Goal: Information Seeking & Learning: Learn about a topic

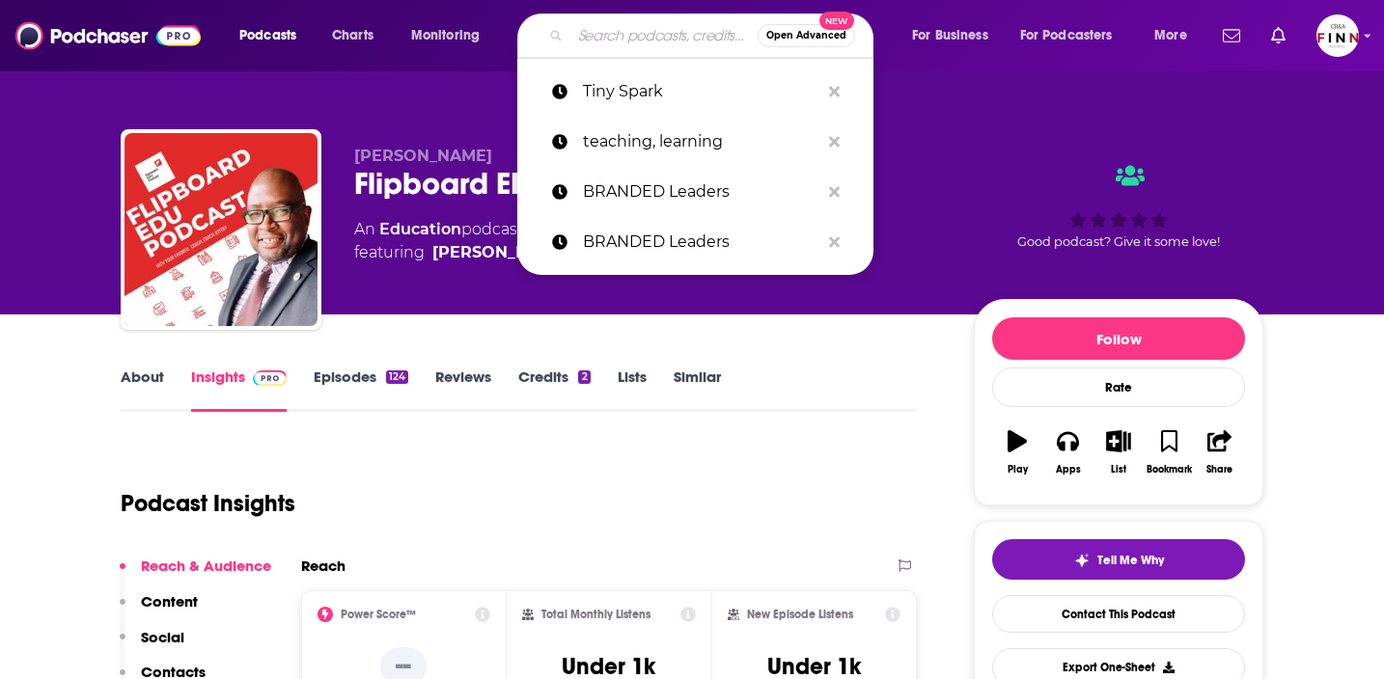
click at [610, 29] on input "Search podcasts, credits, & more..." at bounding box center [663, 35] width 187 height 31
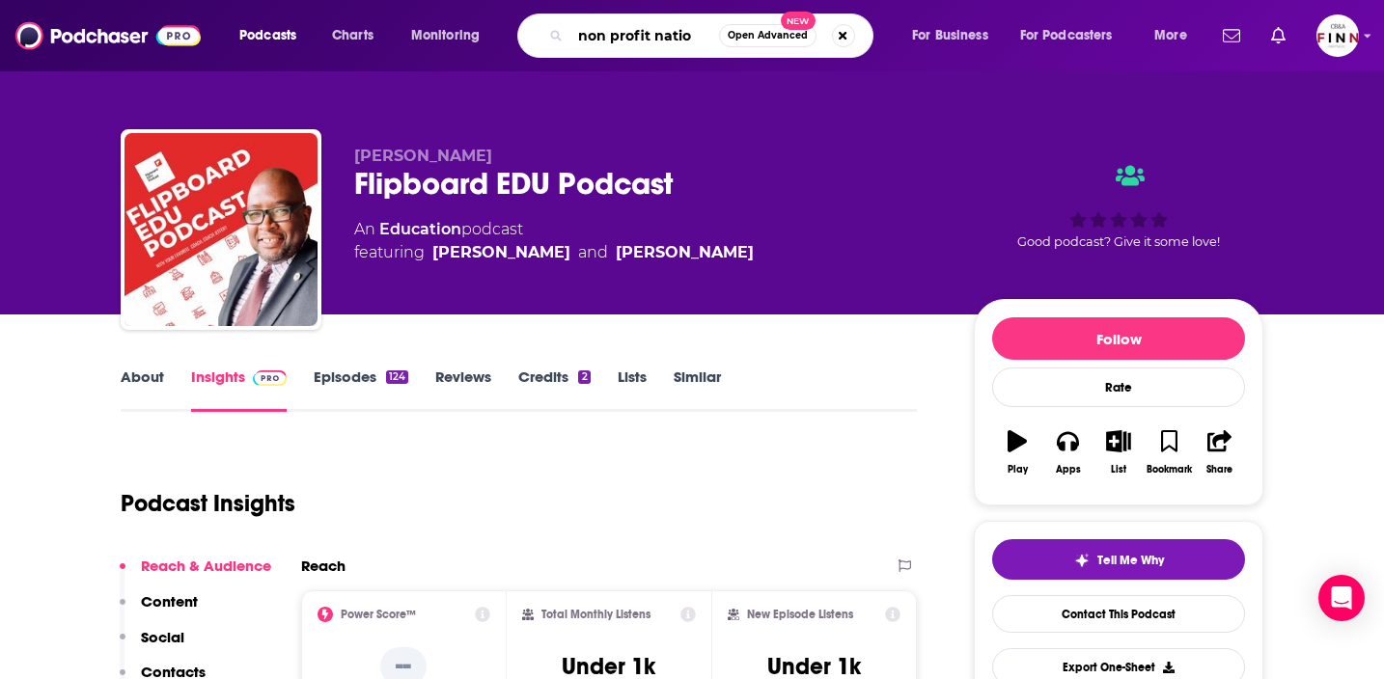
type input "non profit nation"
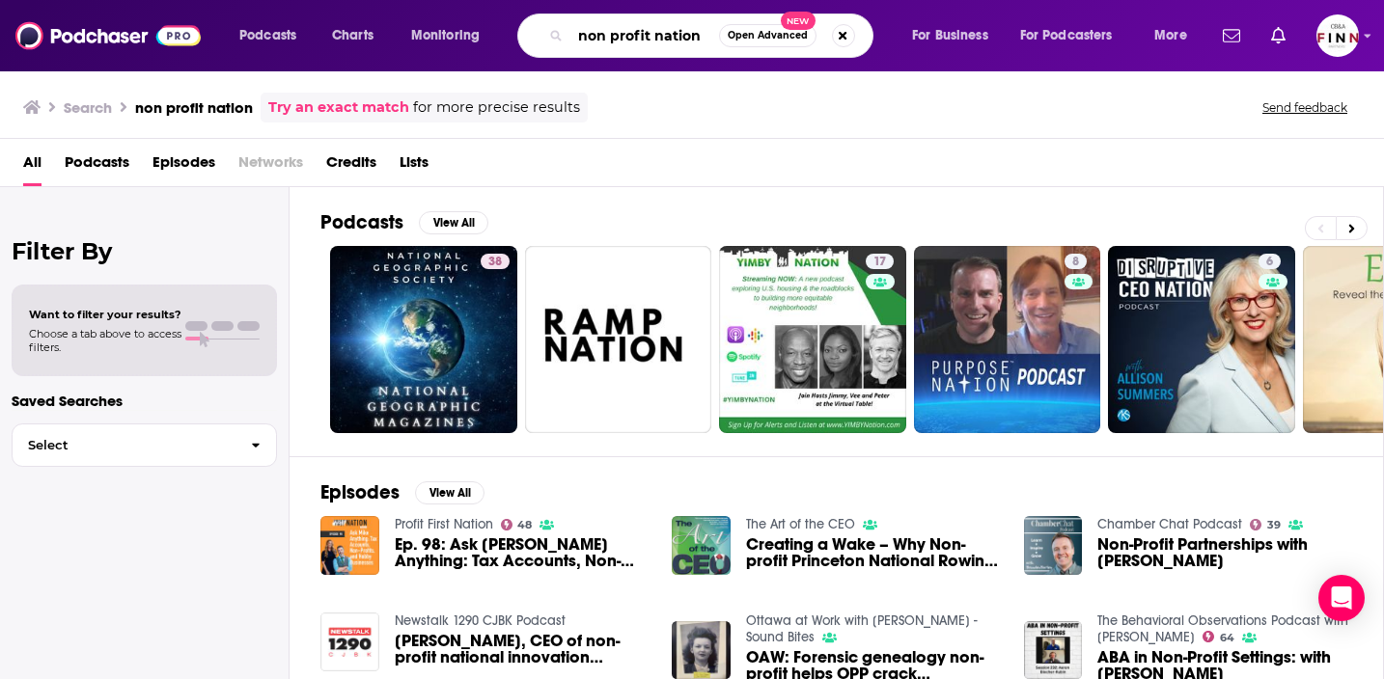
click at [610, 31] on input "non profit nation" at bounding box center [644, 35] width 149 height 31
type input "nonprofit nation"
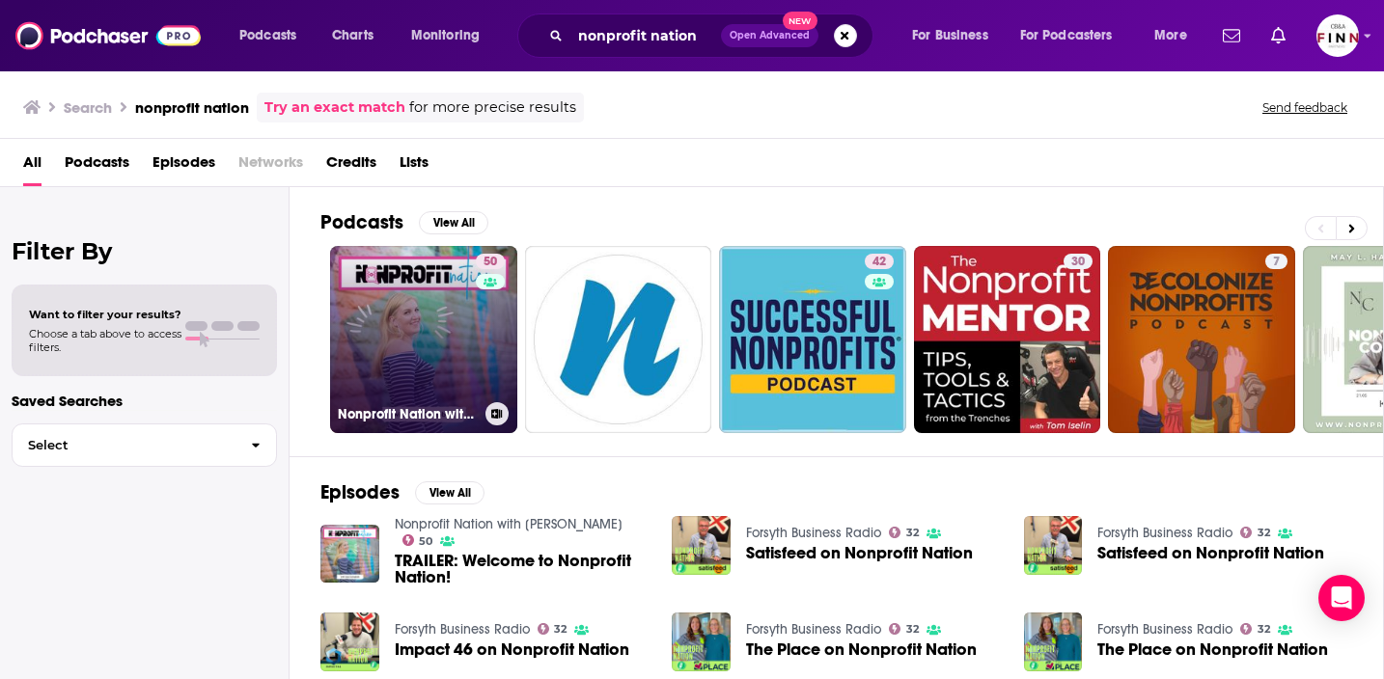
click at [467, 323] on link "50 Nonprofit Nation with [PERSON_NAME]" at bounding box center [423, 339] width 187 height 187
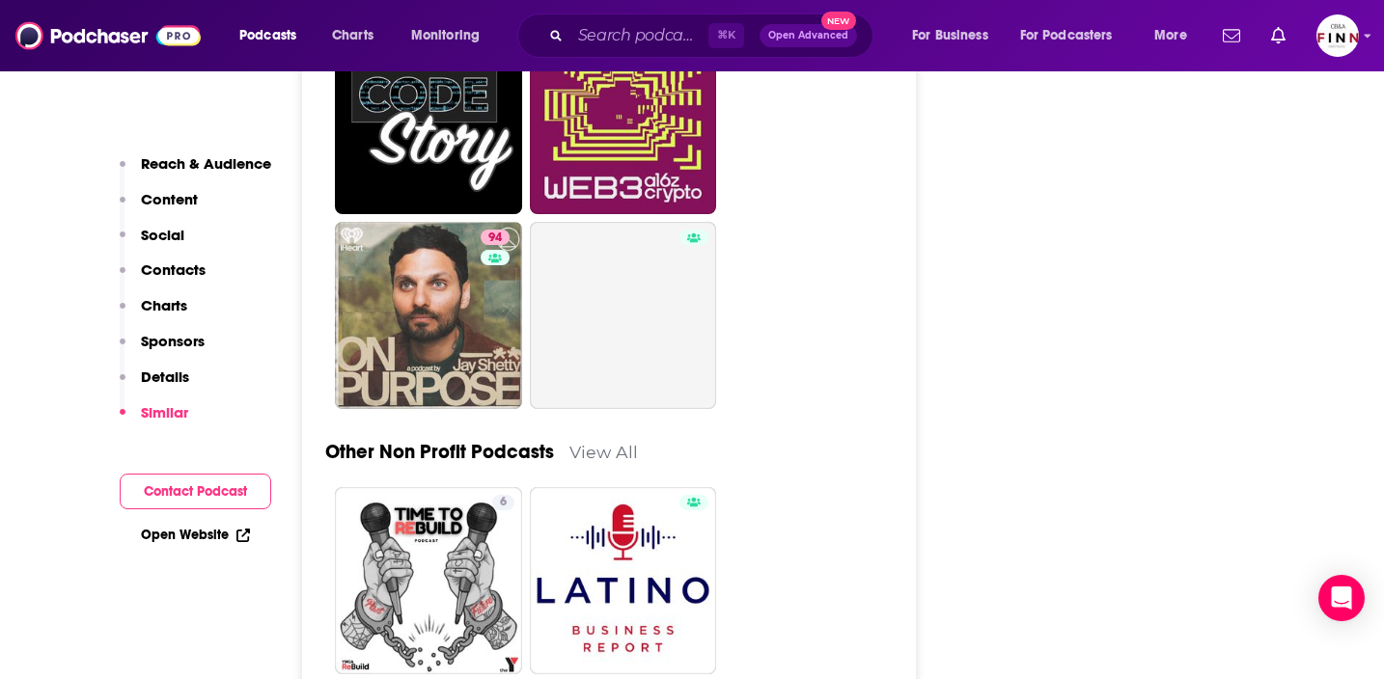
scroll to position [7153, 0]
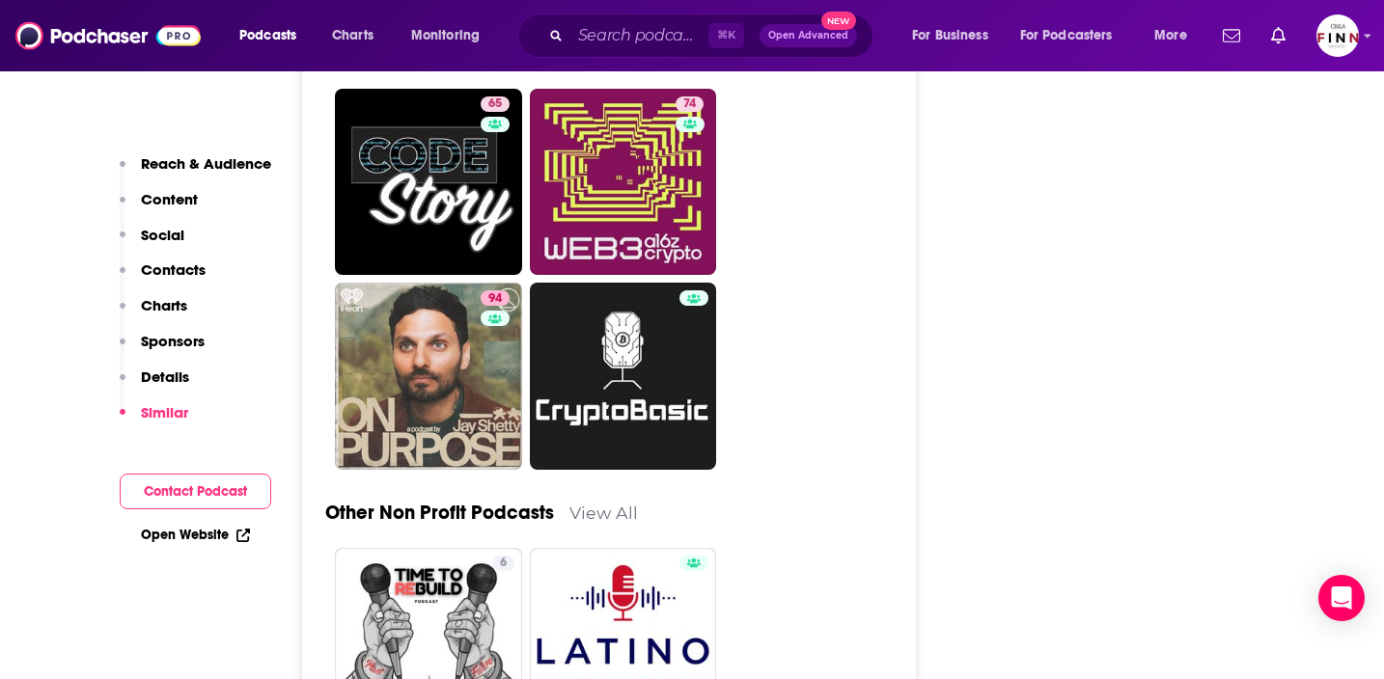
click at [172, 162] on p "Reach & Audience" at bounding box center [206, 163] width 130 height 18
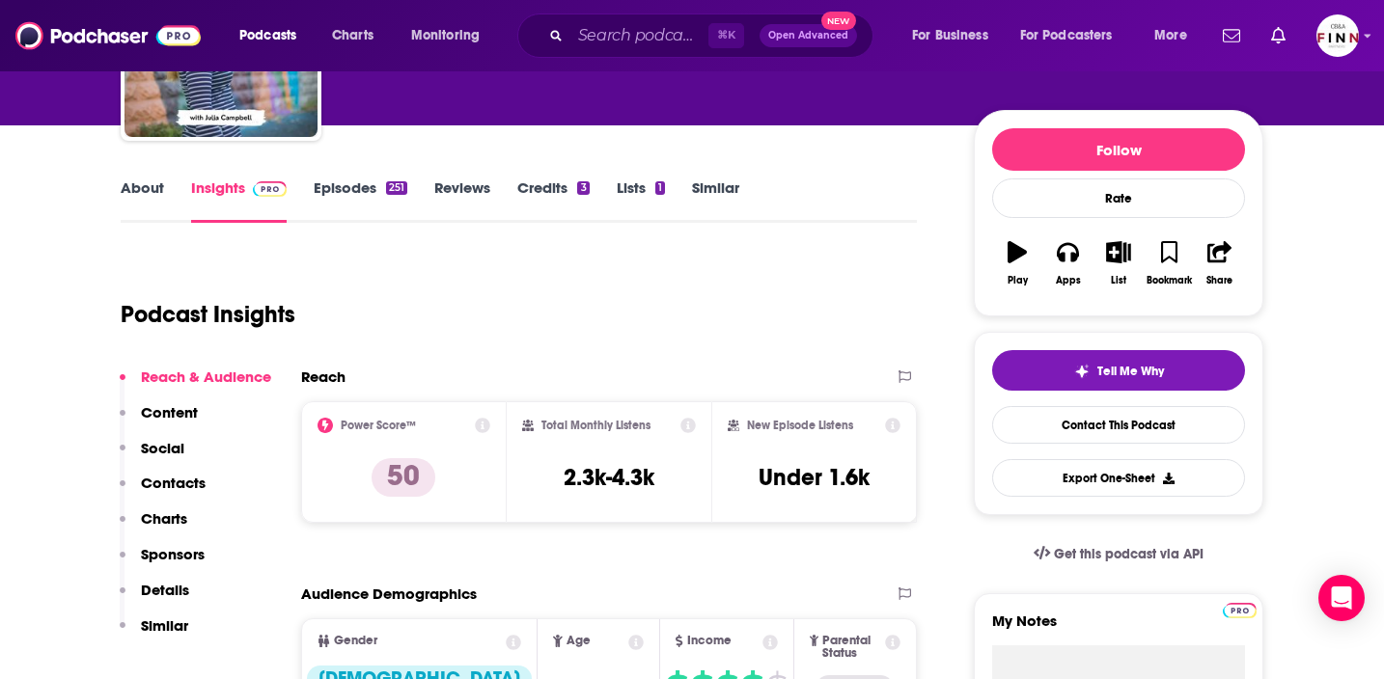
scroll to position [167, 0]
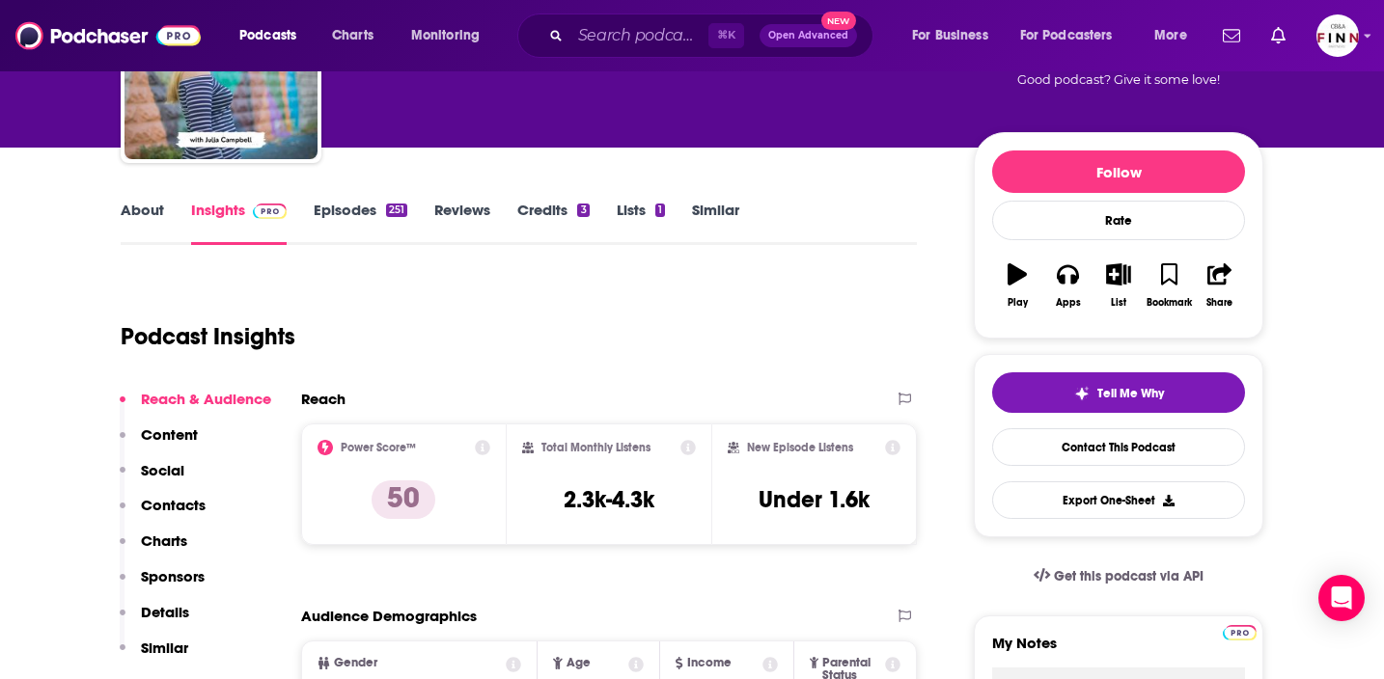
click at [148, 198] on div "About Insights Episodes 251 Reviews Credits 3 Lists 1 Similar" at bounding box center [519, 221] width 796 height 47
click at [147, 219] on link "About" at bounding box center [142, 223] width 43 height 44
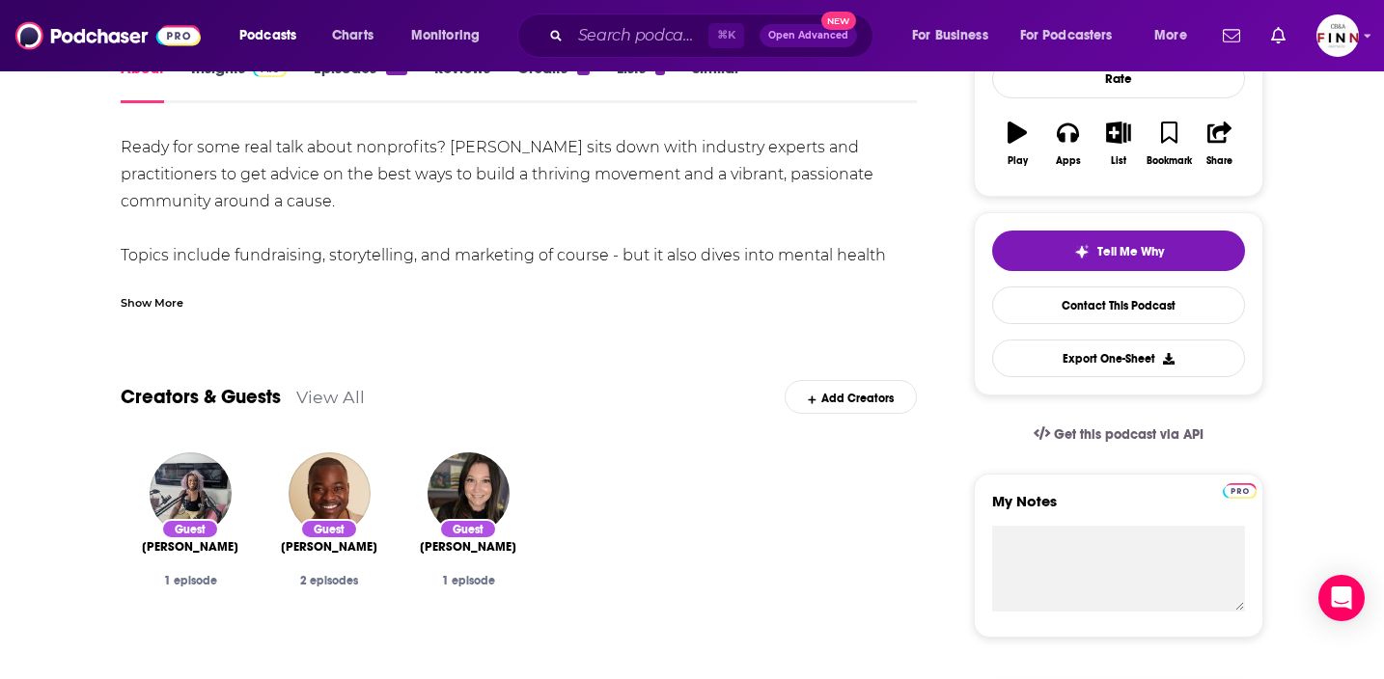
scroll to position [200, 0]
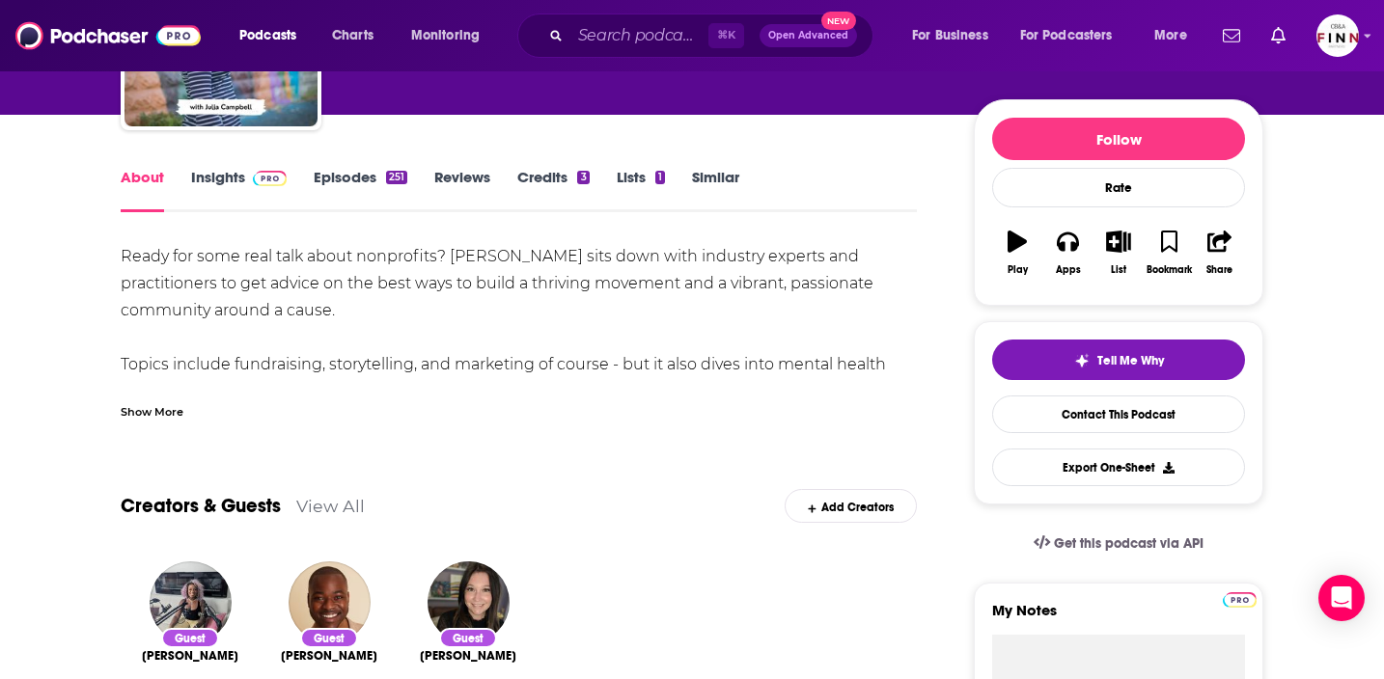
click at [226, 183] on link "Insights" at bounding box center [239, 190] width 96 height 44
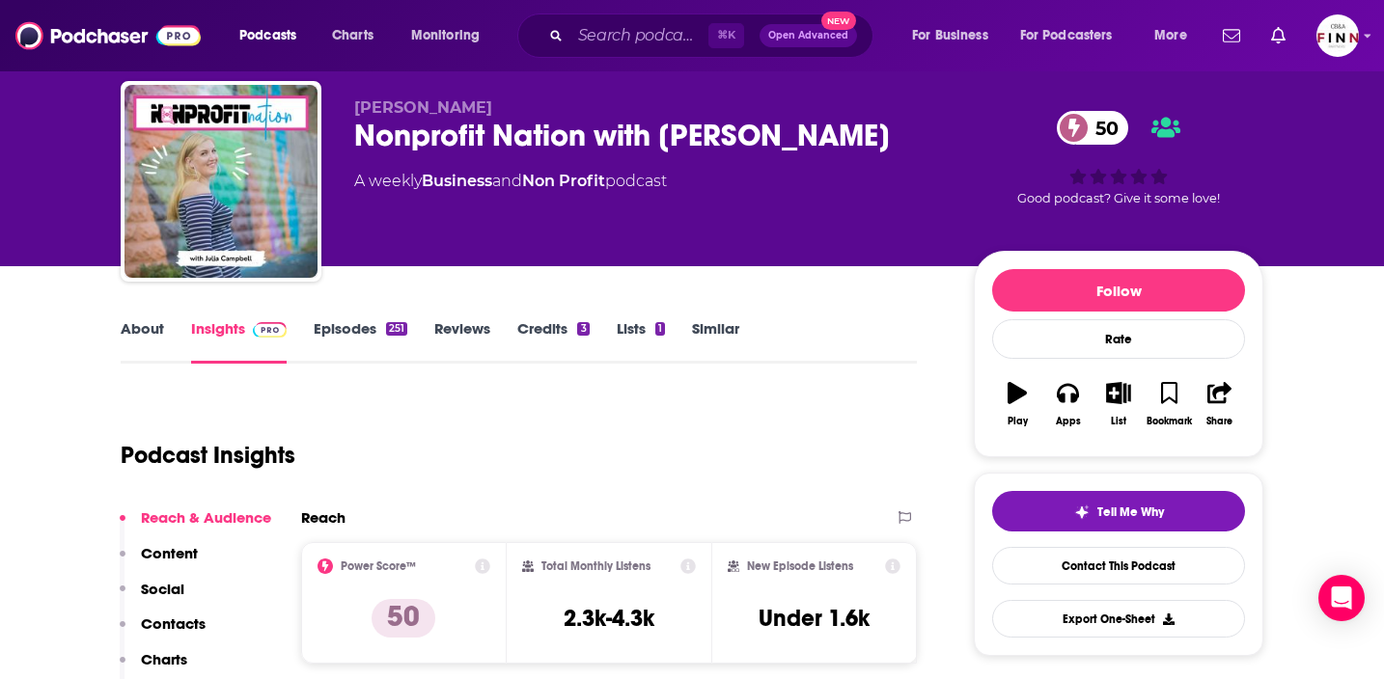
click at [165, 628] on p "Contacts" at bounding box center [173, 624] width 65 height 18
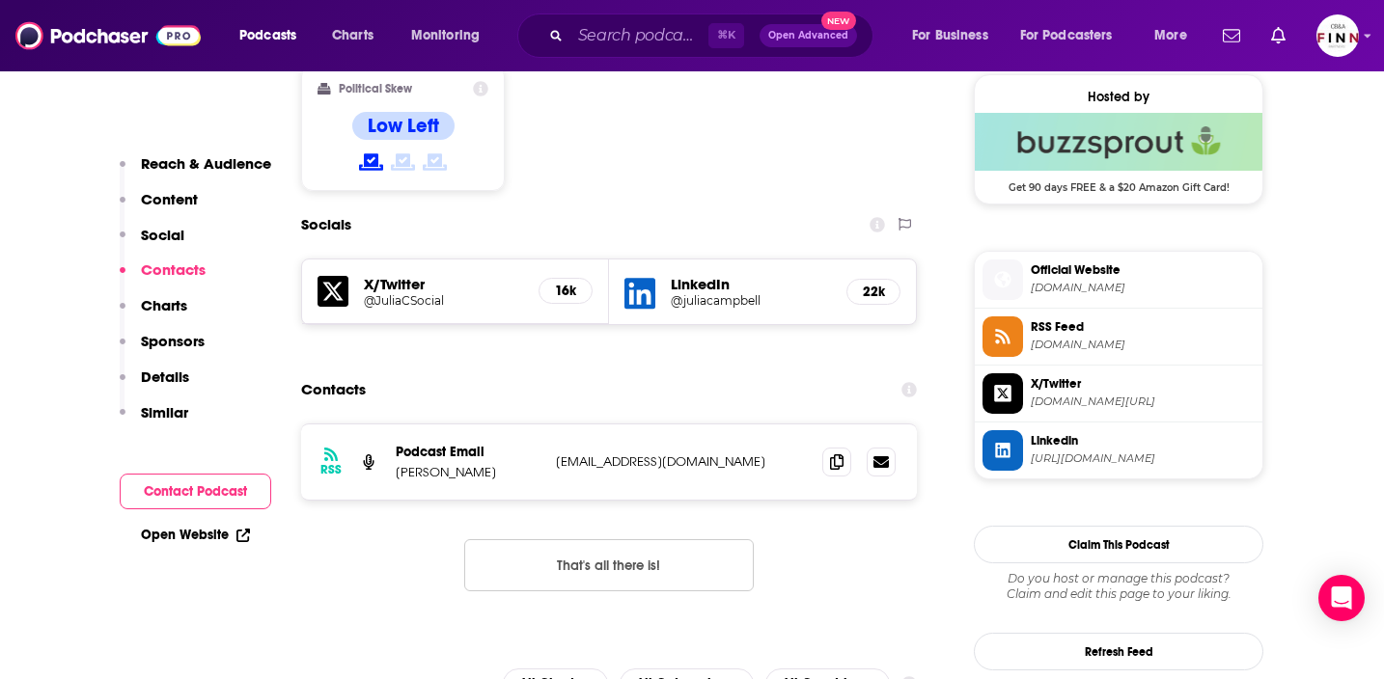
scroll to position [1570, 0]
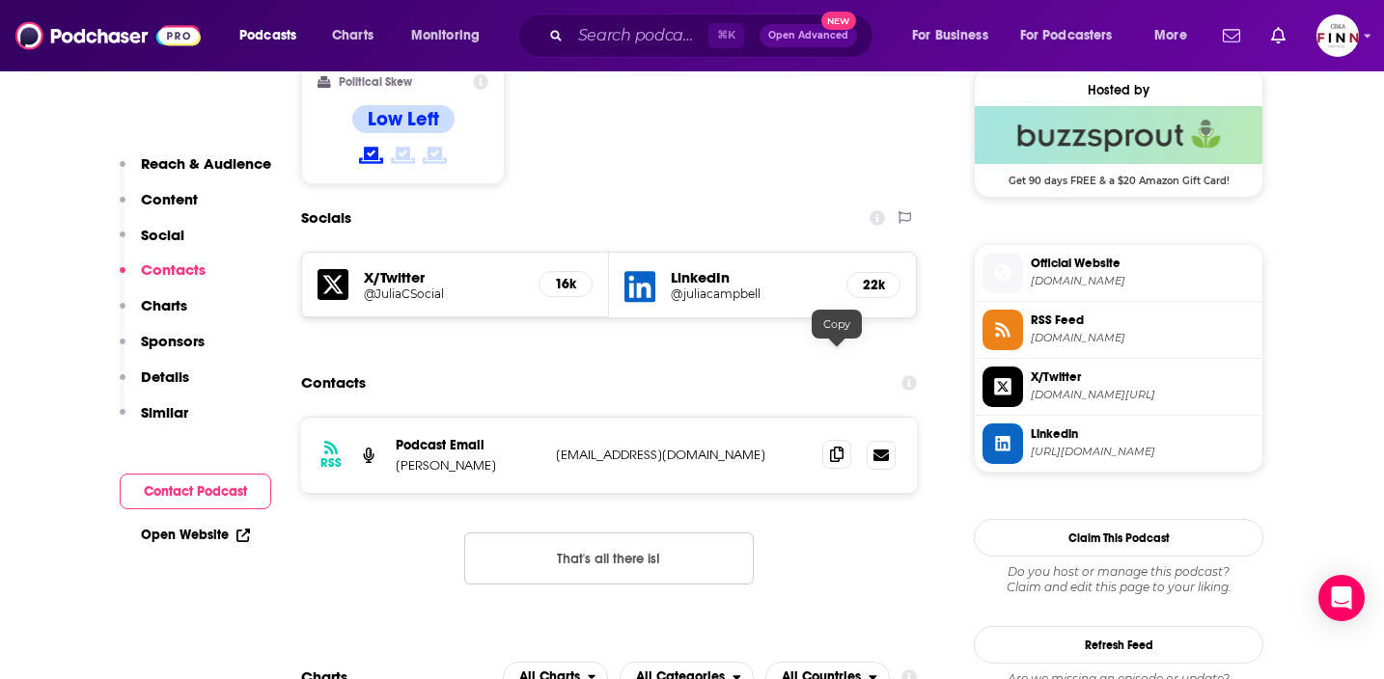
click at [843, 447] on icon at bounding box center [837, 454] width 14 height 15
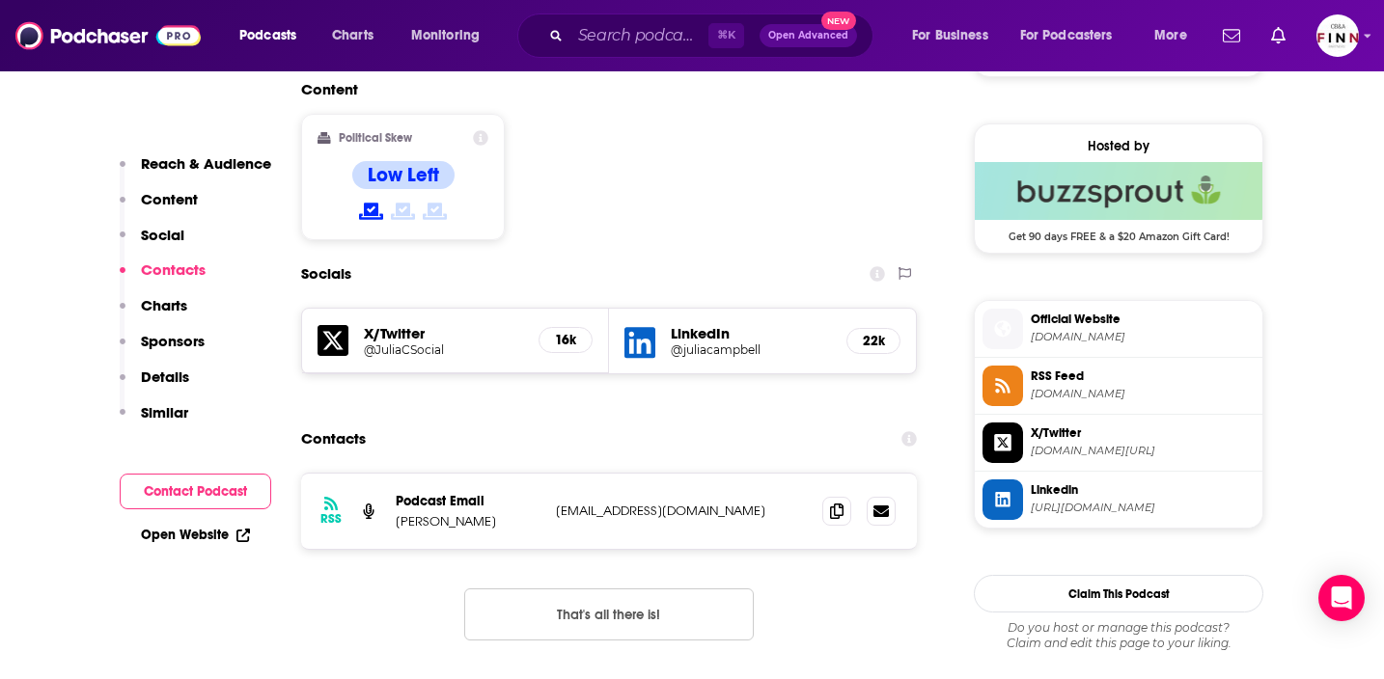
scroll to position [0, 0]
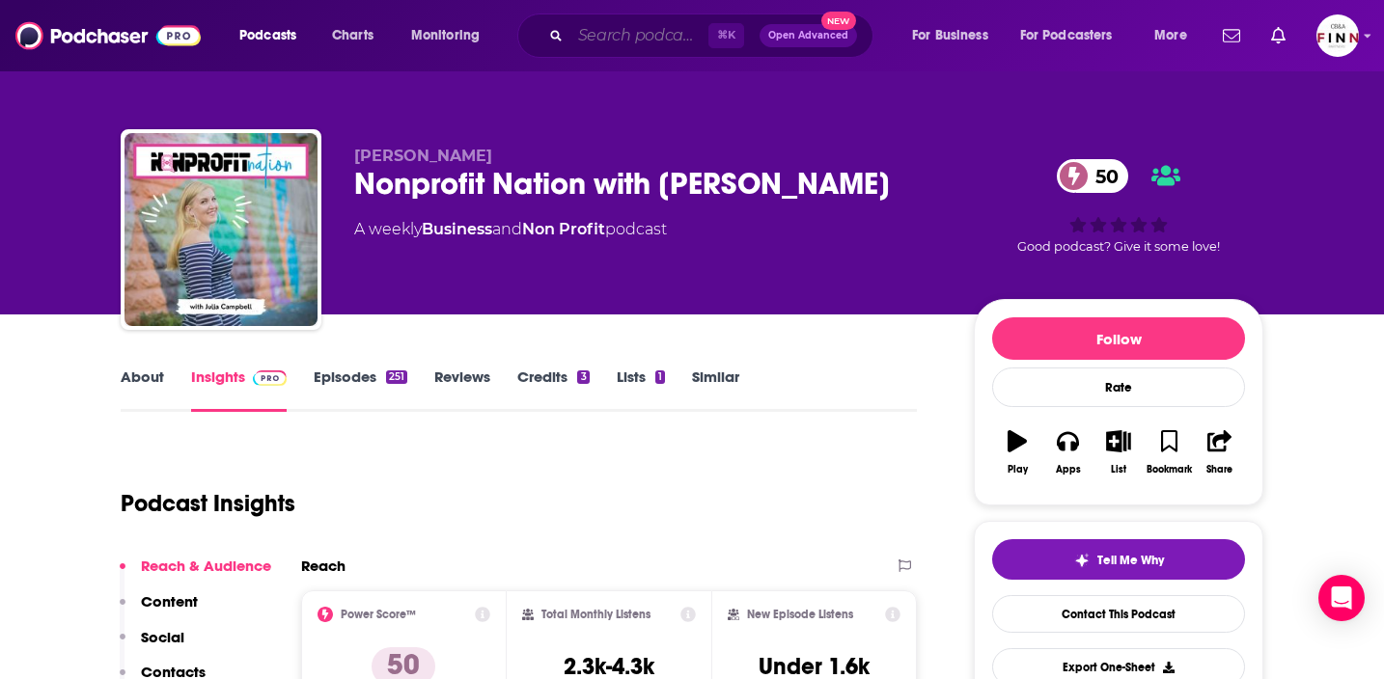
click at [616, 25] on input "Search podcasts, credits, & more..." at bounding box center [639, 35] width 138 height 31
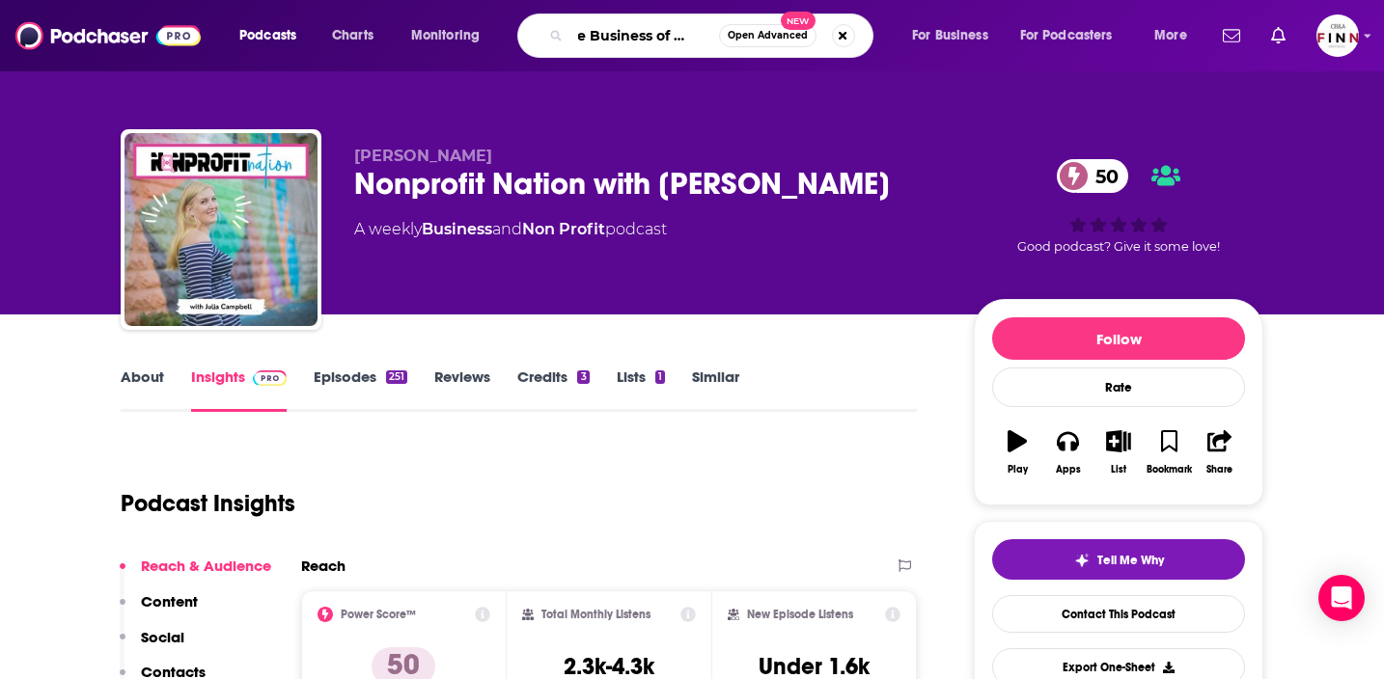
type input "The Business of Giving"
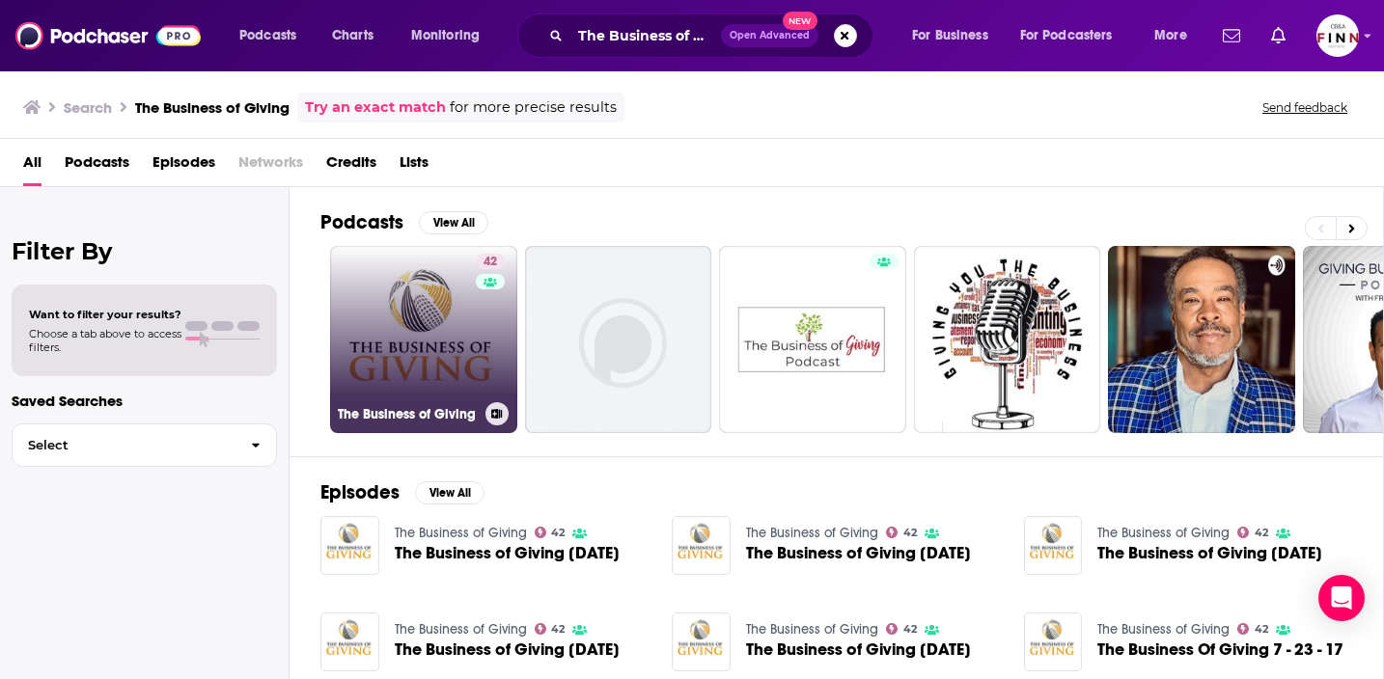
click at [449, 346] on link "42 The Business of Giving" at bounding box center [423, 339] width 187 height 187
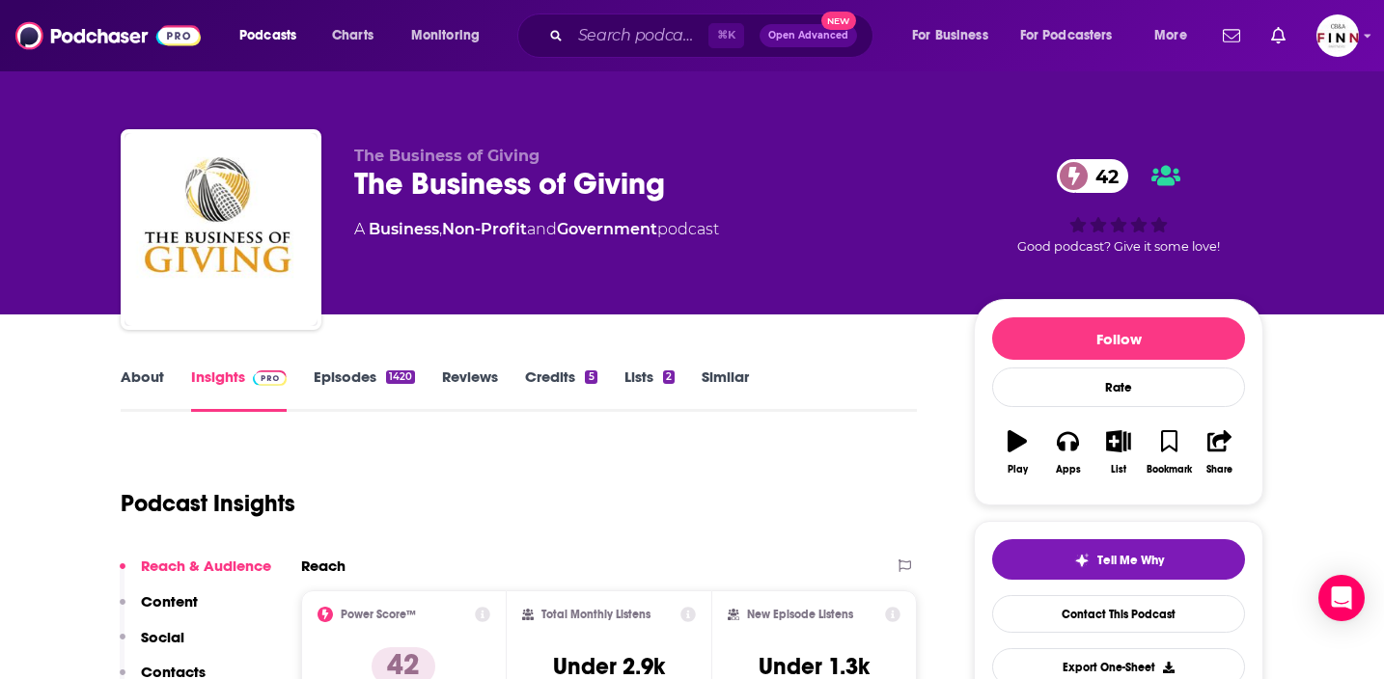
click at [153, 383] on link "About" at bounding box center [142, 390] width 43 height 44
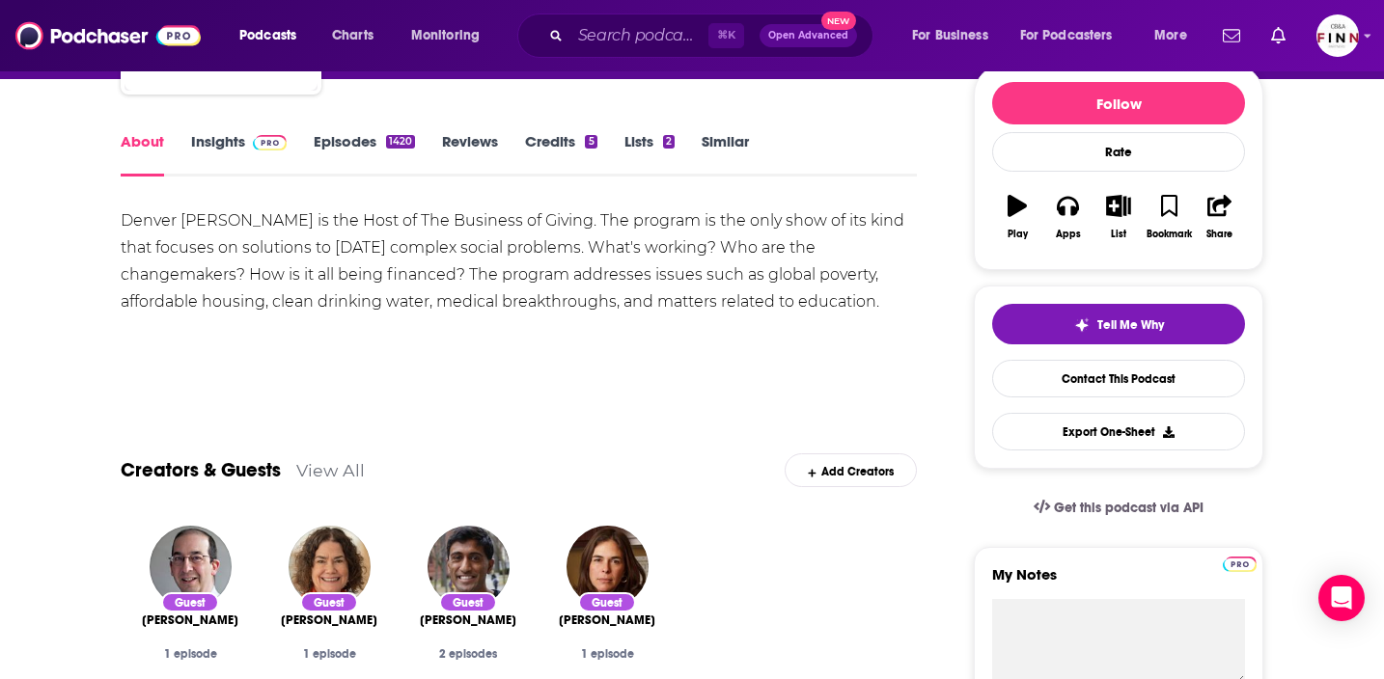
scroll to position [231, 0]
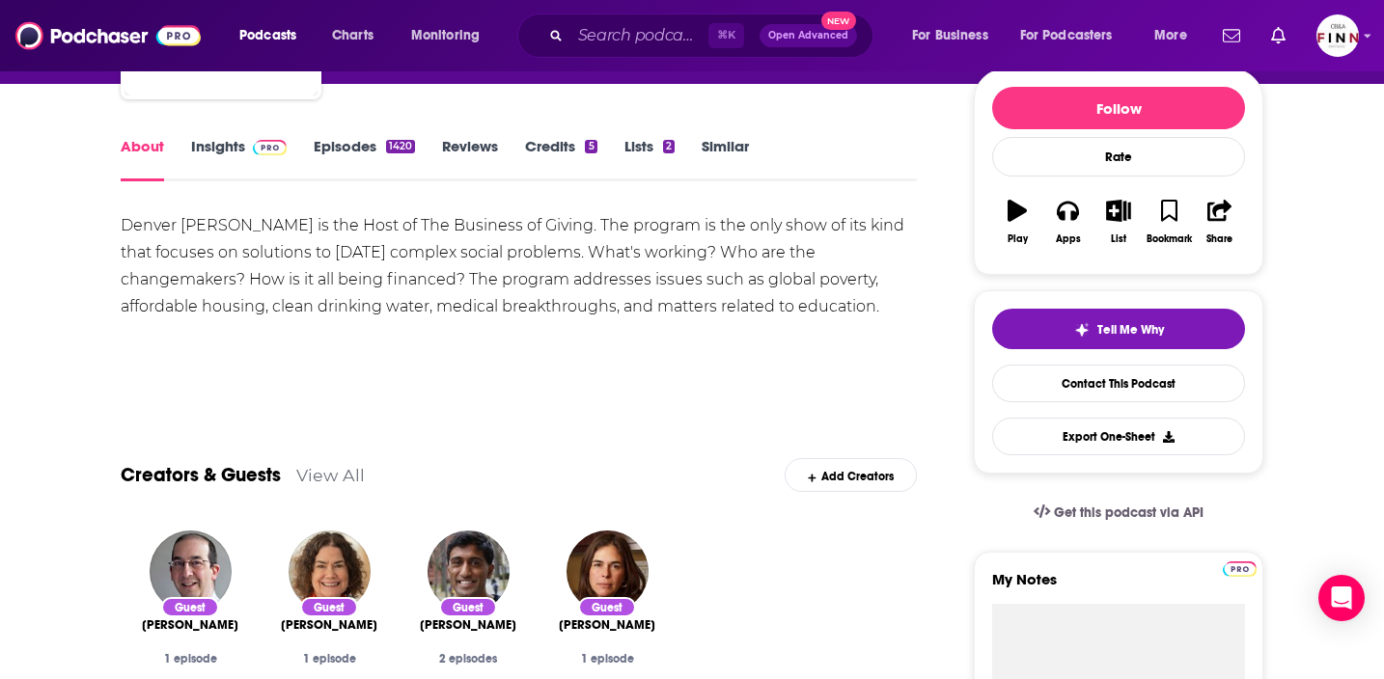
click at [217, 141] on link "Insights" at bounding box center [239, 159] width 96 height 44
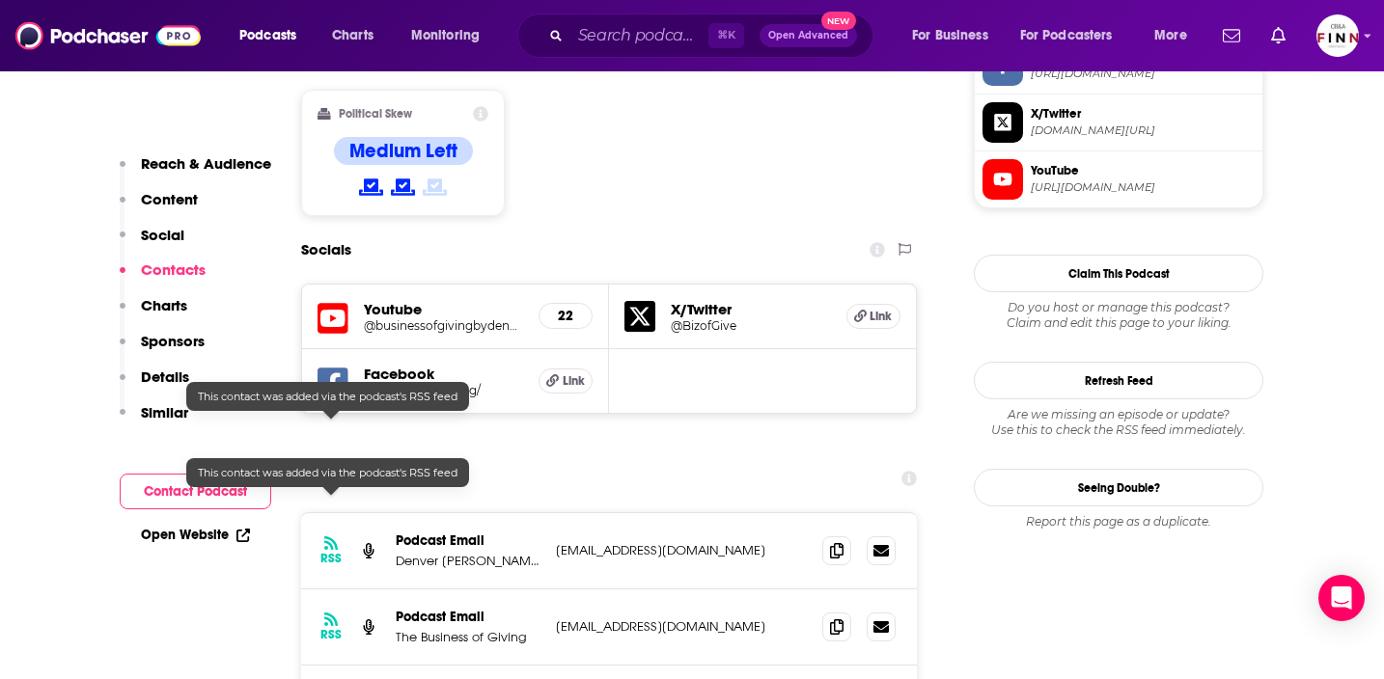
scroll to position [1574, 0]
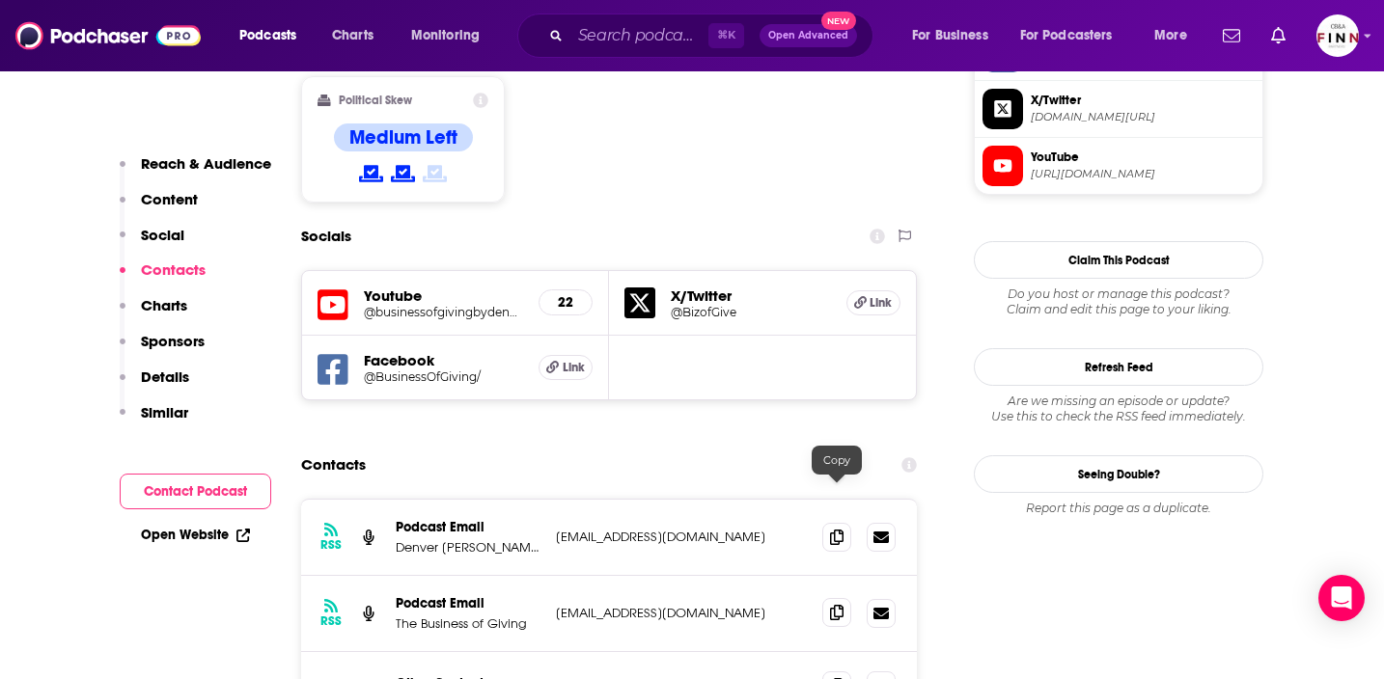
click at [833, 598] on span at bounding box center [836, 612] width 29 height 29
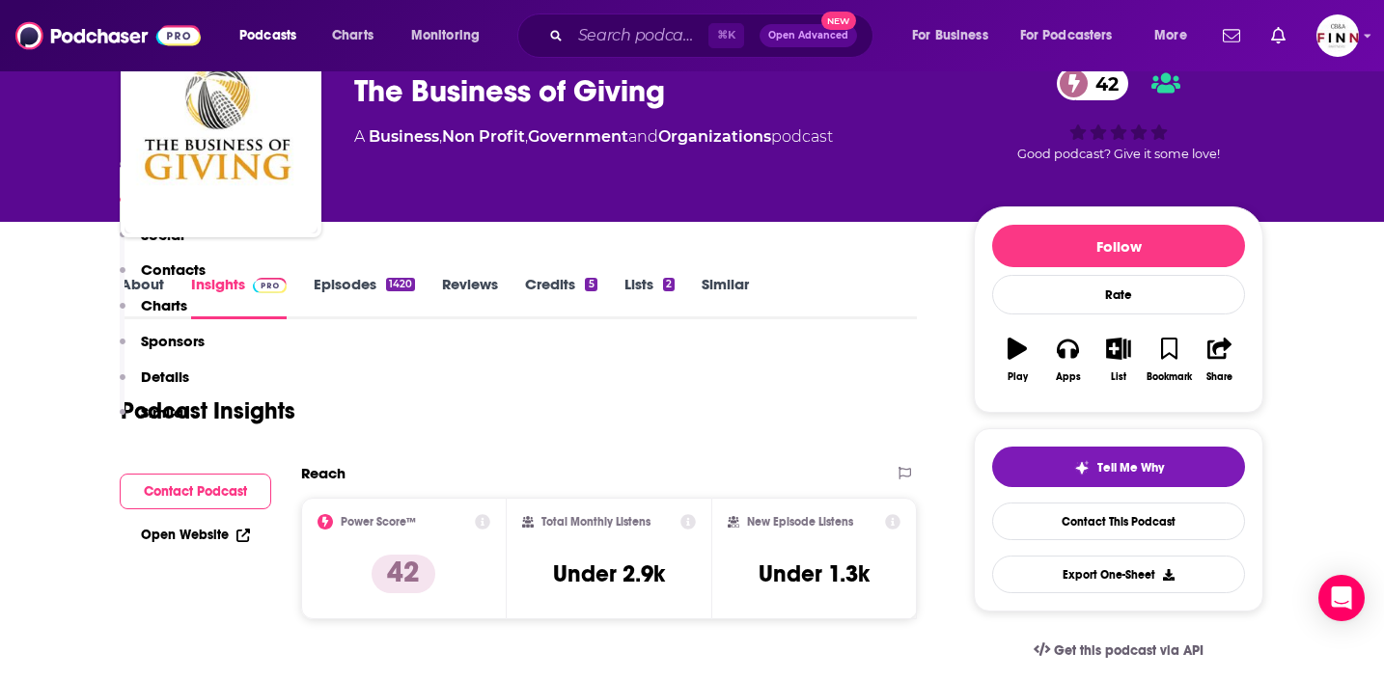
scroll to position [0, 0]
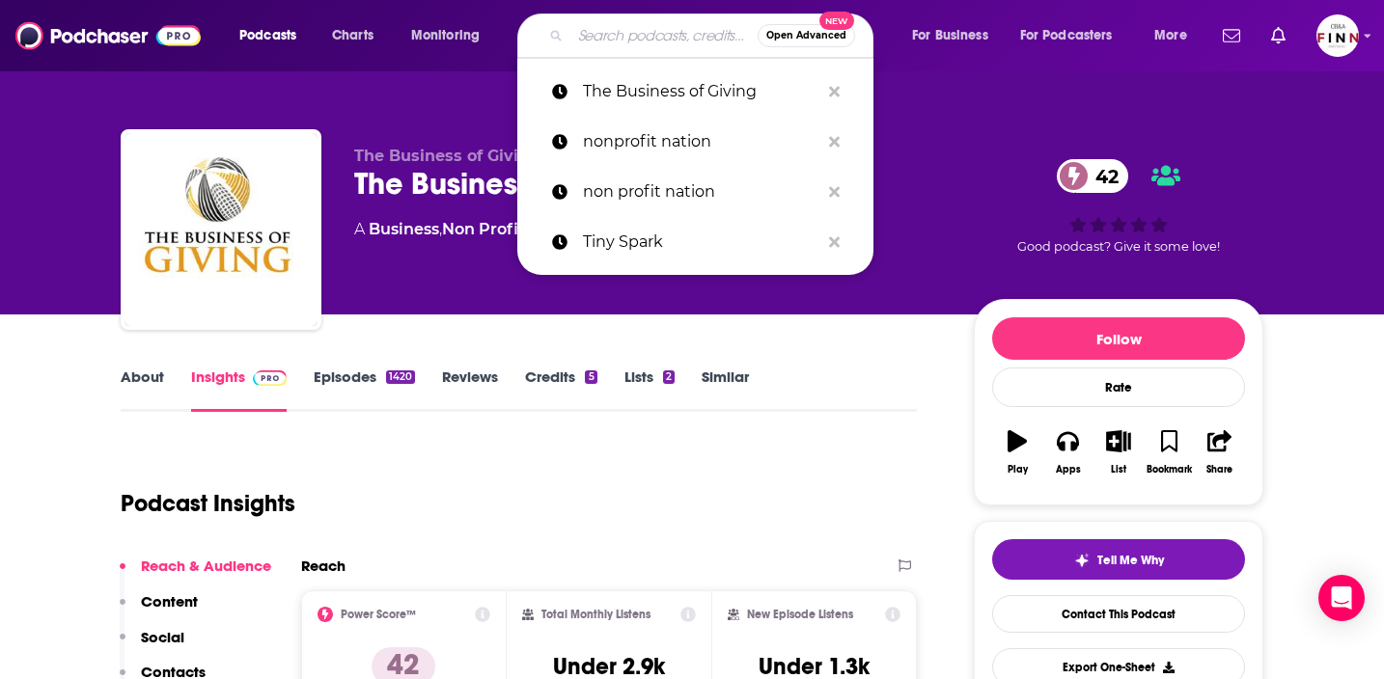
click at [661, 36] on input "Search podcasts, credits, & more..." at bounding box center [663, 35] width 187 height 31
paste input "Your Stakeholders' Nonprofit Podcast"
type input "Your Stakeholders' Nonprofit Podcast"
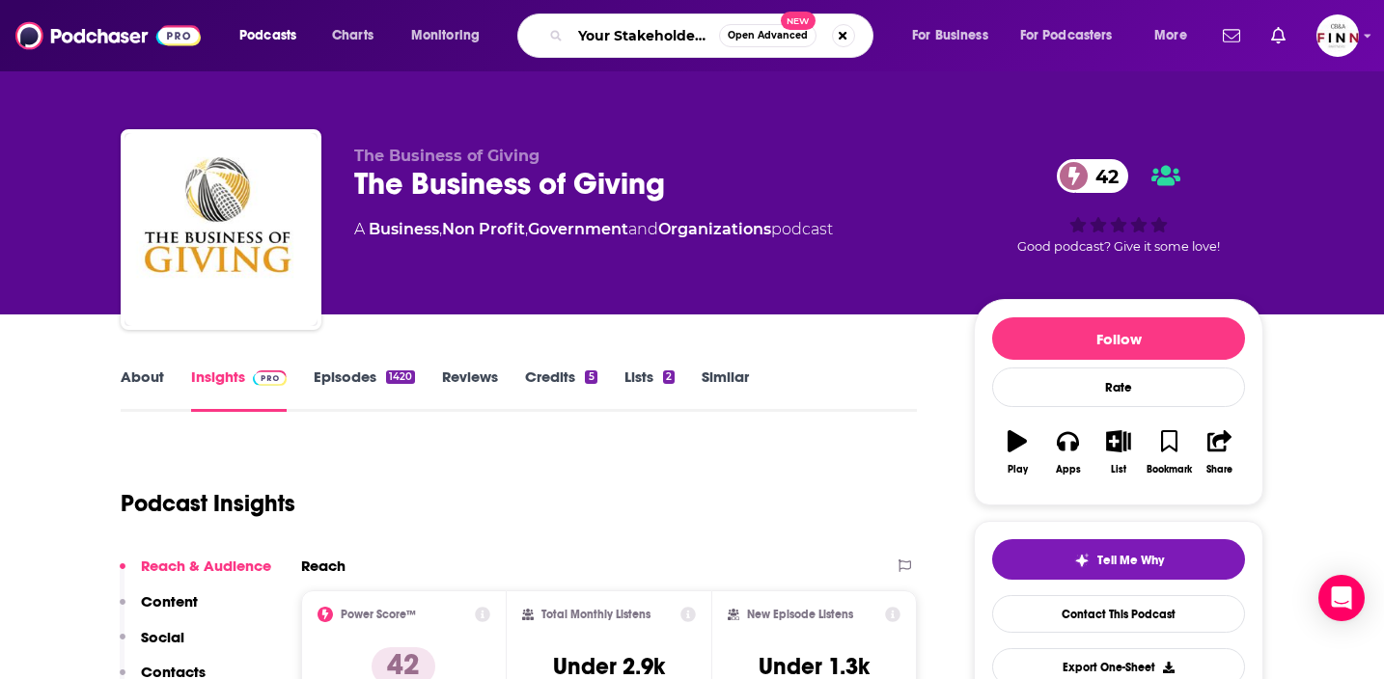
scroll to position [0, 135]
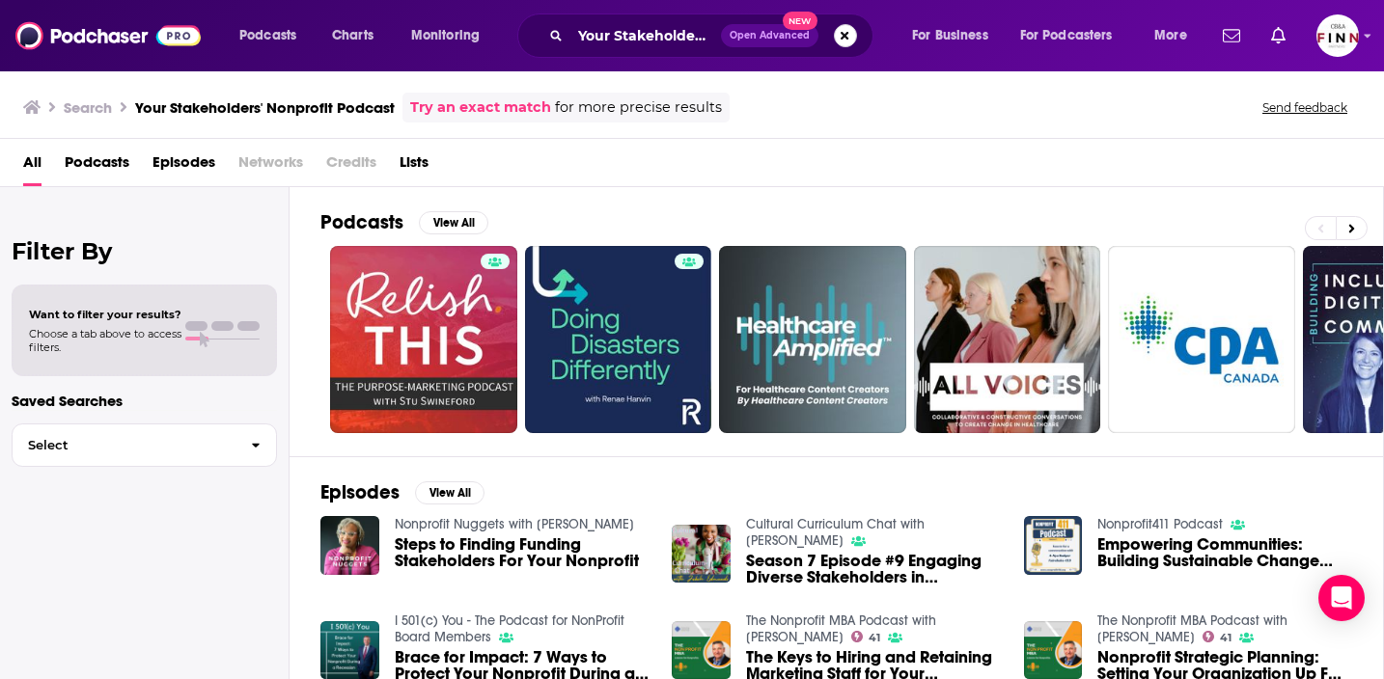
click at [838, 36] on button "Search podcasts, credits, & more..." at bounding box center [845, 35] width 23 height 23
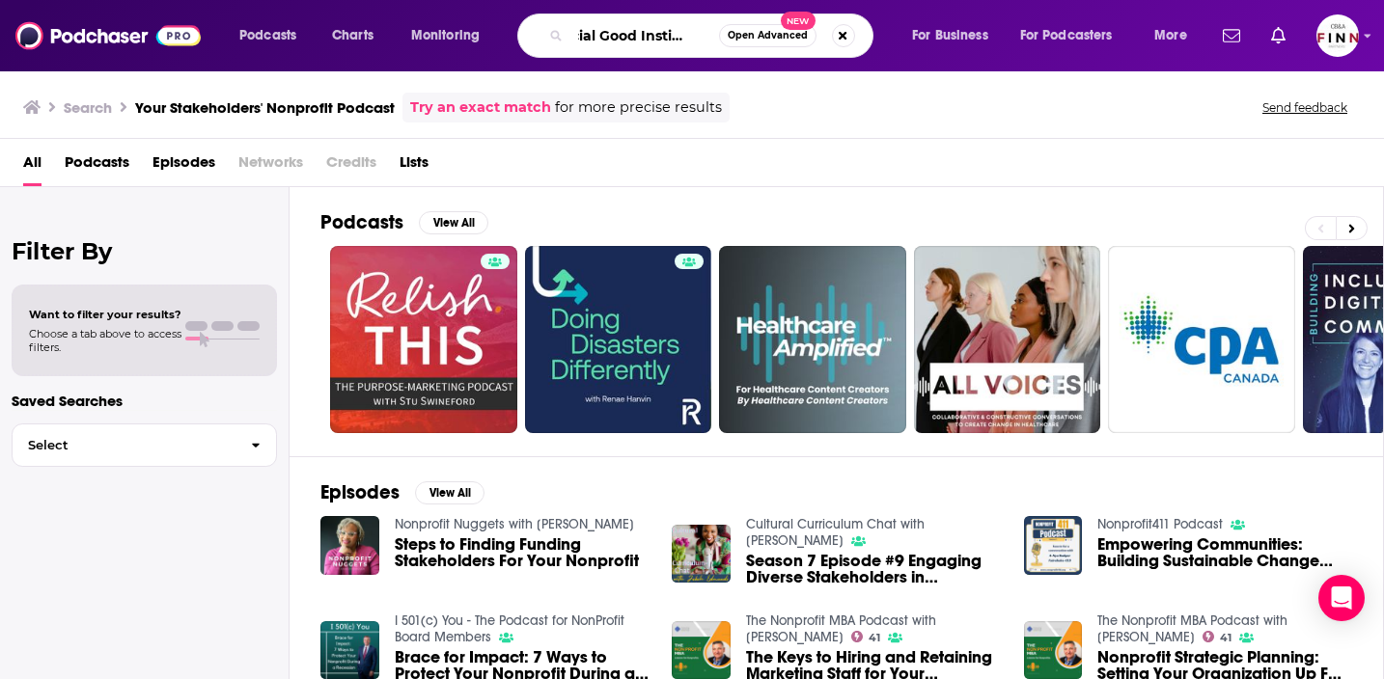
scroll to position [0, 32]
type input "Social Good Instigators"
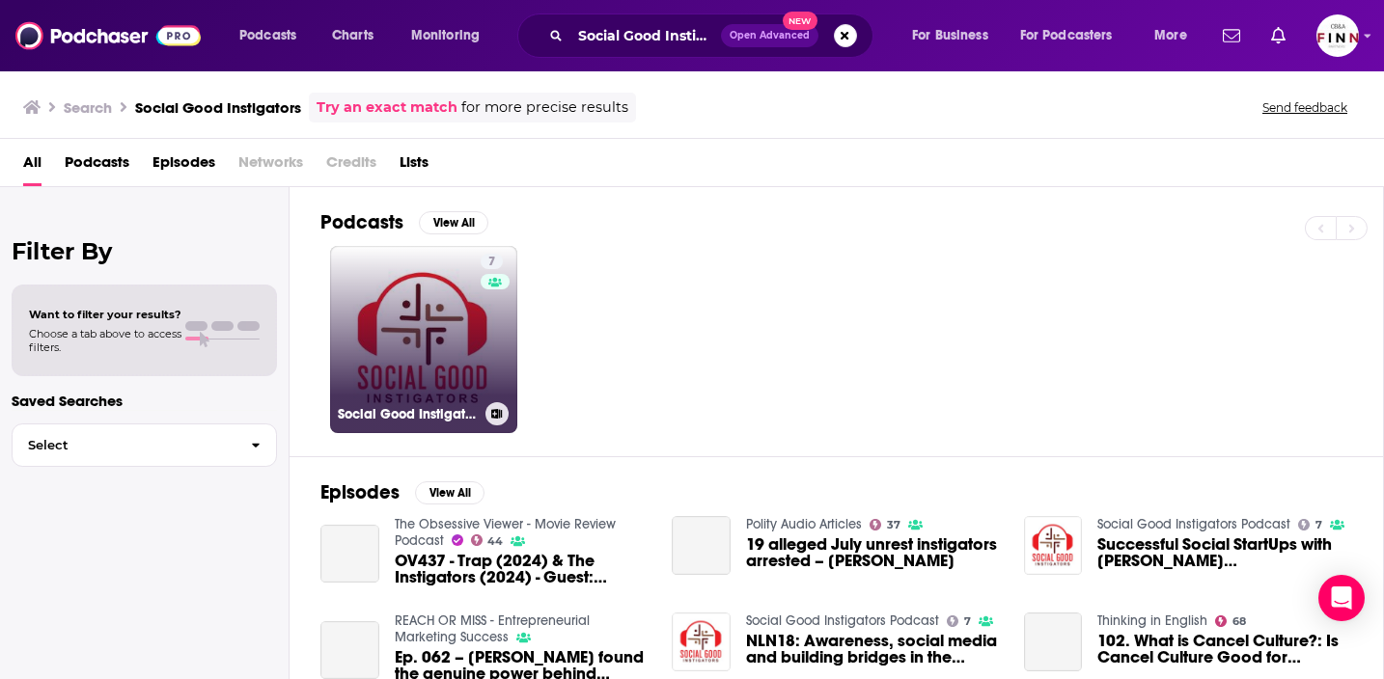
click at [448, 410] on h3 "Social Good Instigators Podcast" at bounding box center [408, 414] width 140 height 16
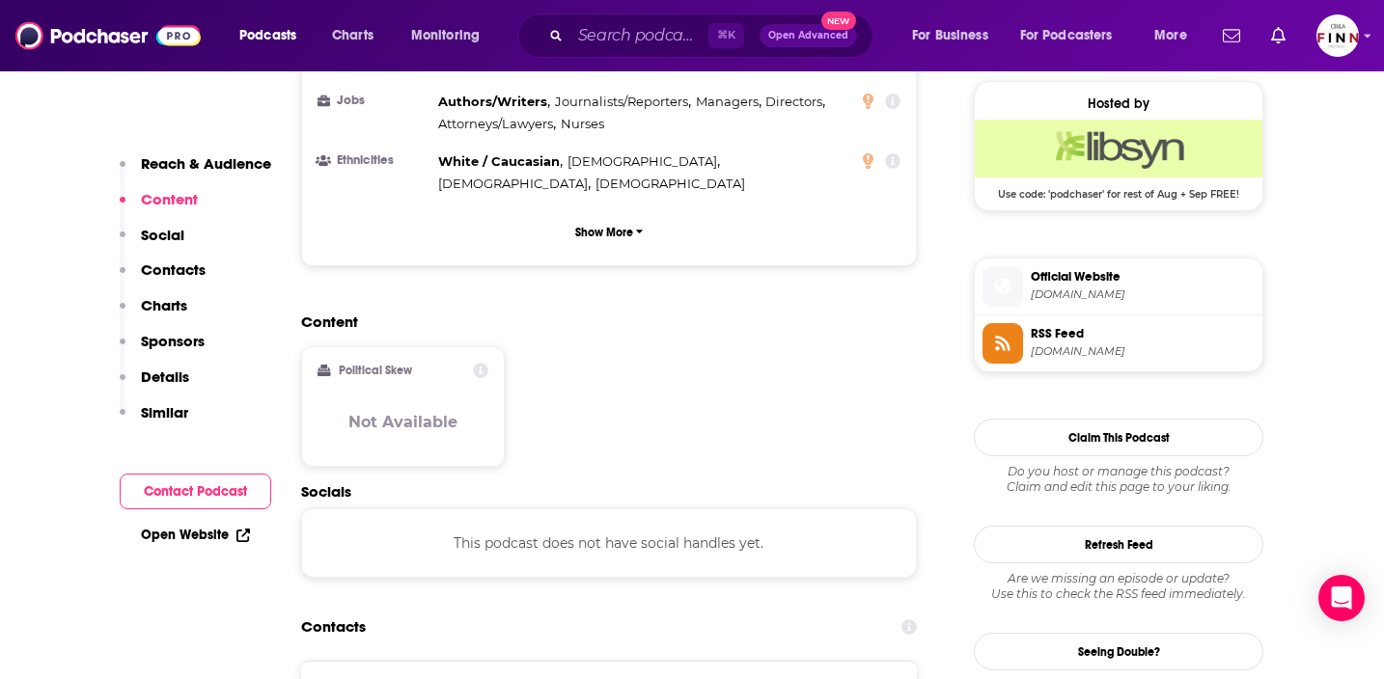
scroll to position [1411, 0]
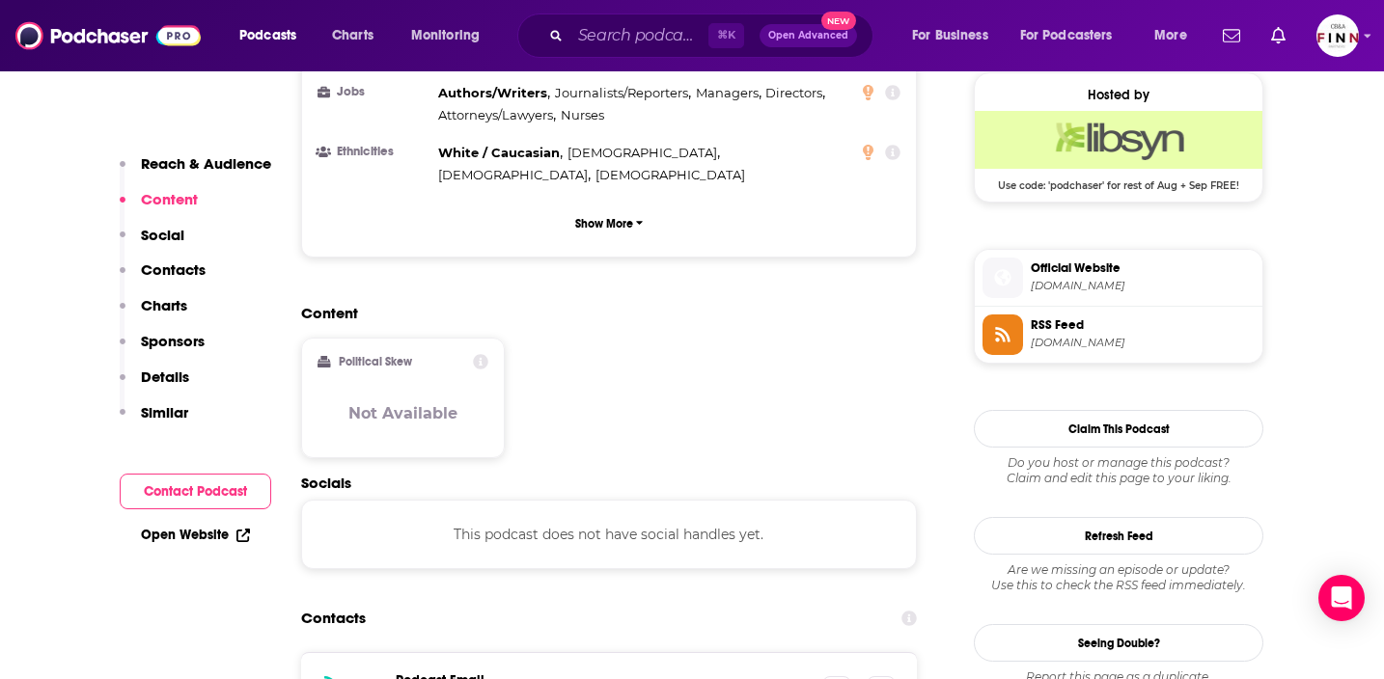
click at [448, 500] on div "This podcast does not have social handles yet." at bounding box center [609, 534] width 616 height 69
click at [445, 500] on div "This podcast does not have social handles yet." at bounding box center [609, 534] width 616 height 69
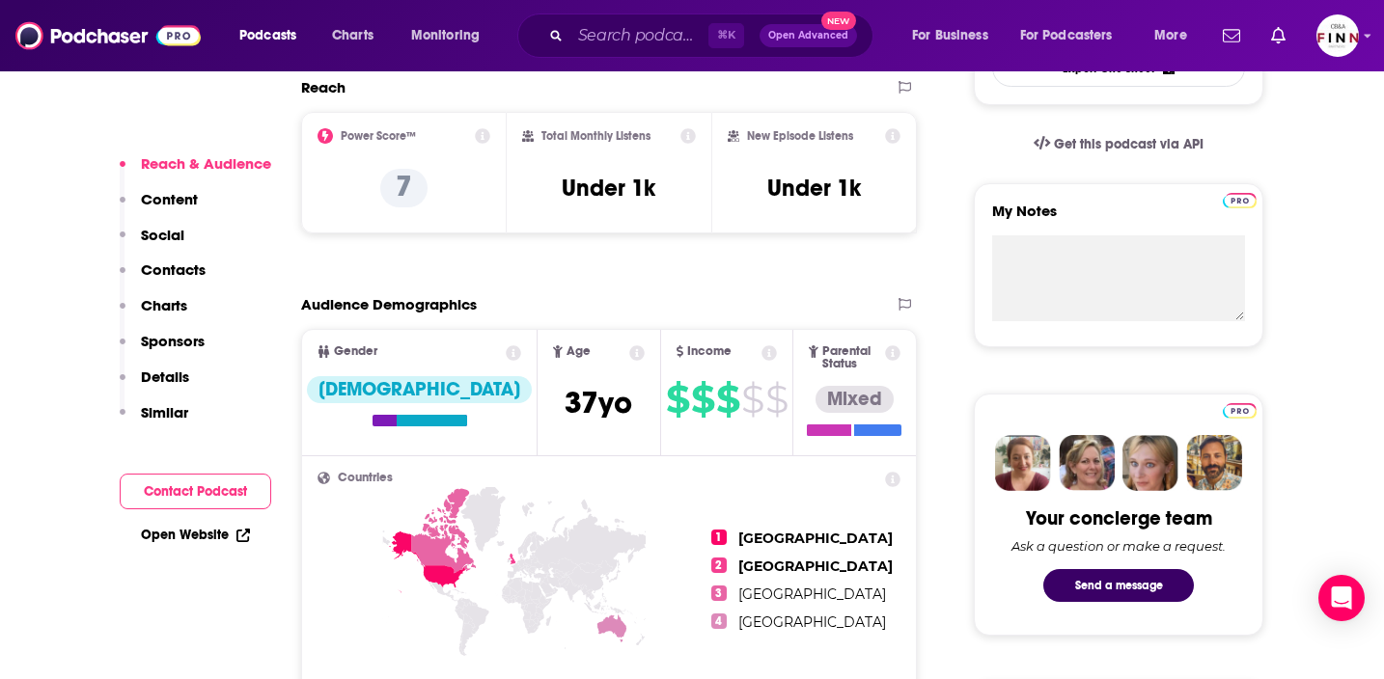
scroll to position [751, 0]
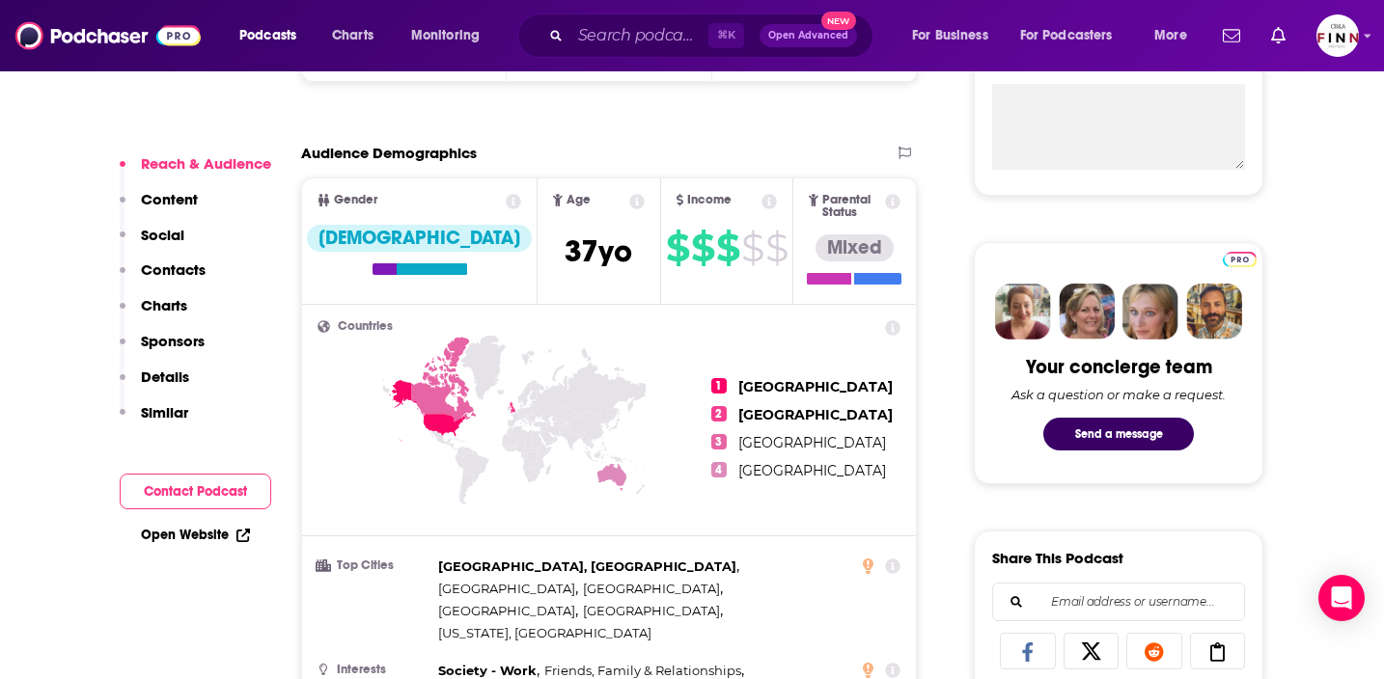
type input "[URL][DOMAIN_NAME]"
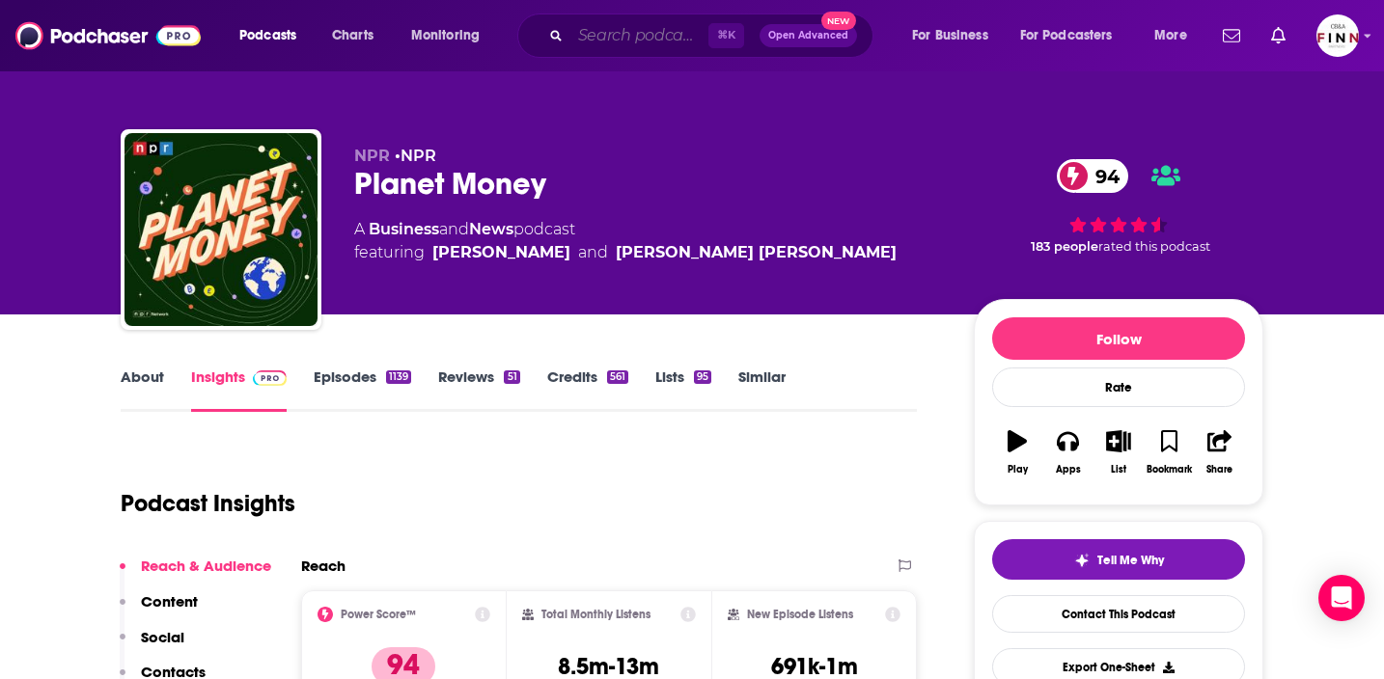
click at [663, 30] on input "Search podcasts, credits, & more..." at bounding box center [639, 35] width 138 height 31
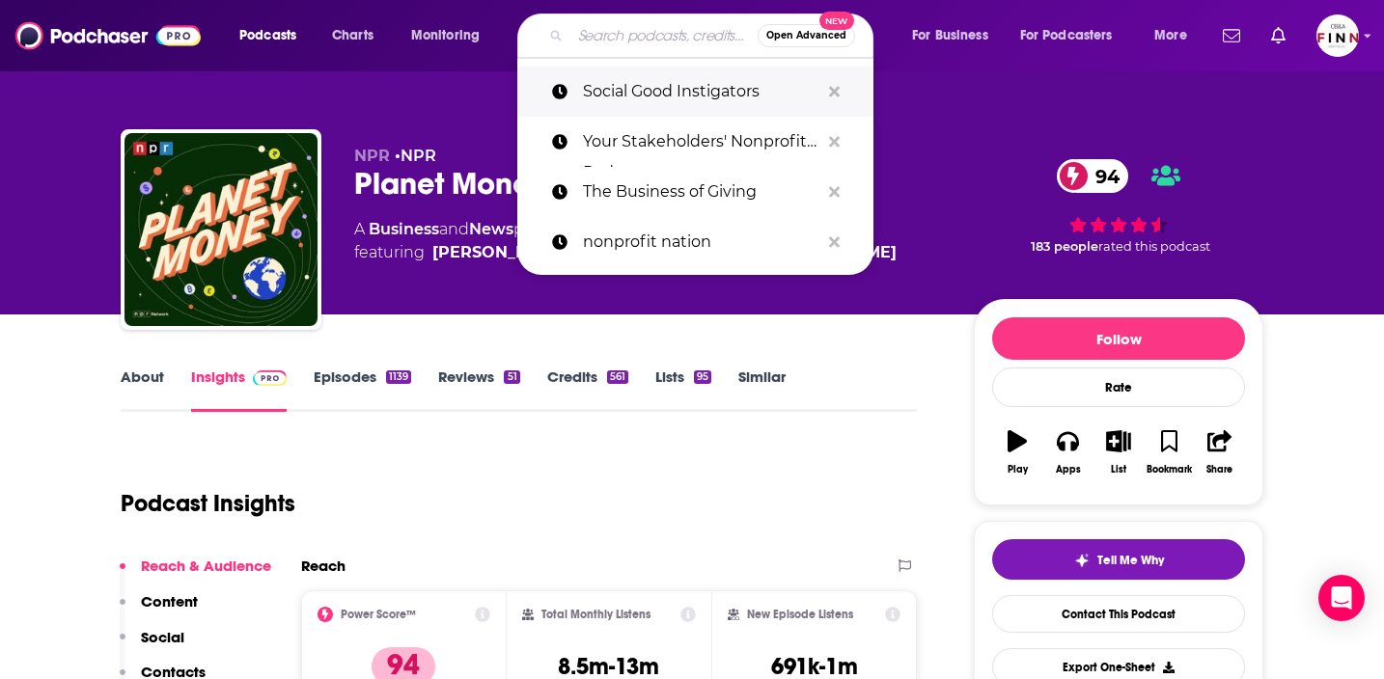
click at [665, 97] on p "Social Good Instigators" at bounding box center [701, 92] width 236 height 50
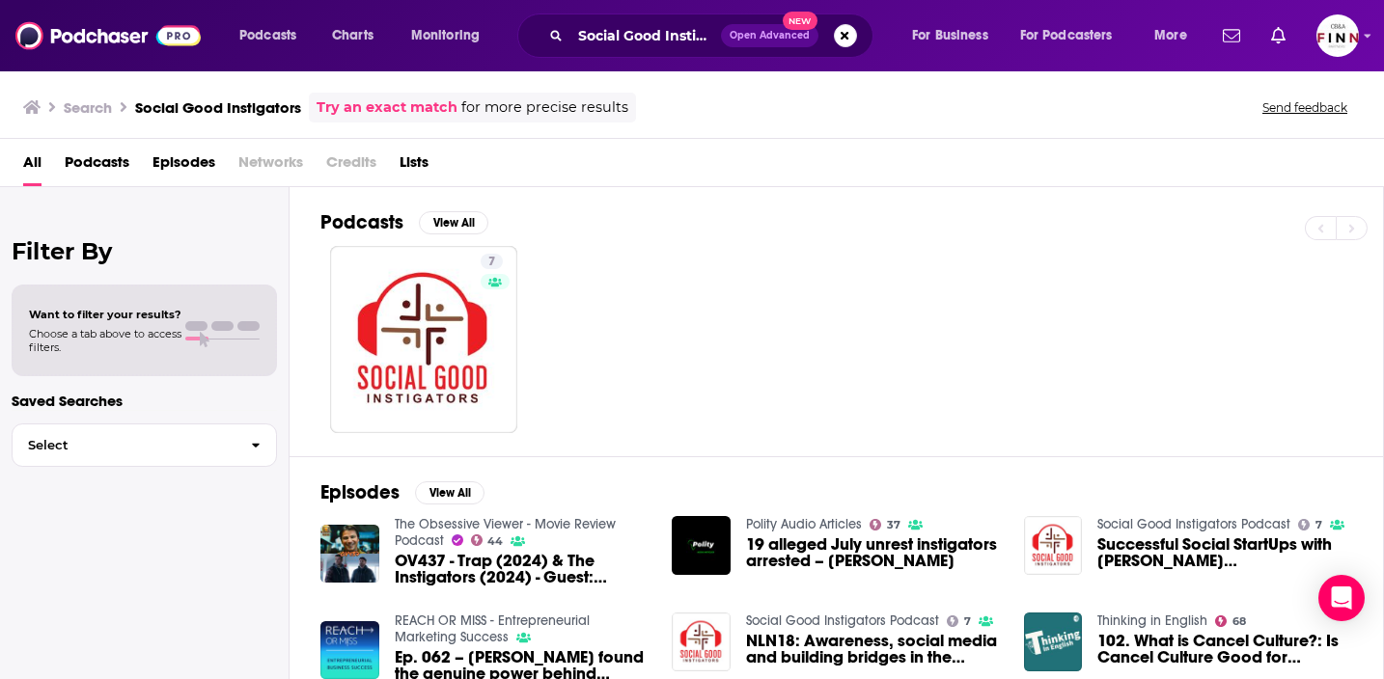
scroll to position [39, 0]
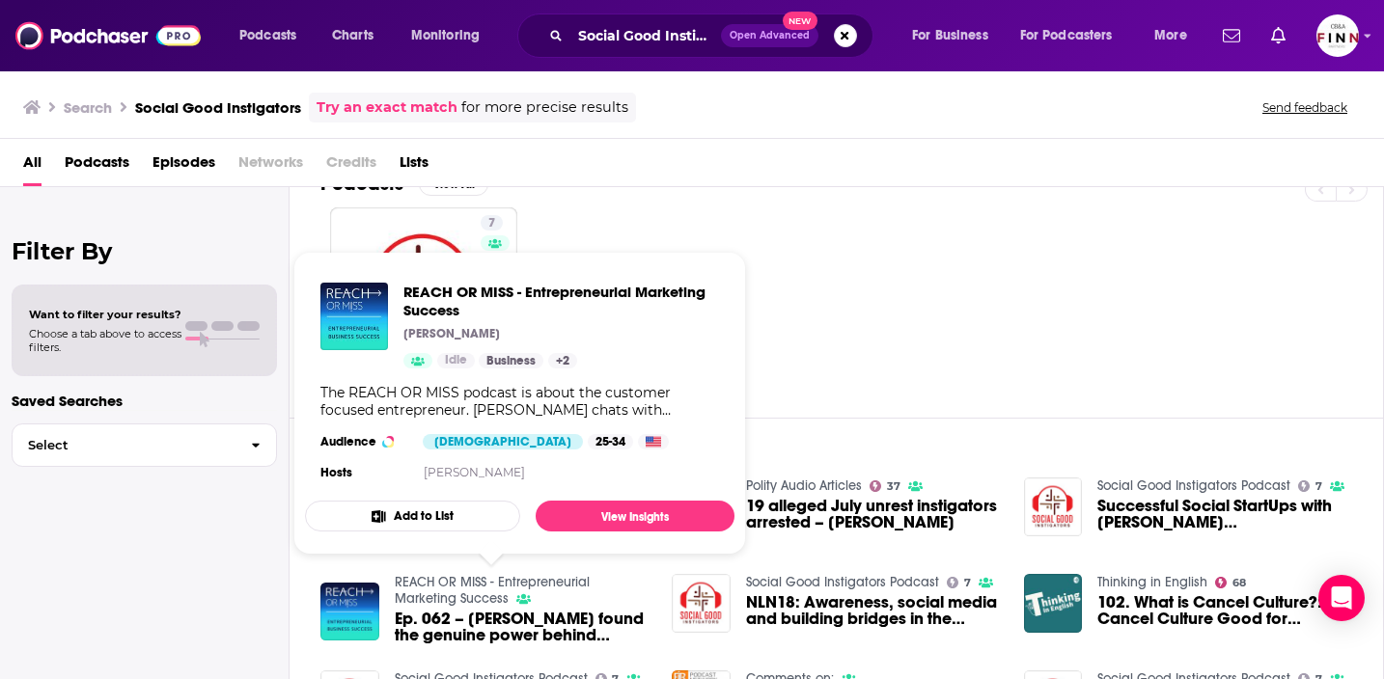
click at [389, 240] on span "REACH OR MISS - Entrepreneurial Marketing Success [PERSON_NAME] Idle Business +…" at bounding box center [519, 403] width 453 height 326
click at [418, 226] on link "7 Social Good Instigators Podcast" at bounding box center [423, 301] width 187 height 187
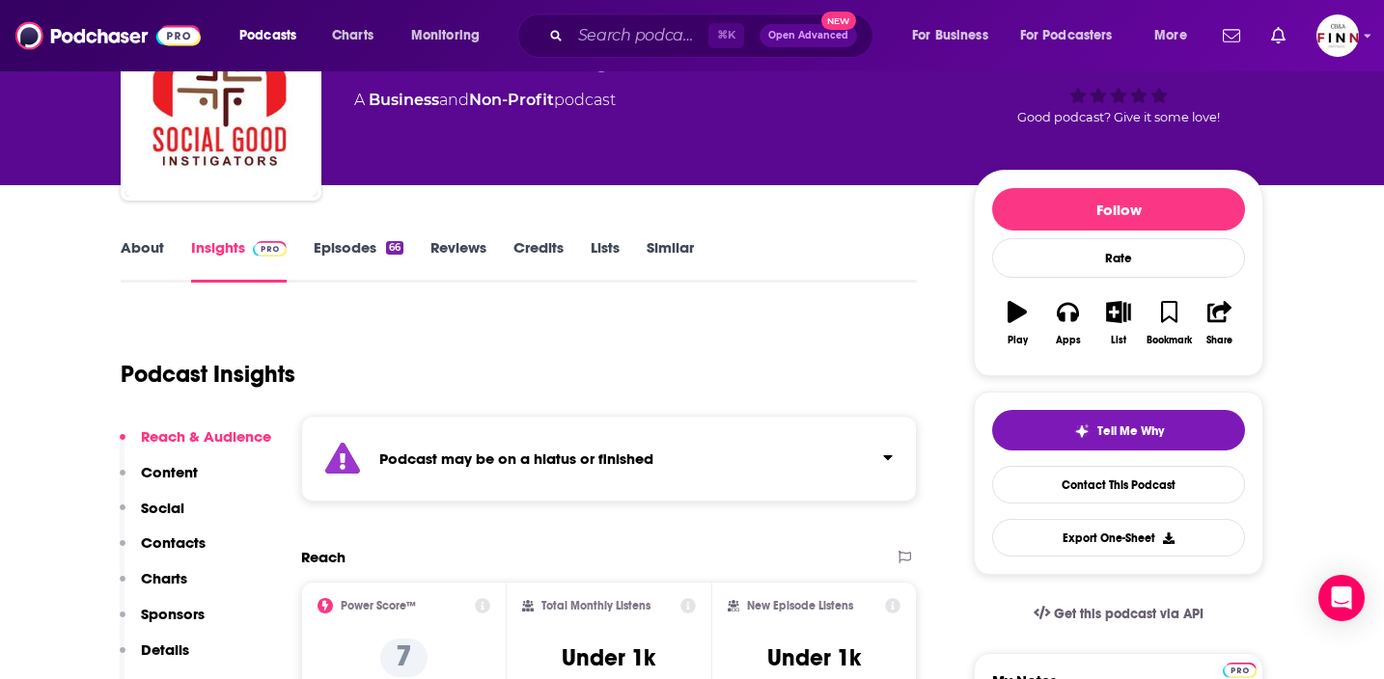
scroll to position [135, 0]
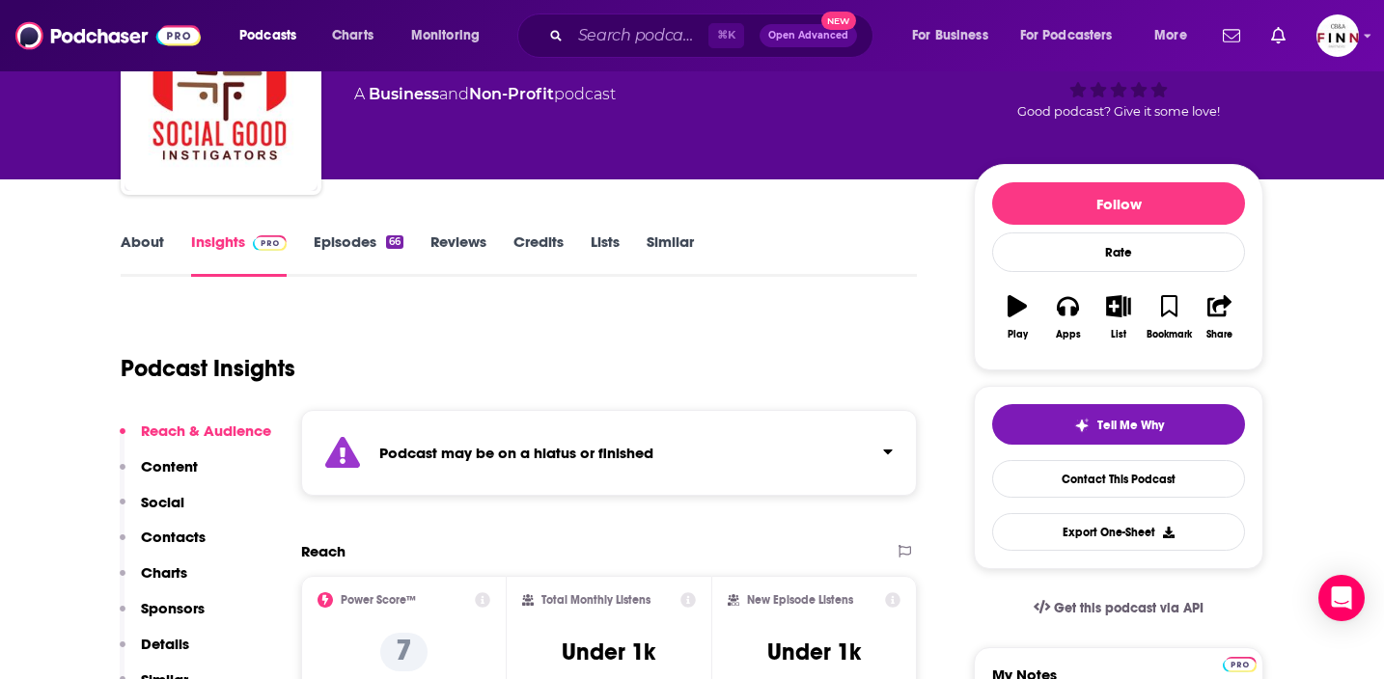
click at [351, 257] on link "Episodes 66" at bounding box center [359, 255] width 90 height 44
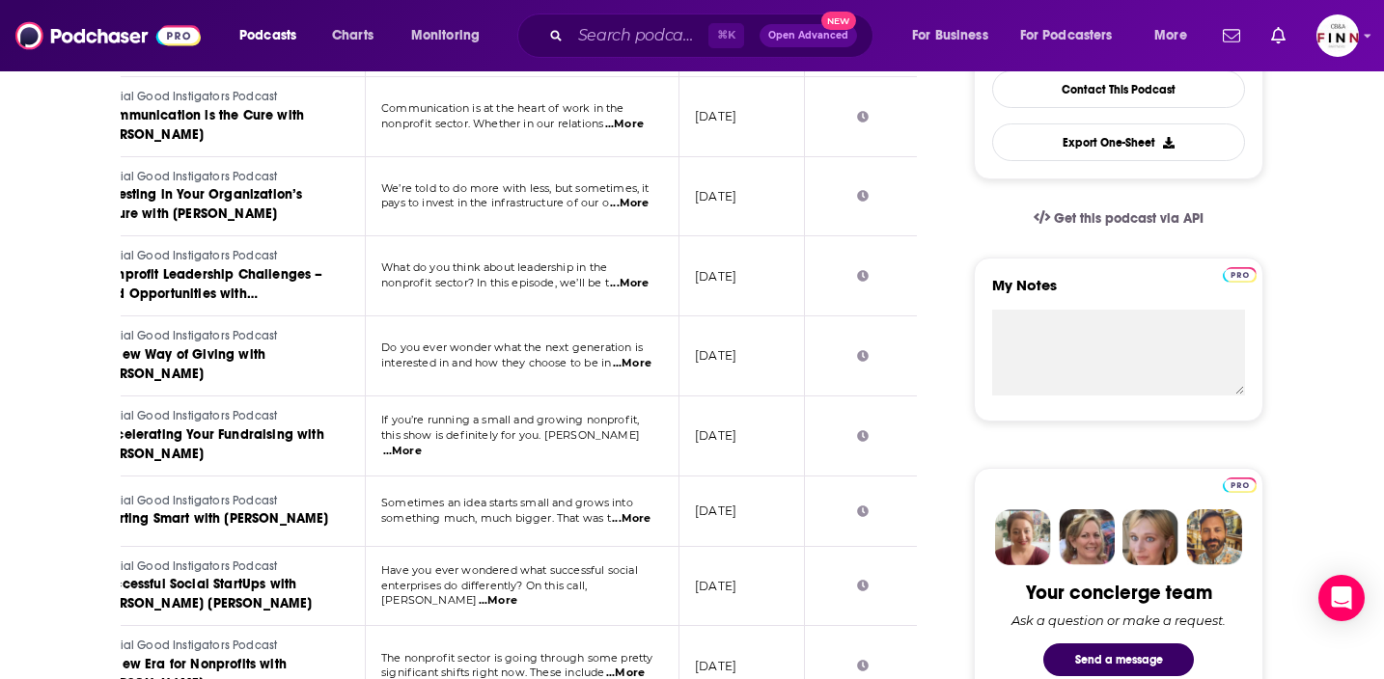
scroll to position [0, 147]
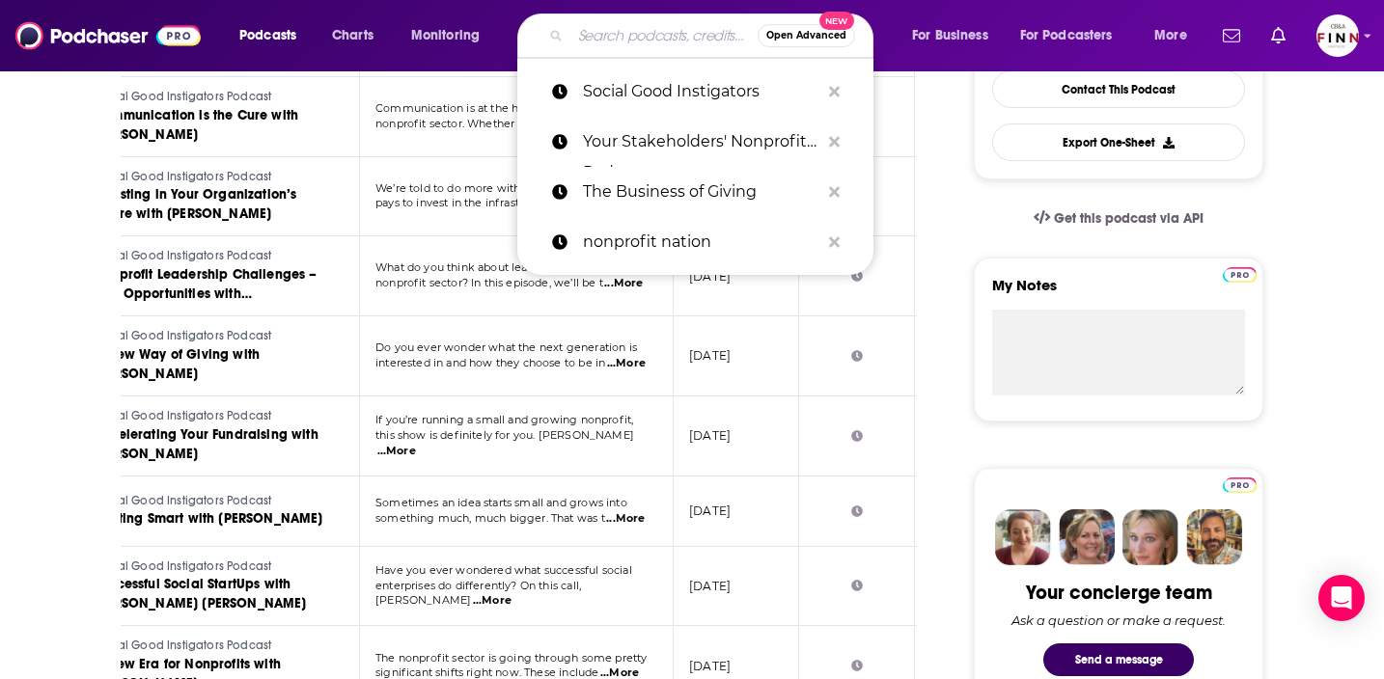
click at [684, 25] on input "Search podcasts, credits, & more..." at bounding box center [663, 35] width 187 height 31
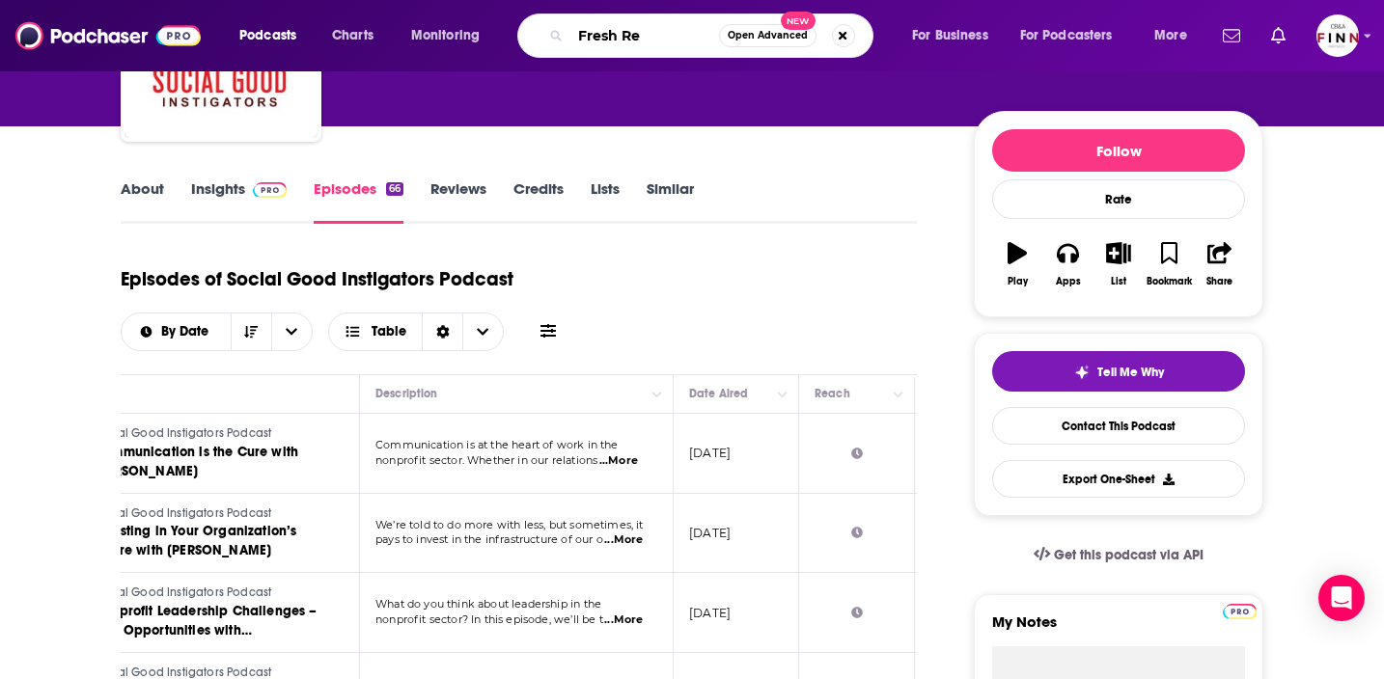
scroll to position [0, 0]
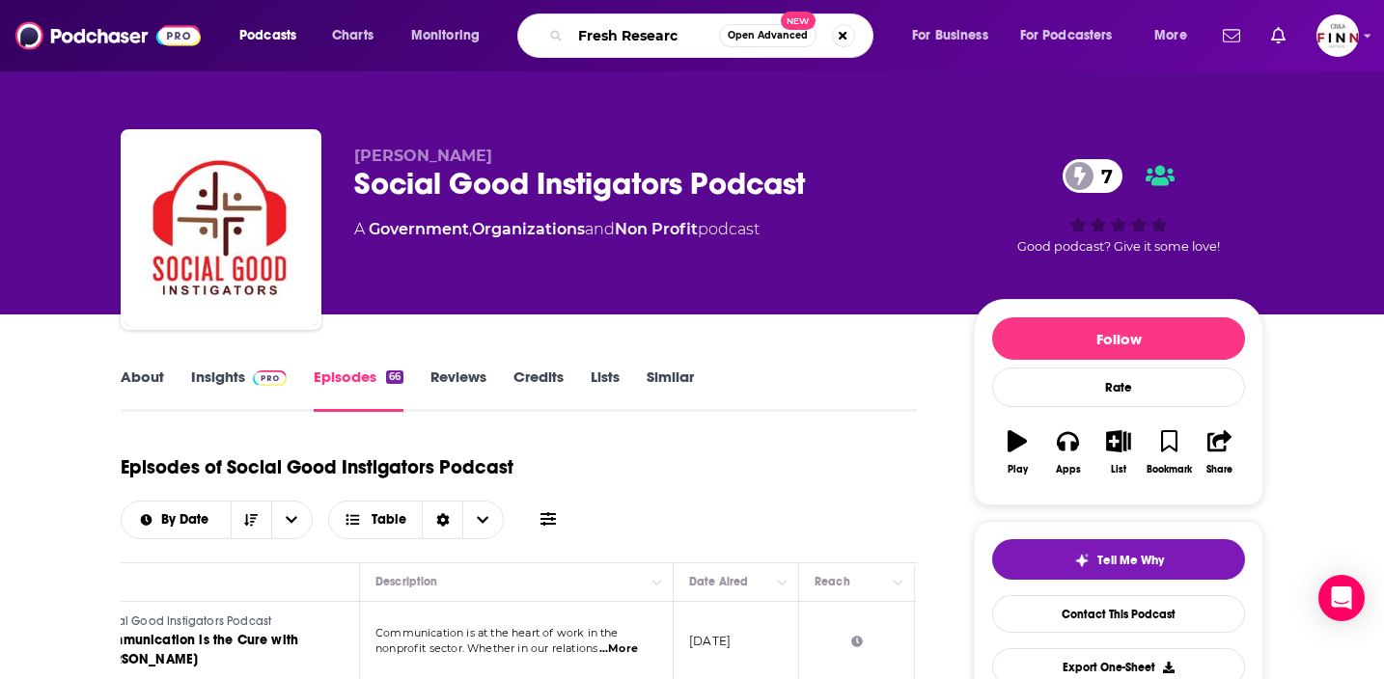
type input "Fresh Research"
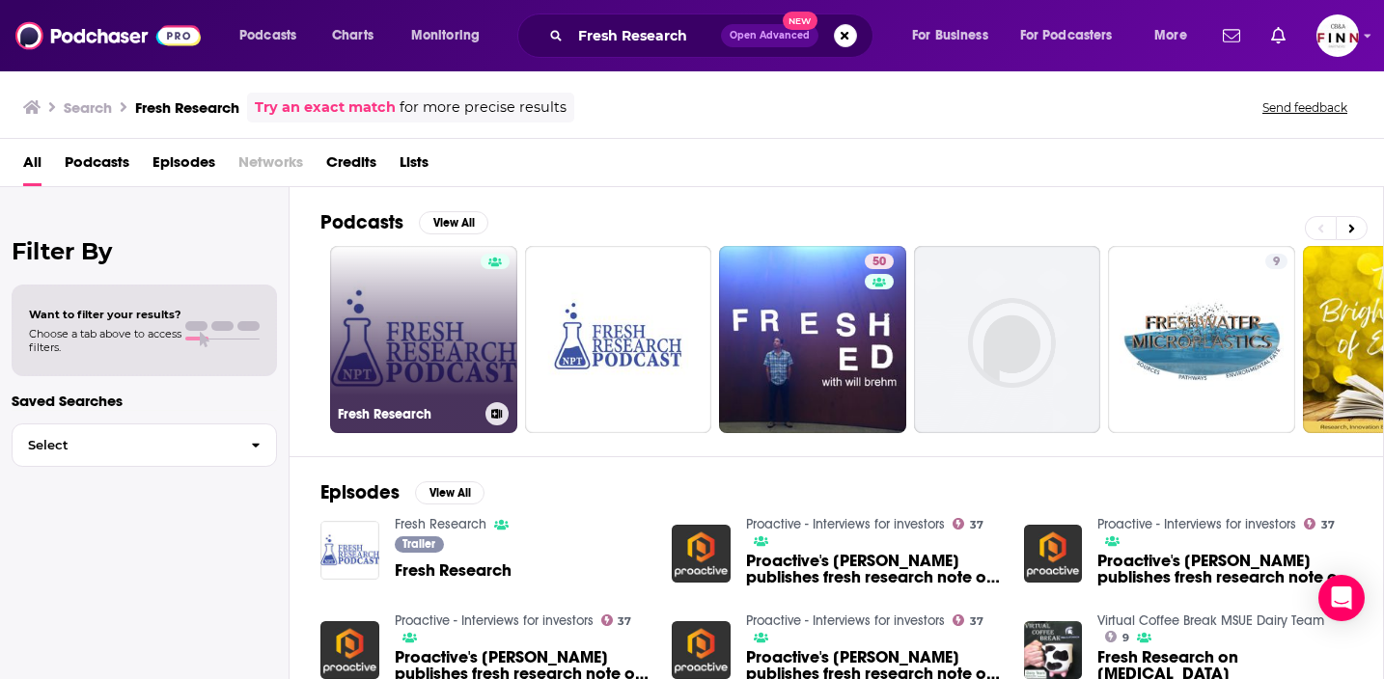
click at [438, 347] on link "Fresh Research" at bounding box center [423, 339] width 187 height 187
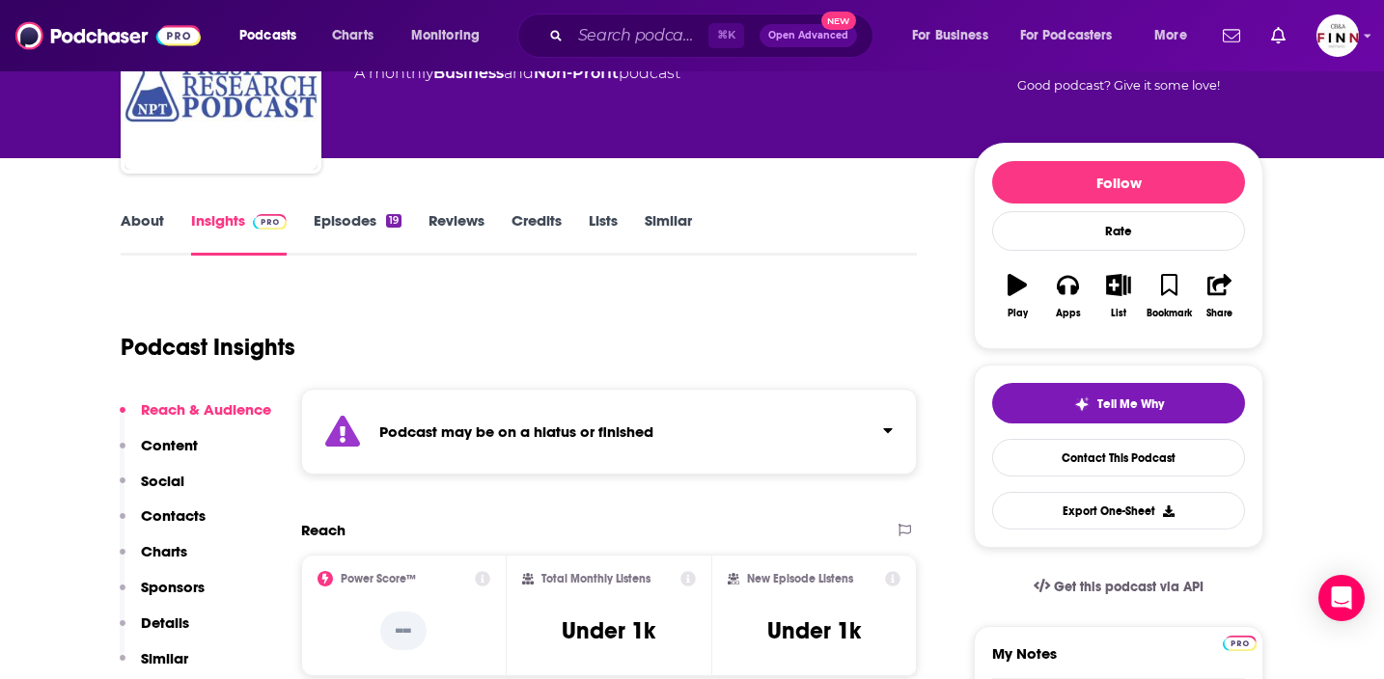
scroll to position [130, 0]
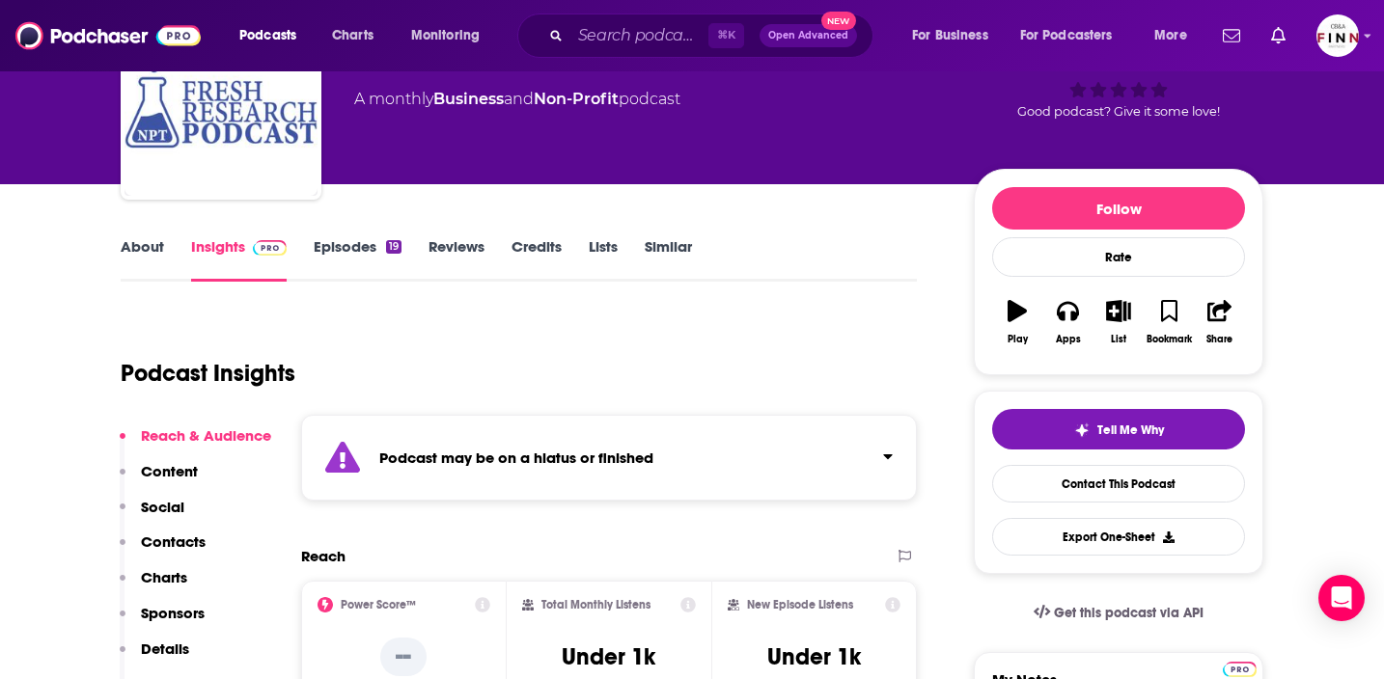
click at [353, 256] on link "Episodes 19" at bounding box center [358, 259] width 88 height 44
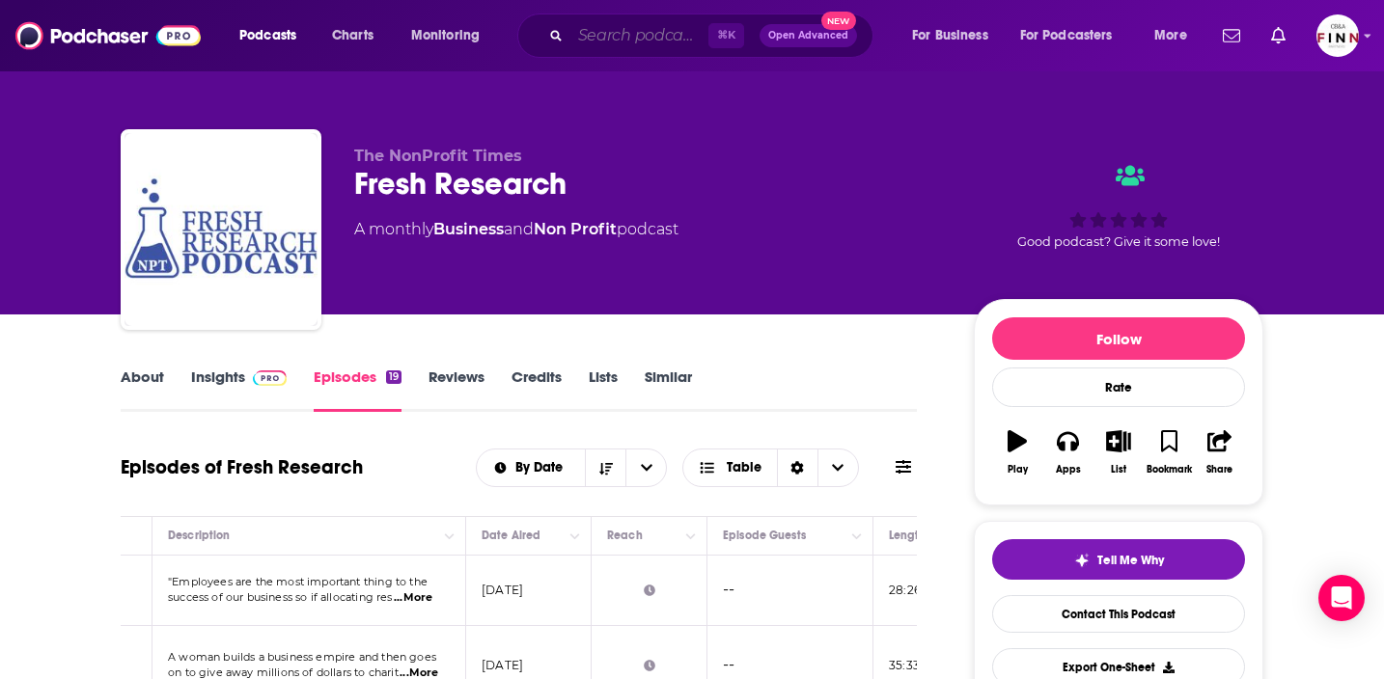
click at [584, 38] on input "Search podcasts, credits, & more..." at bounding box center [639, 35] width 138 height 31
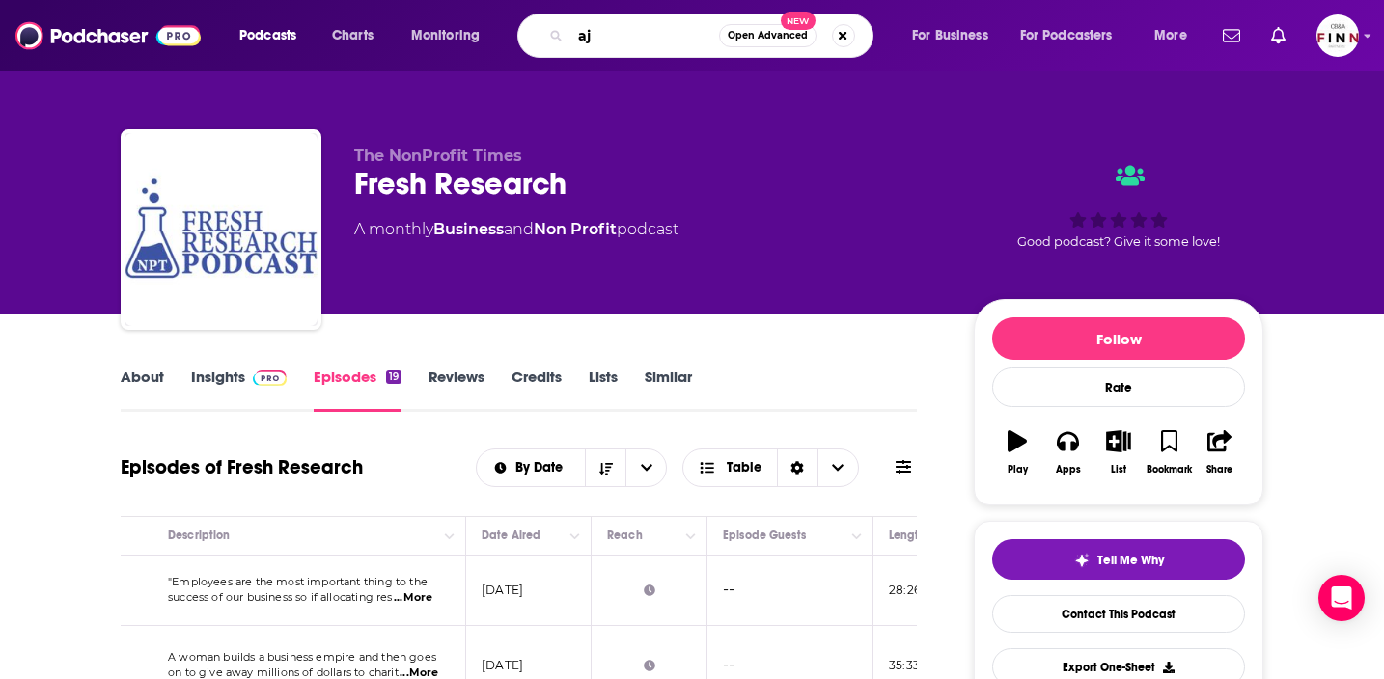
type input "a"
type input "Nonprofit"
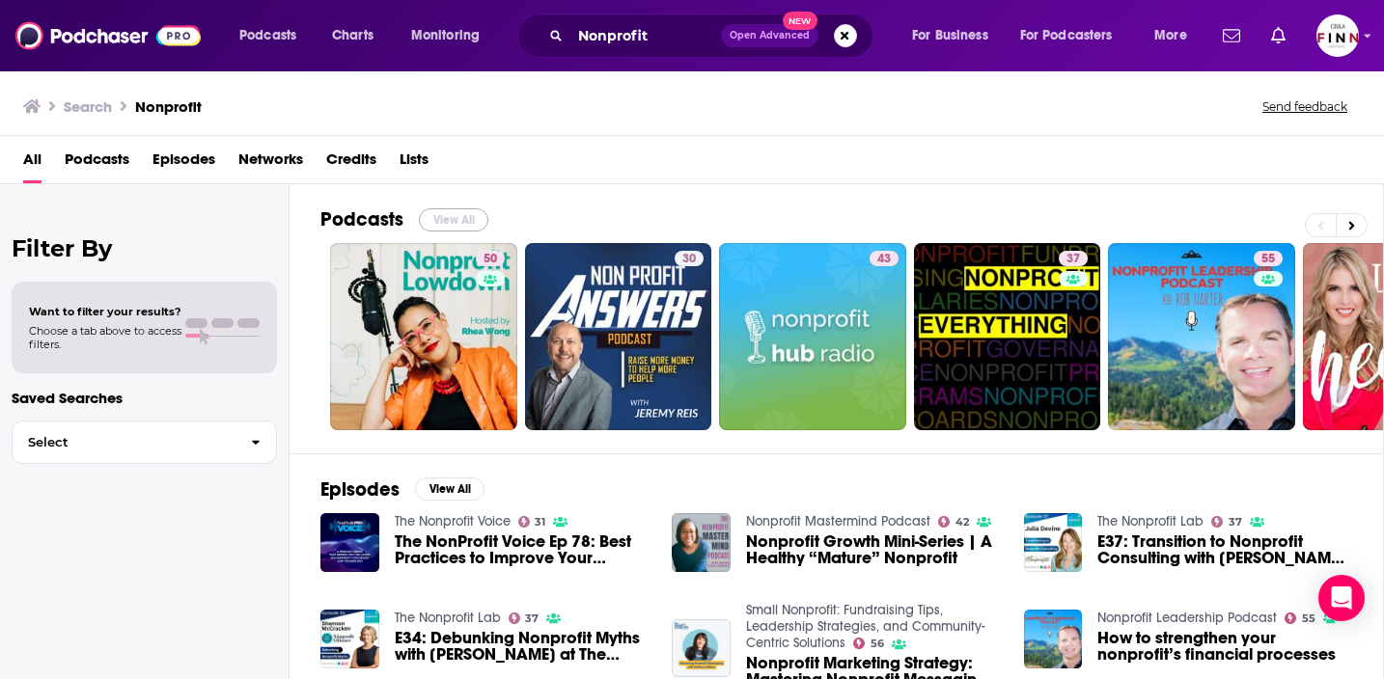
click at [456, 220] on button "View All" at bounding box center [453, 219] width 69 height 23
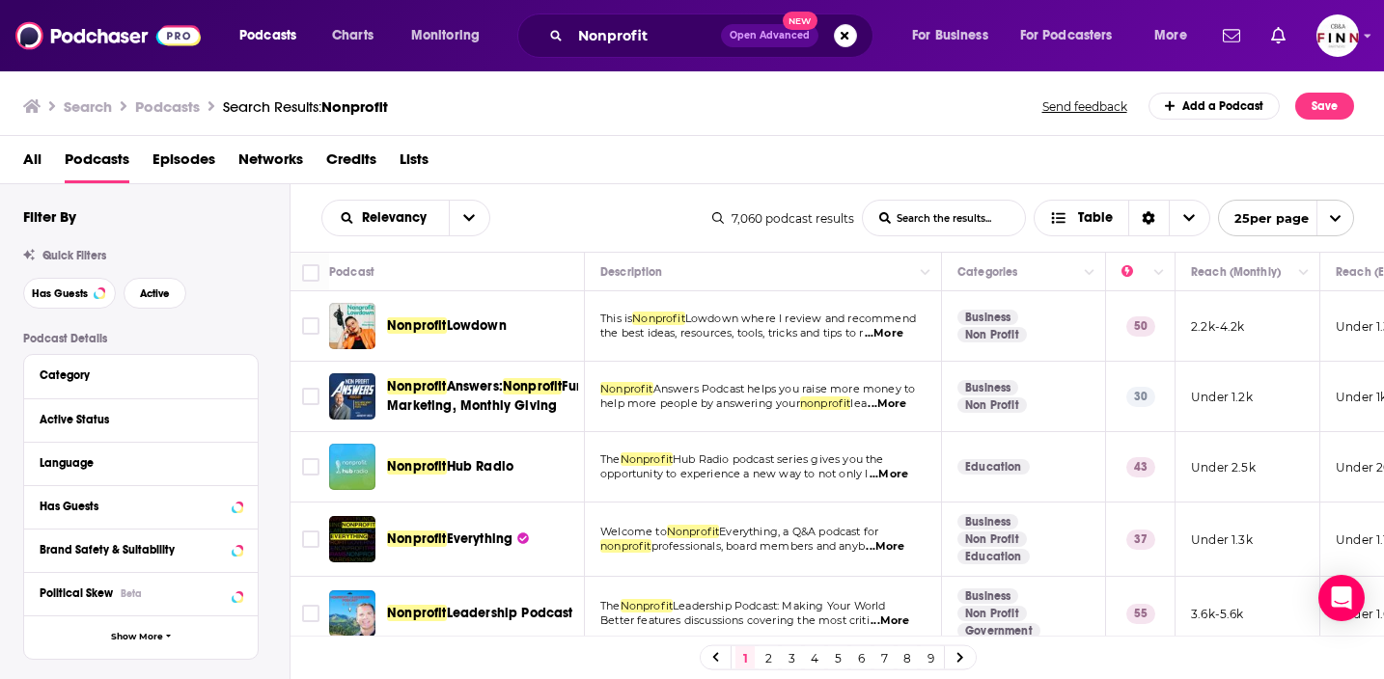
click at [891, 483] on span "...More" at bounding box center [889, 474] width 39 height 15
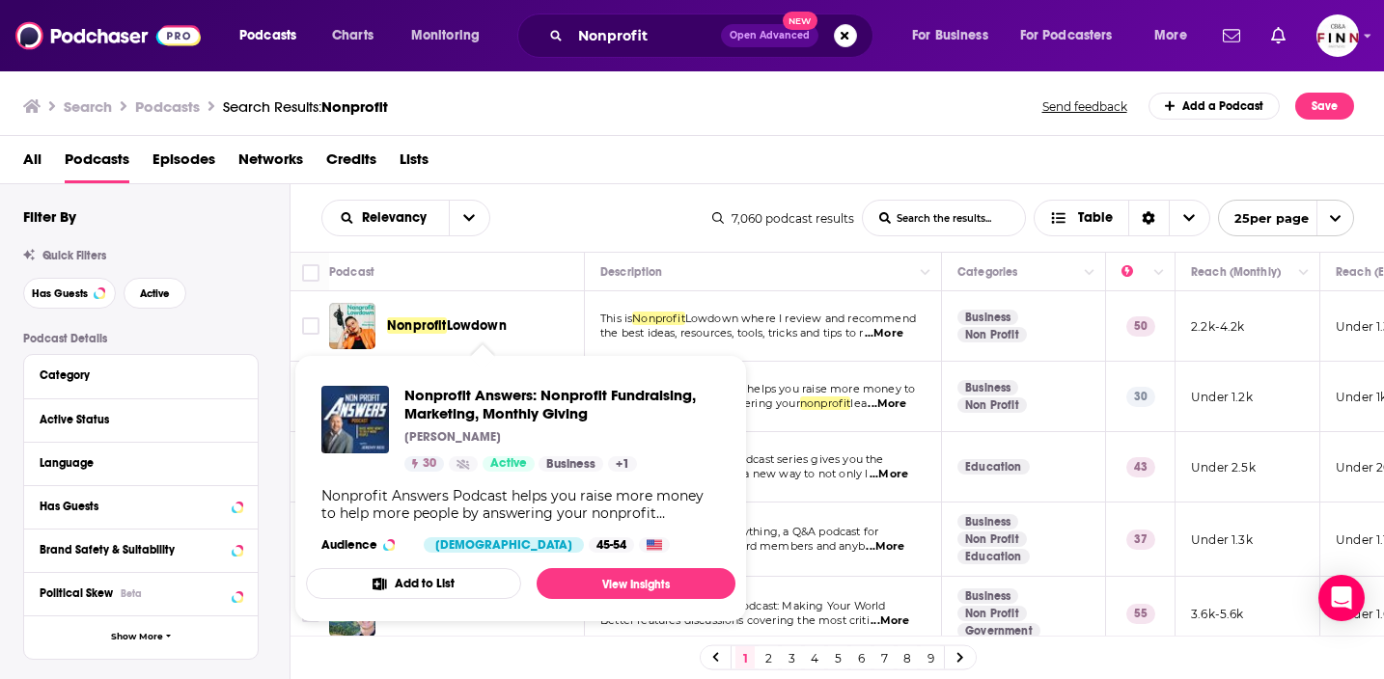
click at [486, 496] on div "Nonprofit Answers Podcast helps you raise more money to help more people by ans…" at bounding box center [520, 504] width 399 height 35
click at [916, 432] on td "Nonprofit Answers Podcast helps you raise more money to help more people by ans…" at bounding box center [763, 397] width 357 height 70
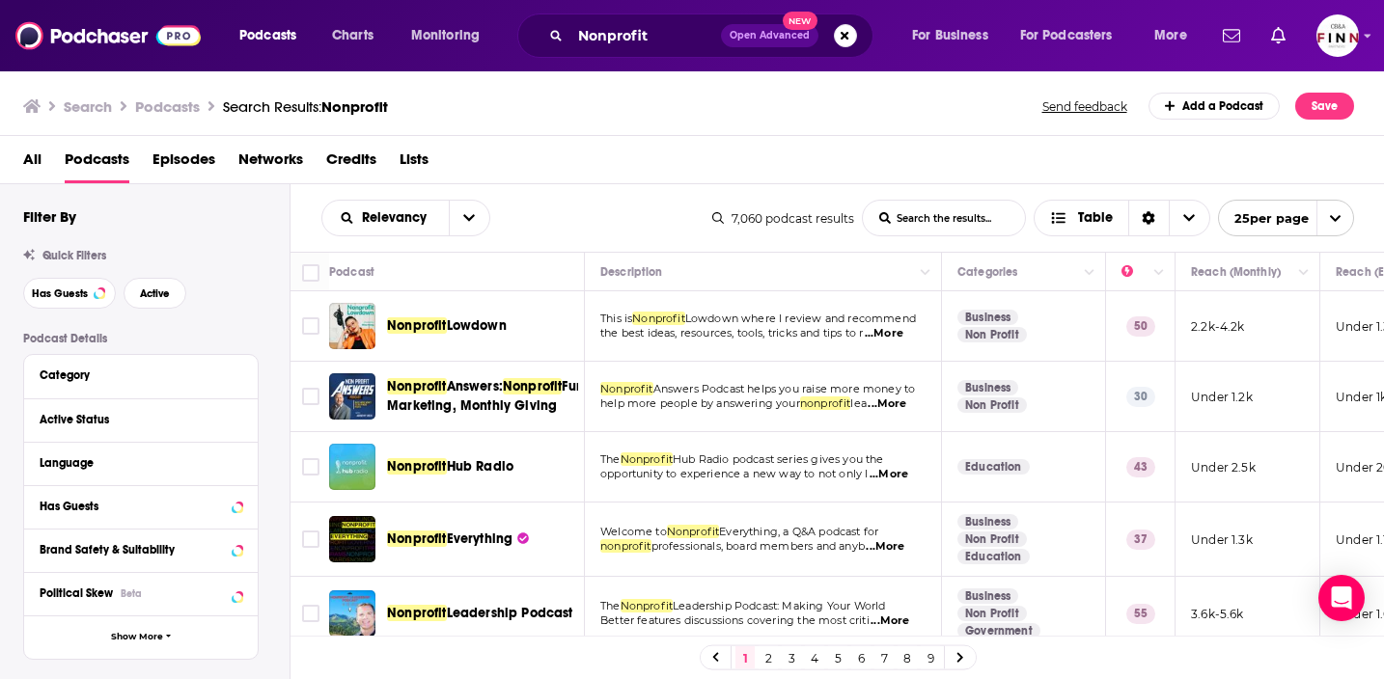
click at [465, 475] on div "Podcasts Charts Monitoring Nonprofit Open Advanced New For Business For Podcast…" at bounding box center [692, 339] width 1384 height 679
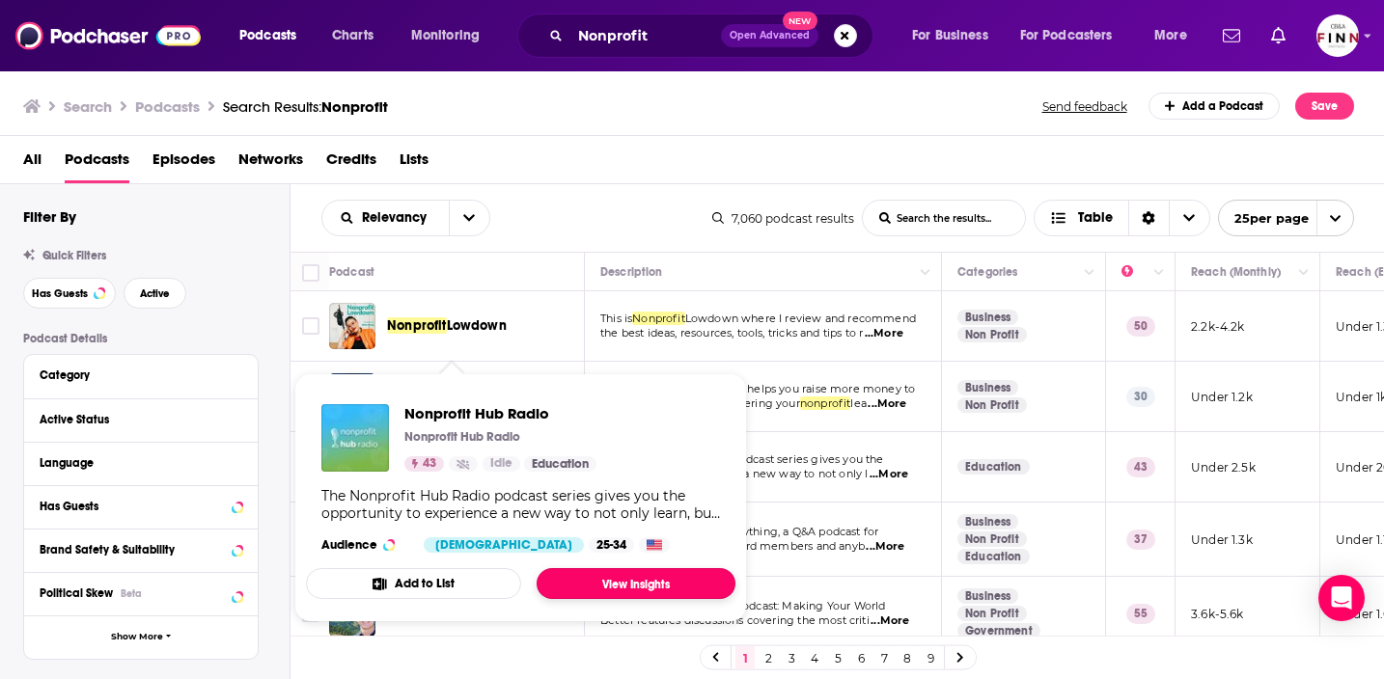
click at [649, 584] on link "View Insights" at bounding box center [636, 583] width 199 height 31
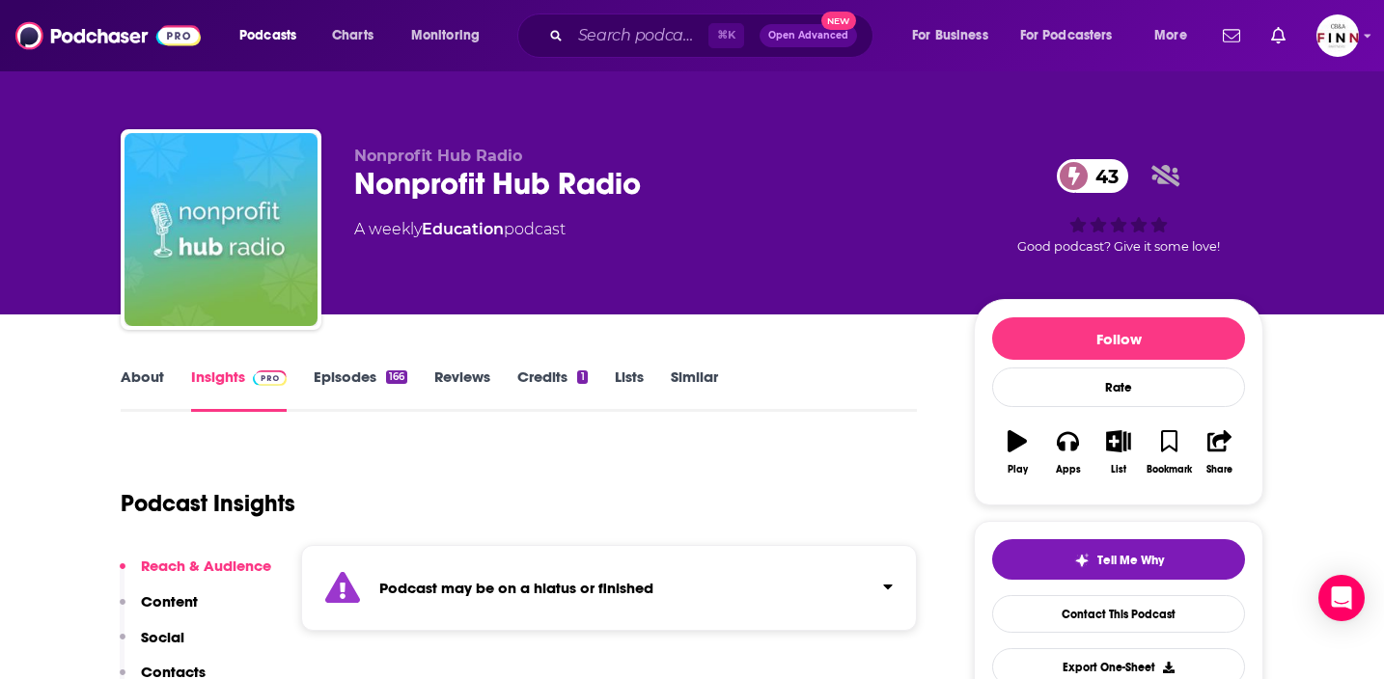
scroll to position [418, 0]
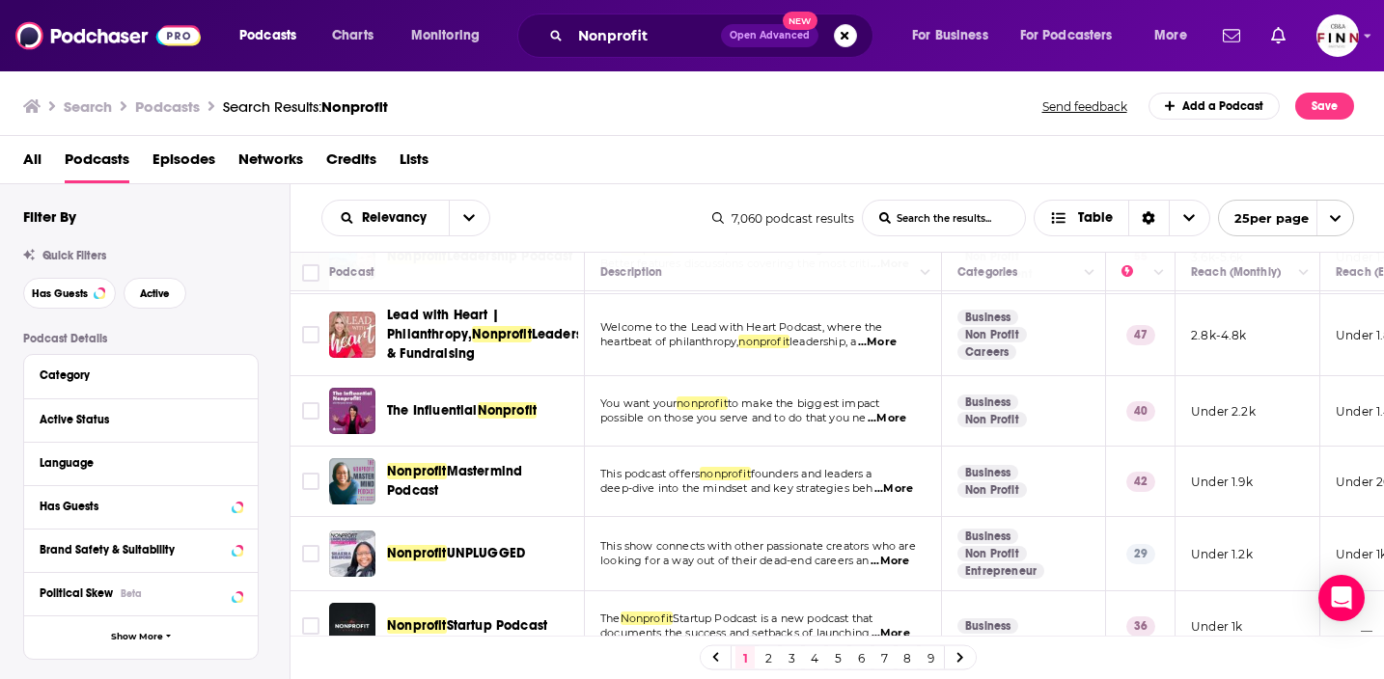
scroll to position [361, 0]
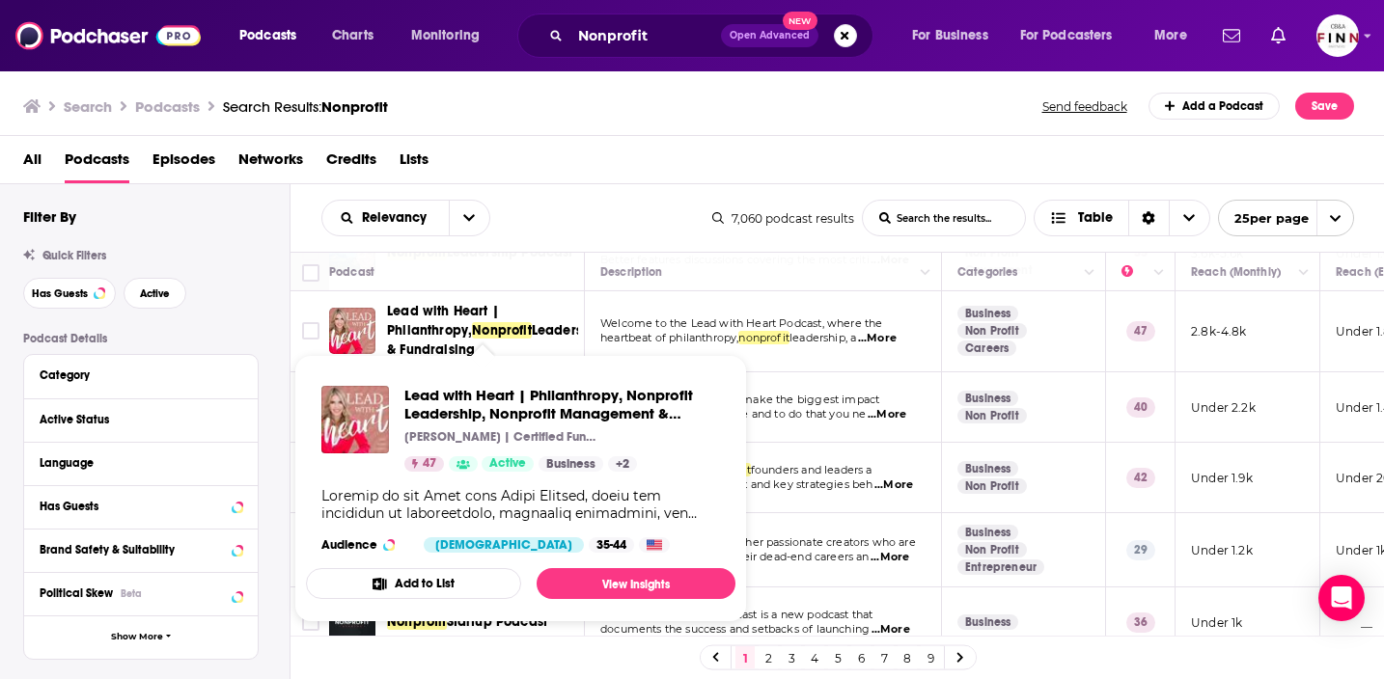
click at [492, 346] on span "Lead with Heart | Philanthropy, Nonprofit Leadership, Nonprofit Management & Fu…" at bounding box center [520, 489] width 453 height 291
click at [427, 330] on span "Lead with Heart | Philanthropy," at bounding box center [443, 321] width 112 height 36
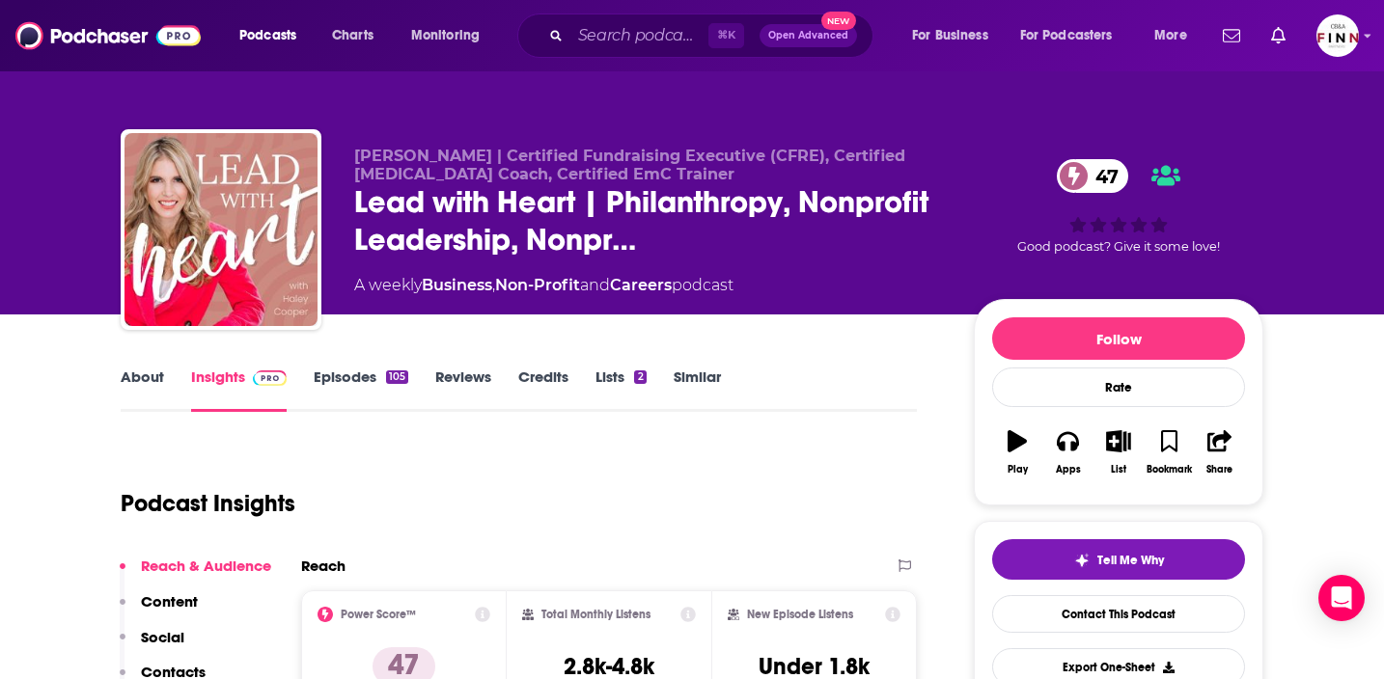
click at [148, 384] on link "About" at bounding box center [142, 390] width 43 height 44
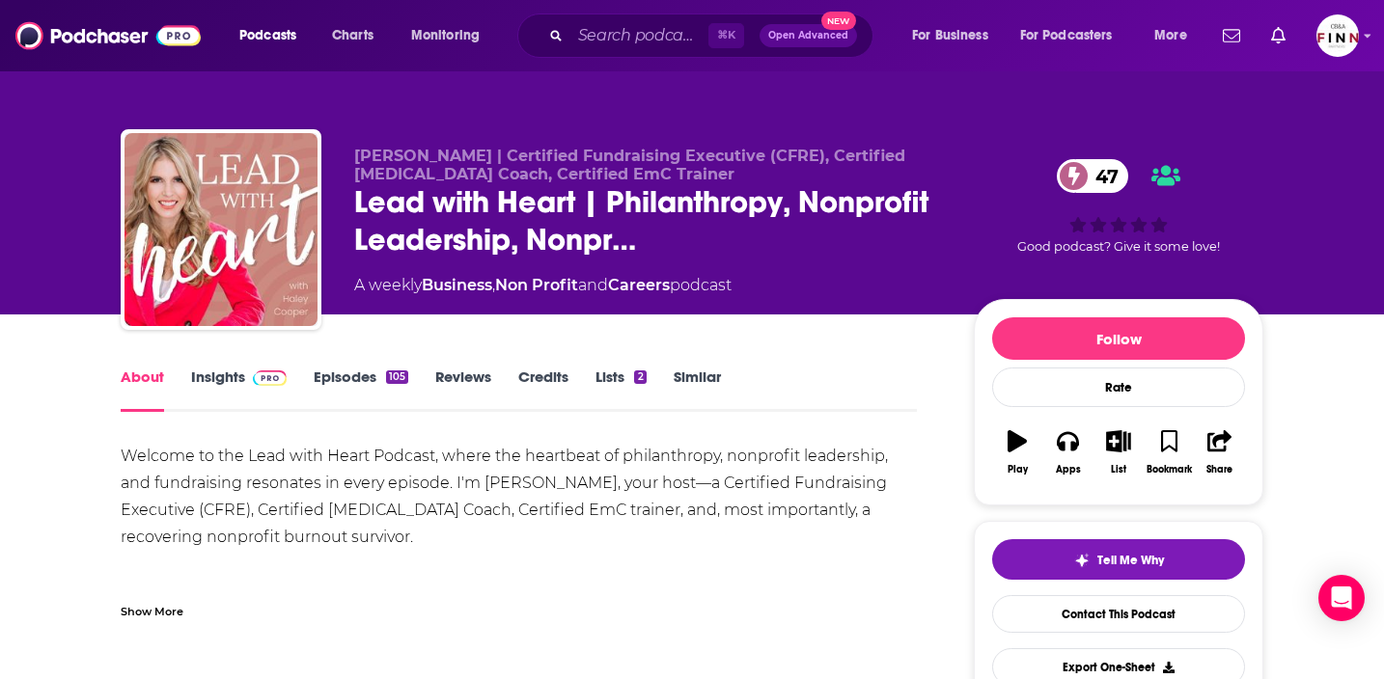
click at [341, 374] on link "Episodes 105" at bounding box center [361, 390] width 95 height 44
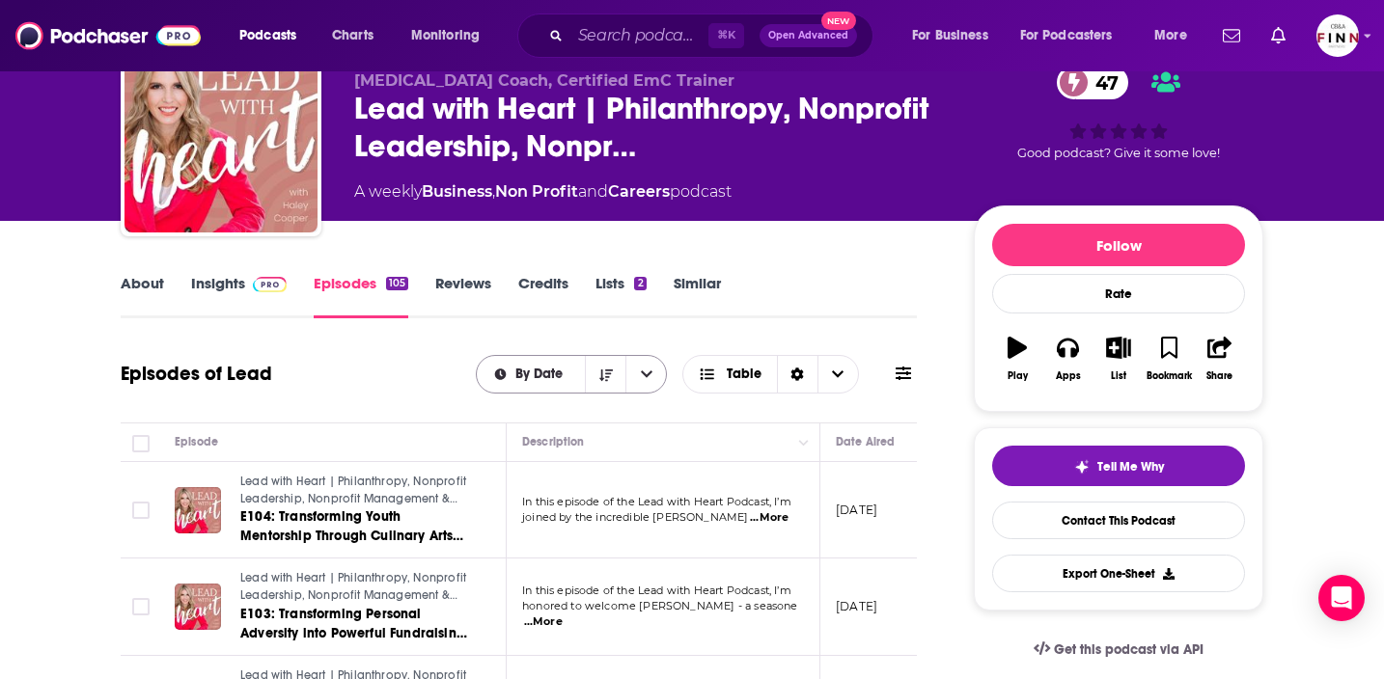
scroll to position [98, 0]
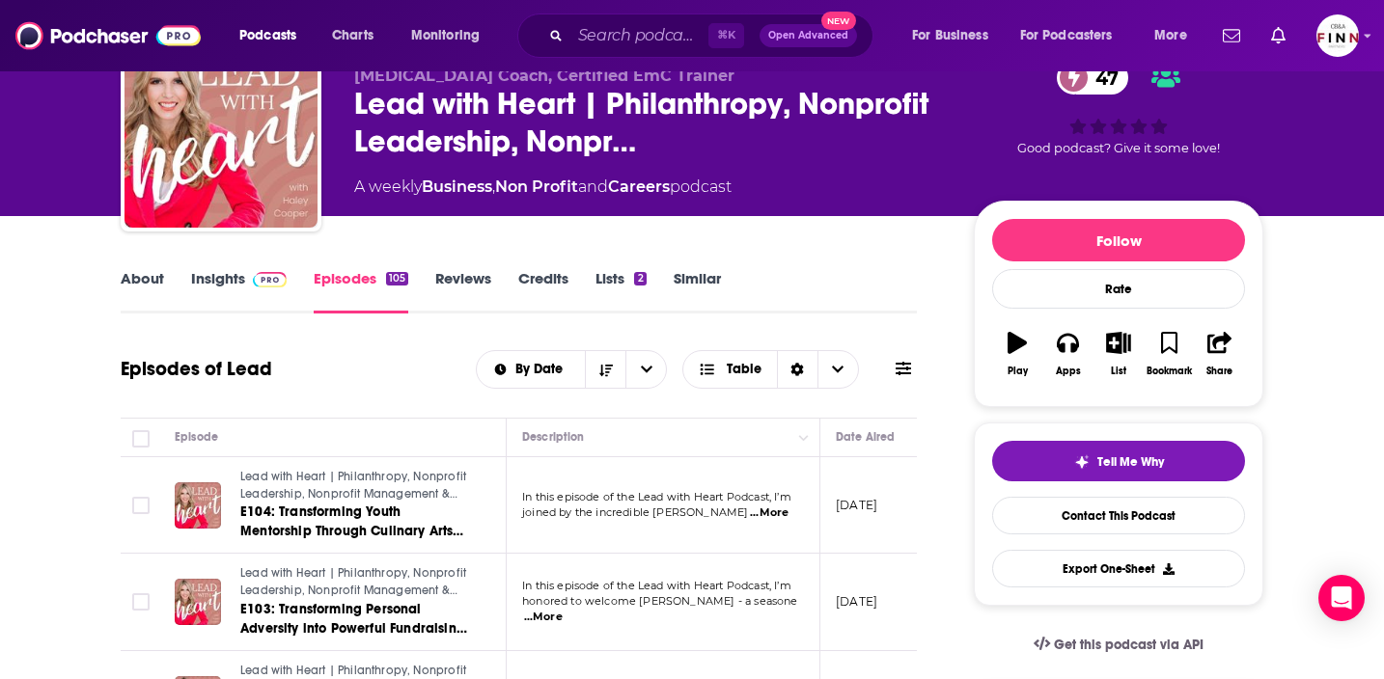
click at [129, 286] on link "About" at bounding box center [142, 291] width 43 height 44
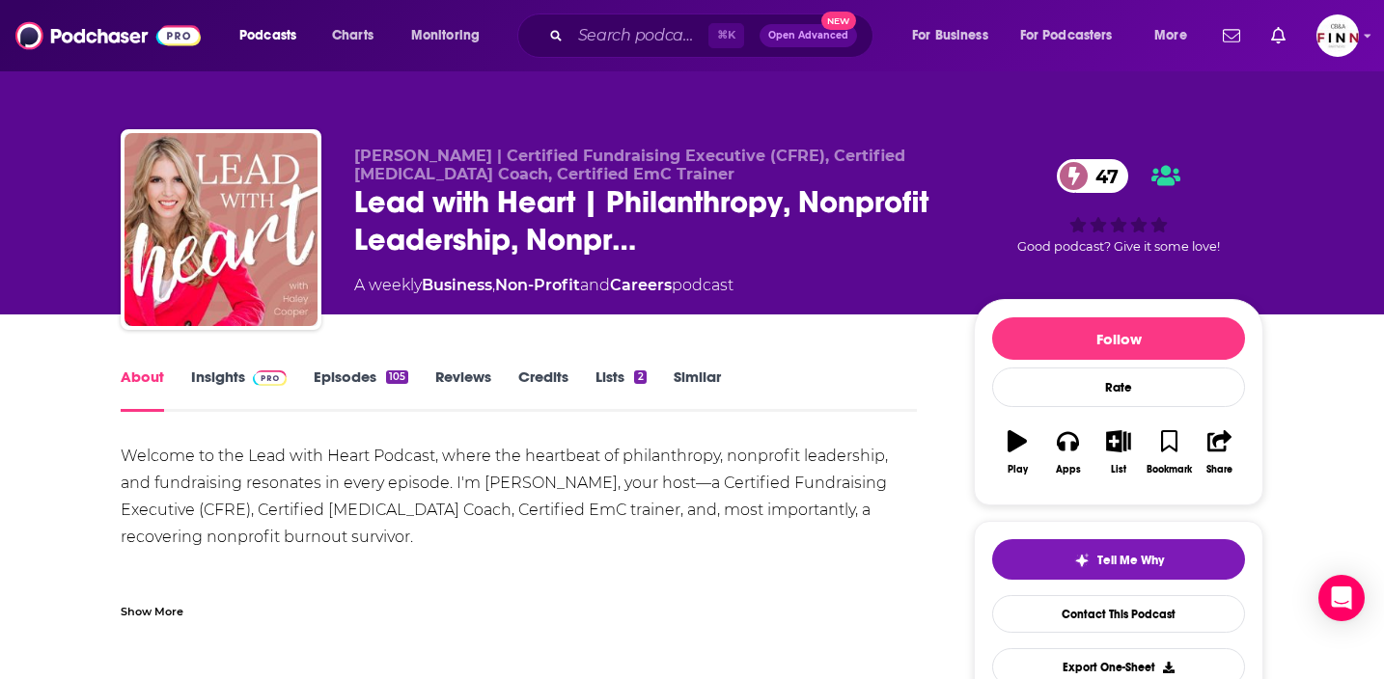
click at [254, 371] on img at bounding box center [270, 378] width 34 height 15
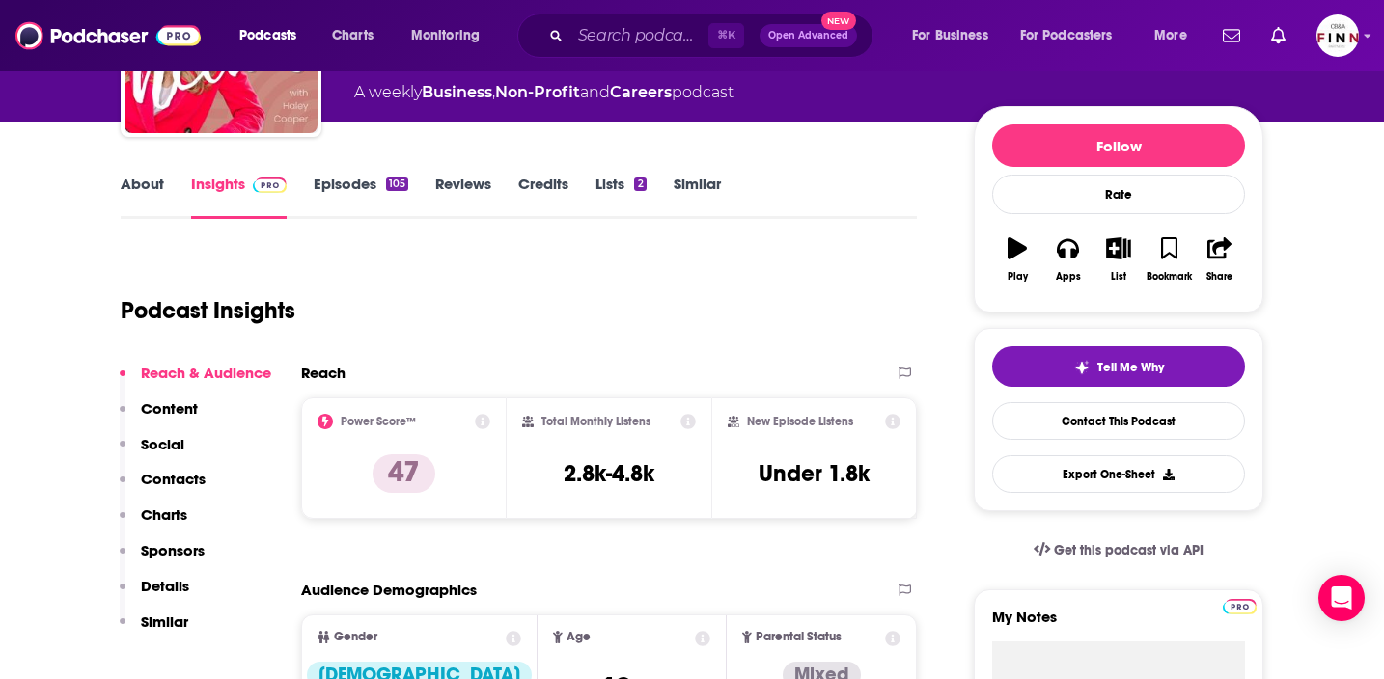
scroll to position [219, 0]
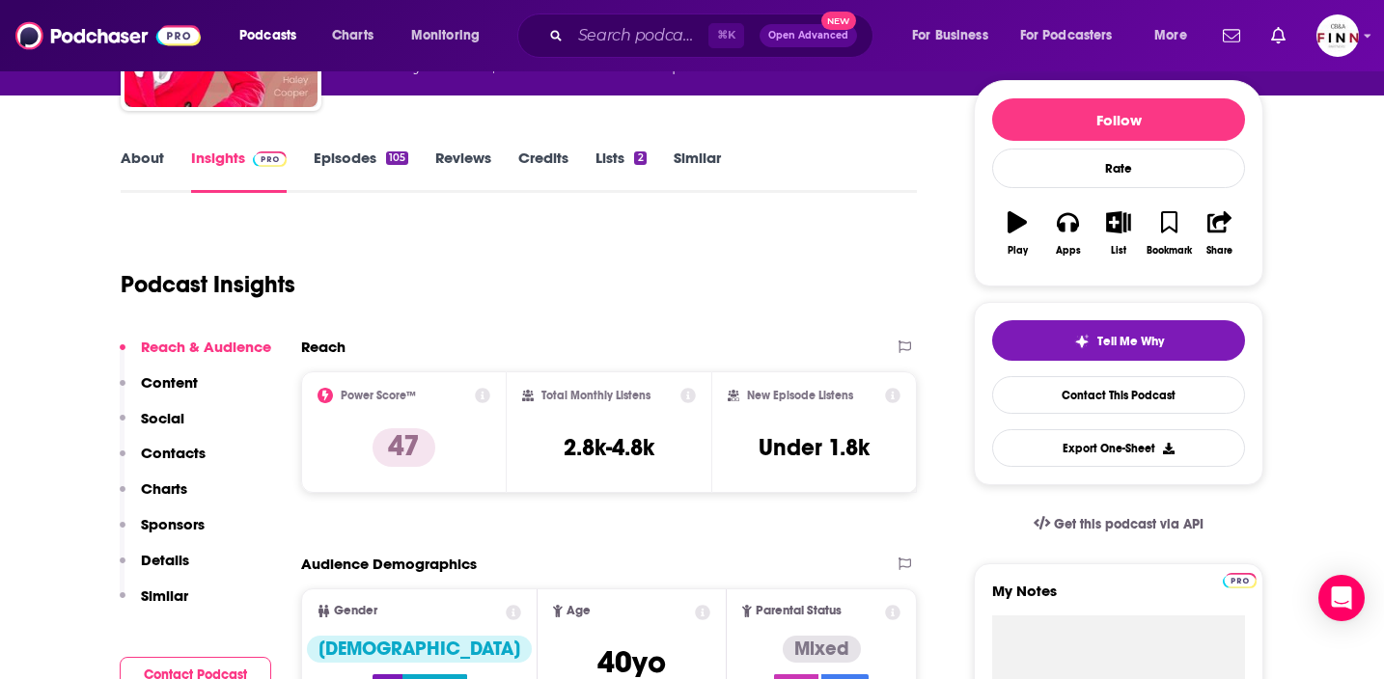
click at [169, 449] on p "Contacts" at bounding box center [173, 453] width 65 height 18
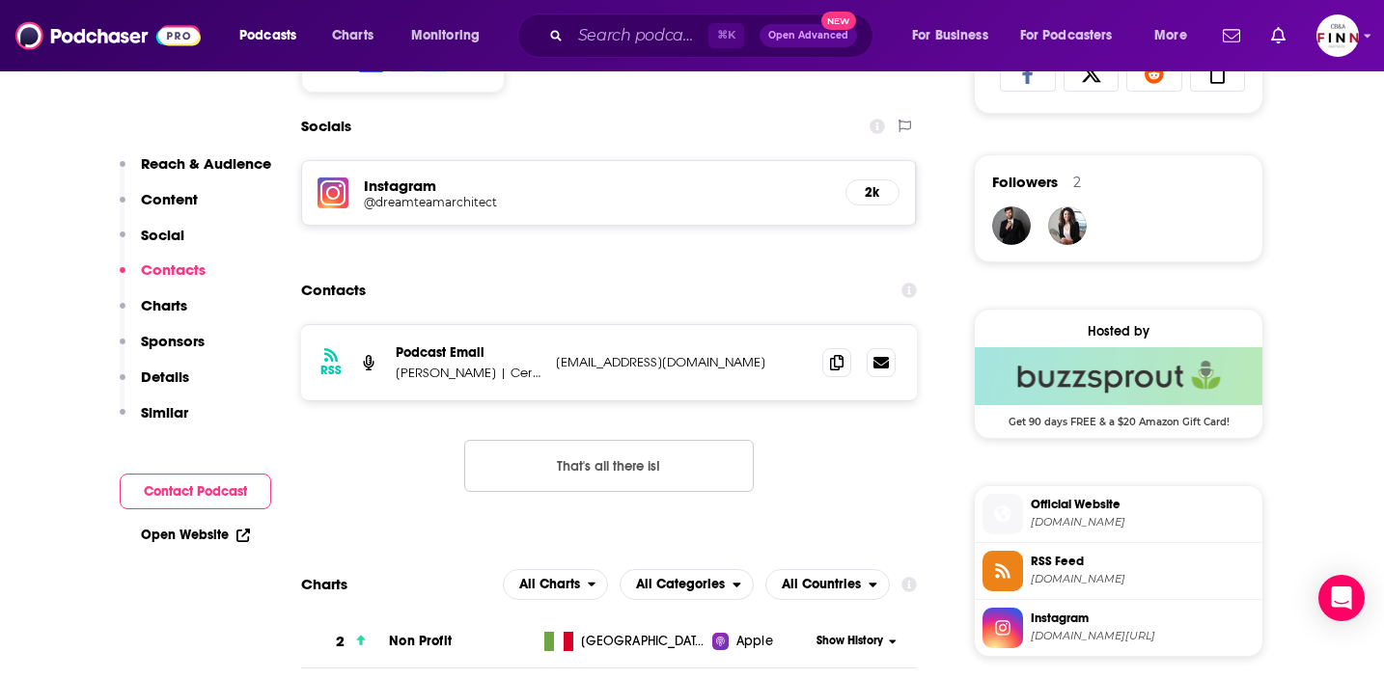
scroll to position [1334, 0]
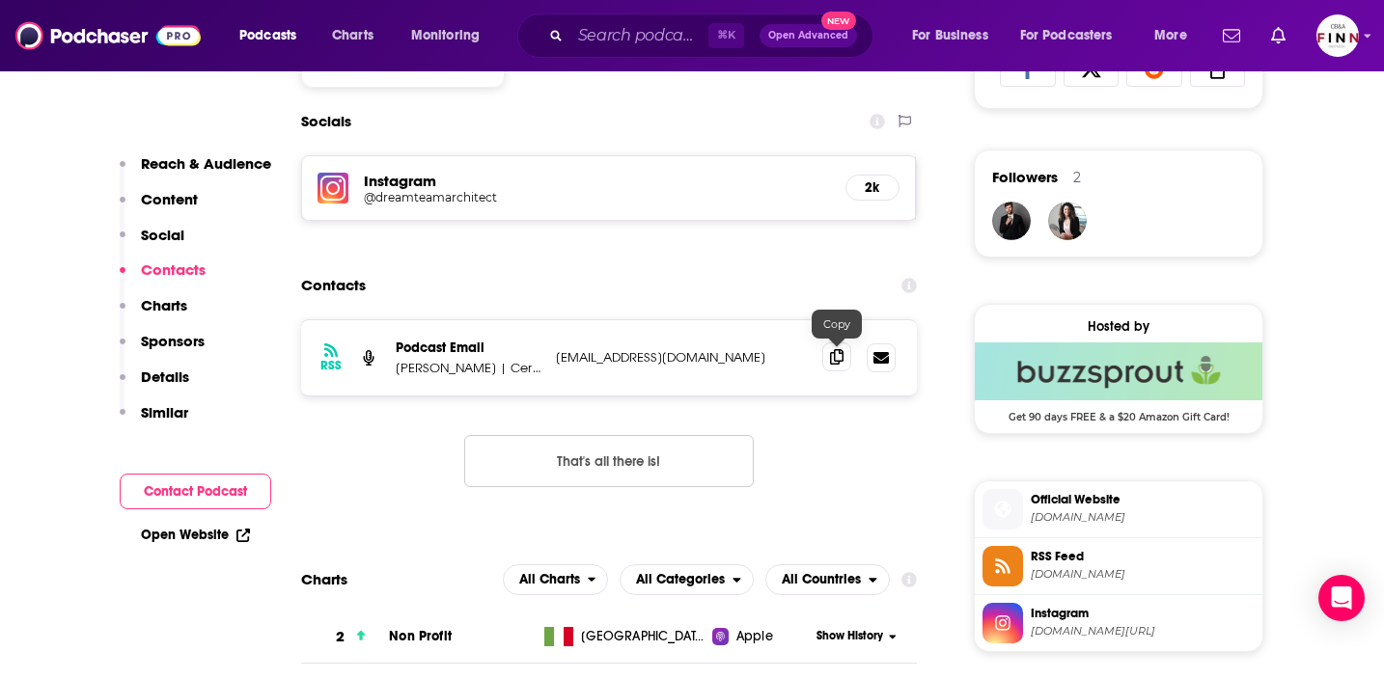
click at [838, 356] on icon at bounding box center [837, 356] width 14 height 15
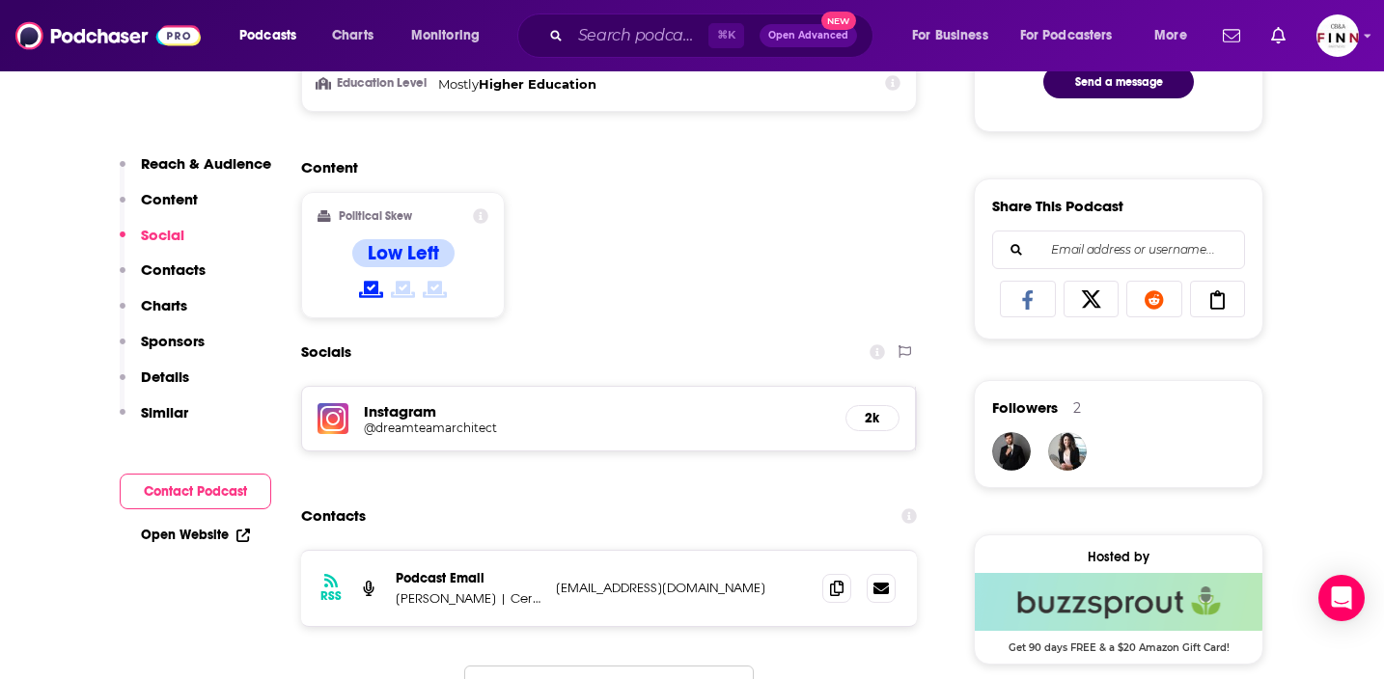
scroll to position [1104, 0]
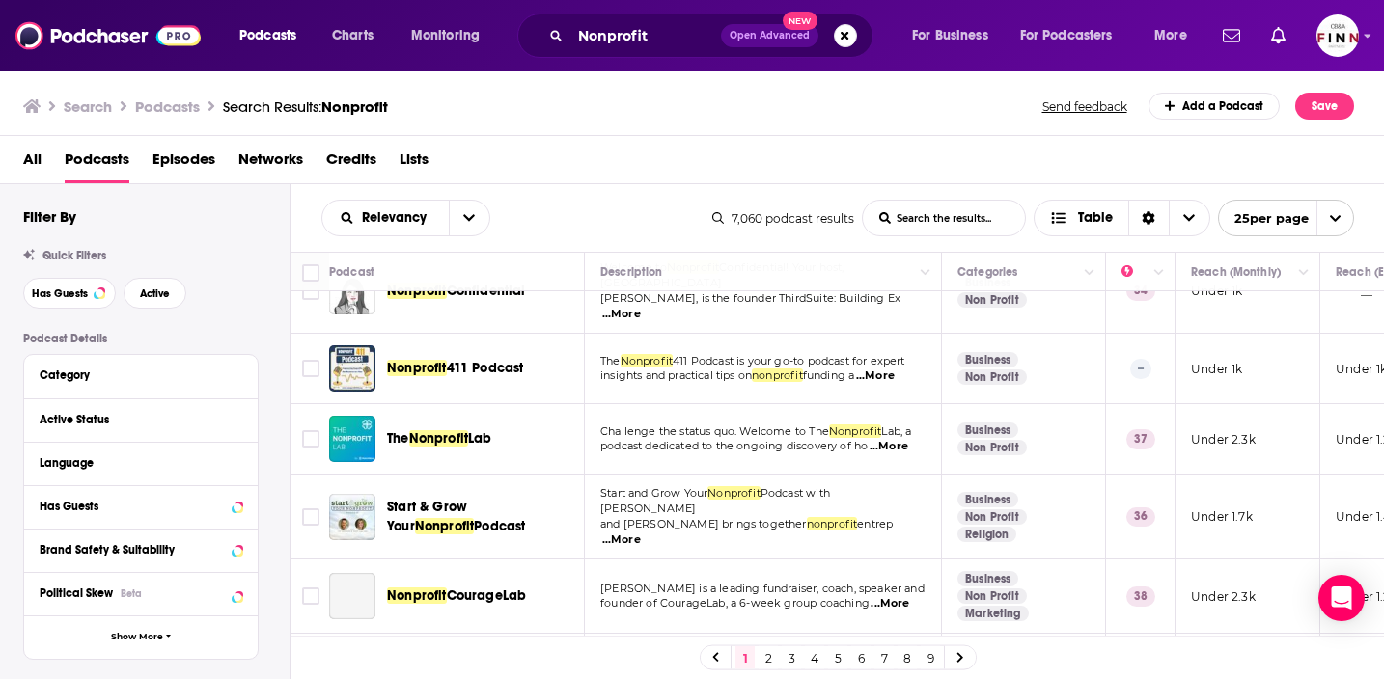
scroll to position [787, 0]
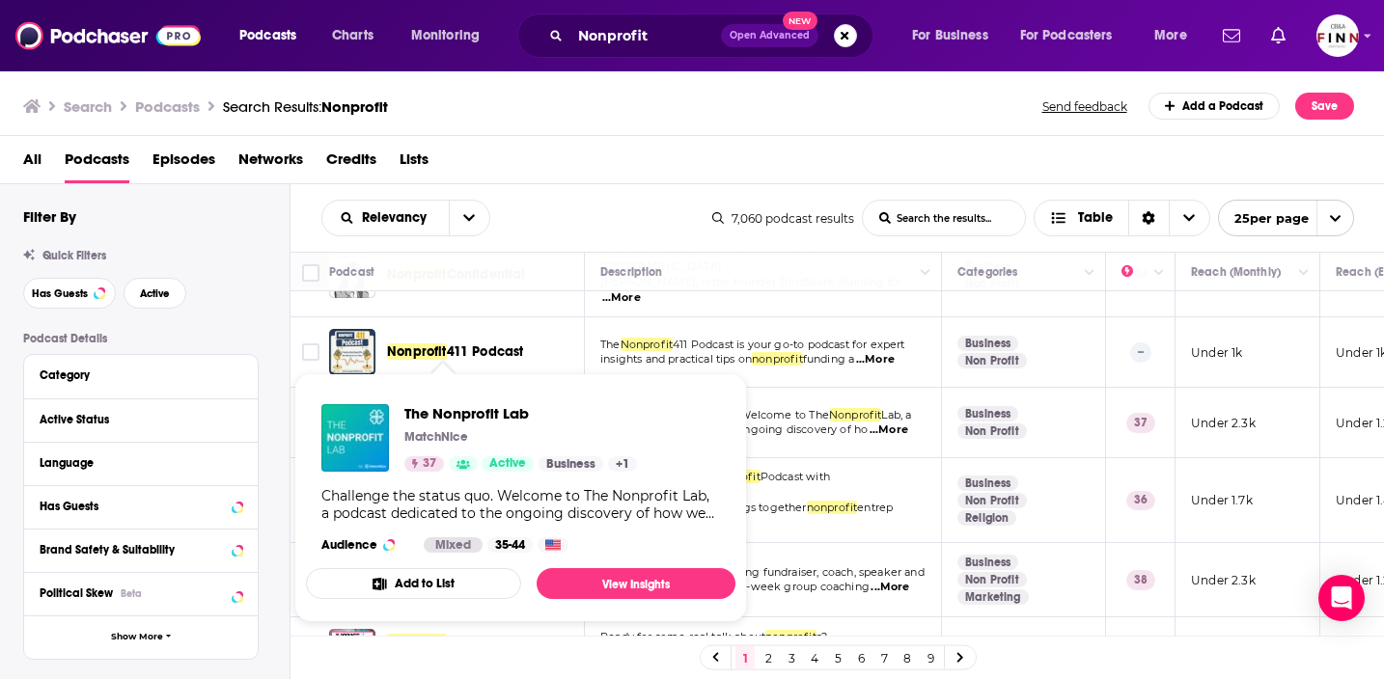
click at [471, 465] on link "Show Podcast Details" at bounding box center [463, 464] width 29 height 15
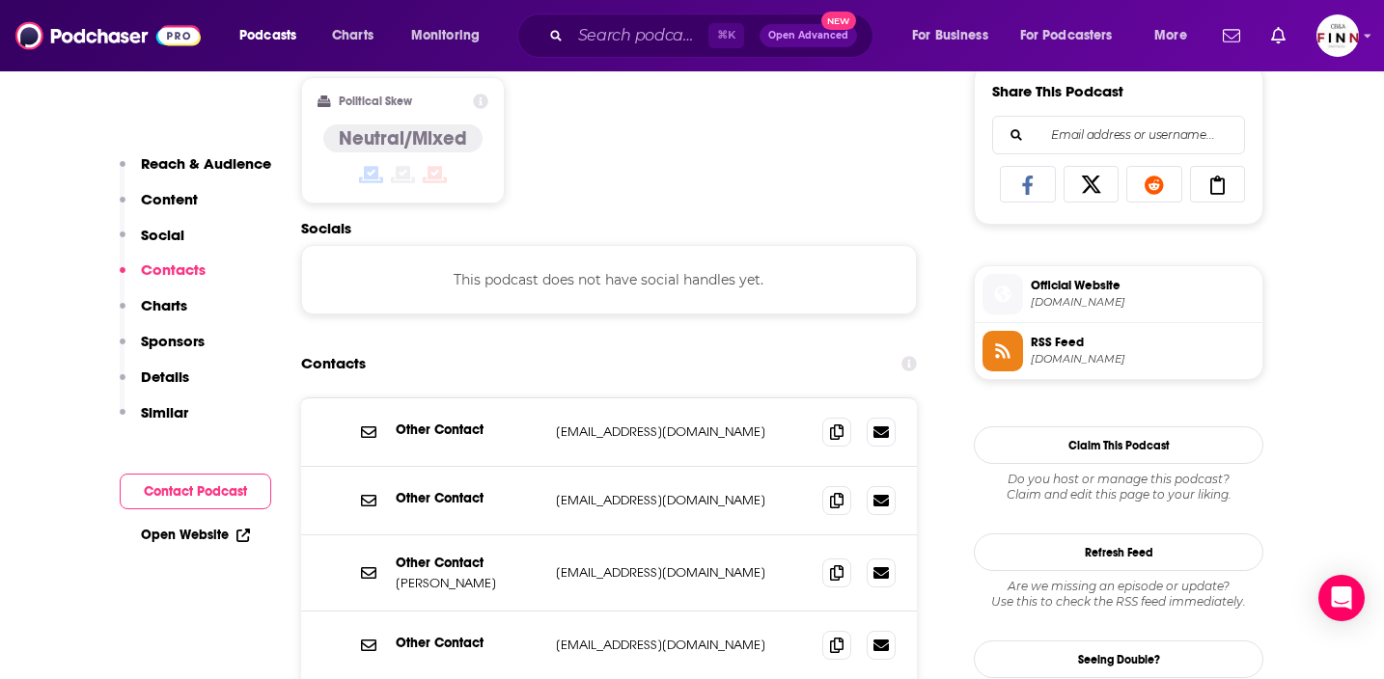
scroll to position [1315, 0]
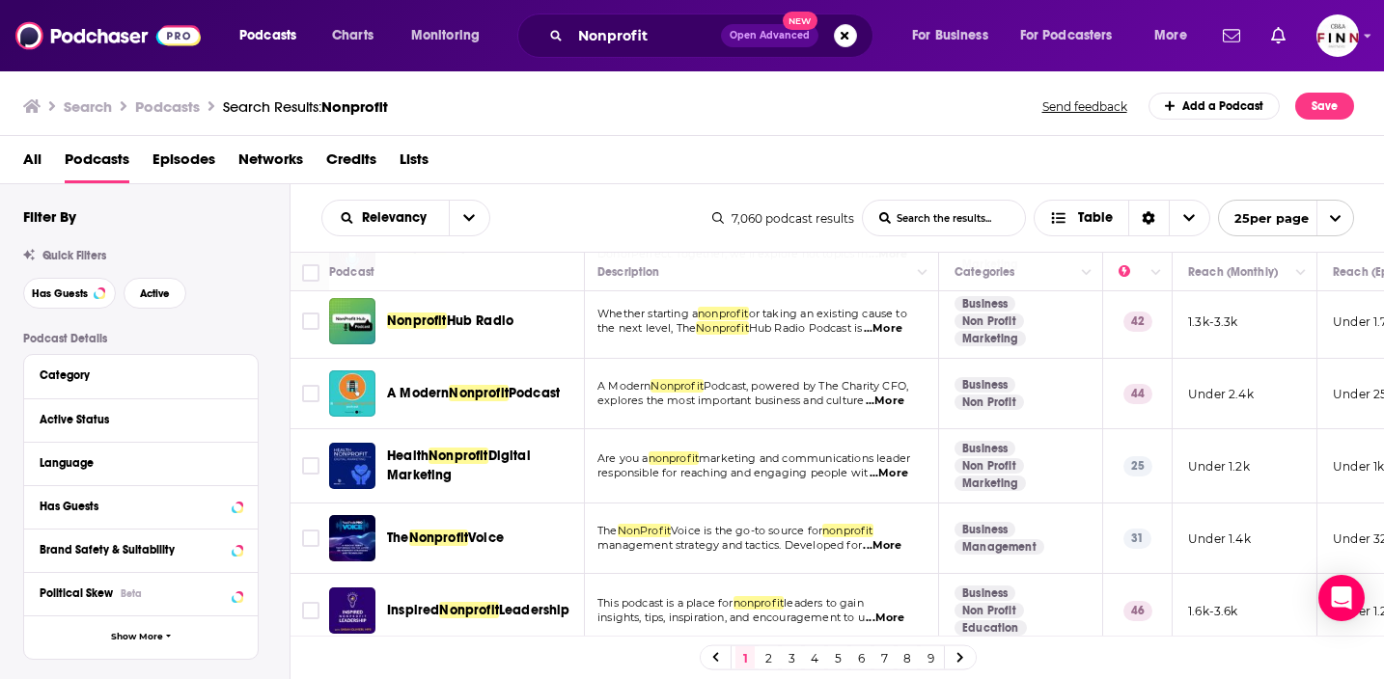
scroll to position [1496, 3]
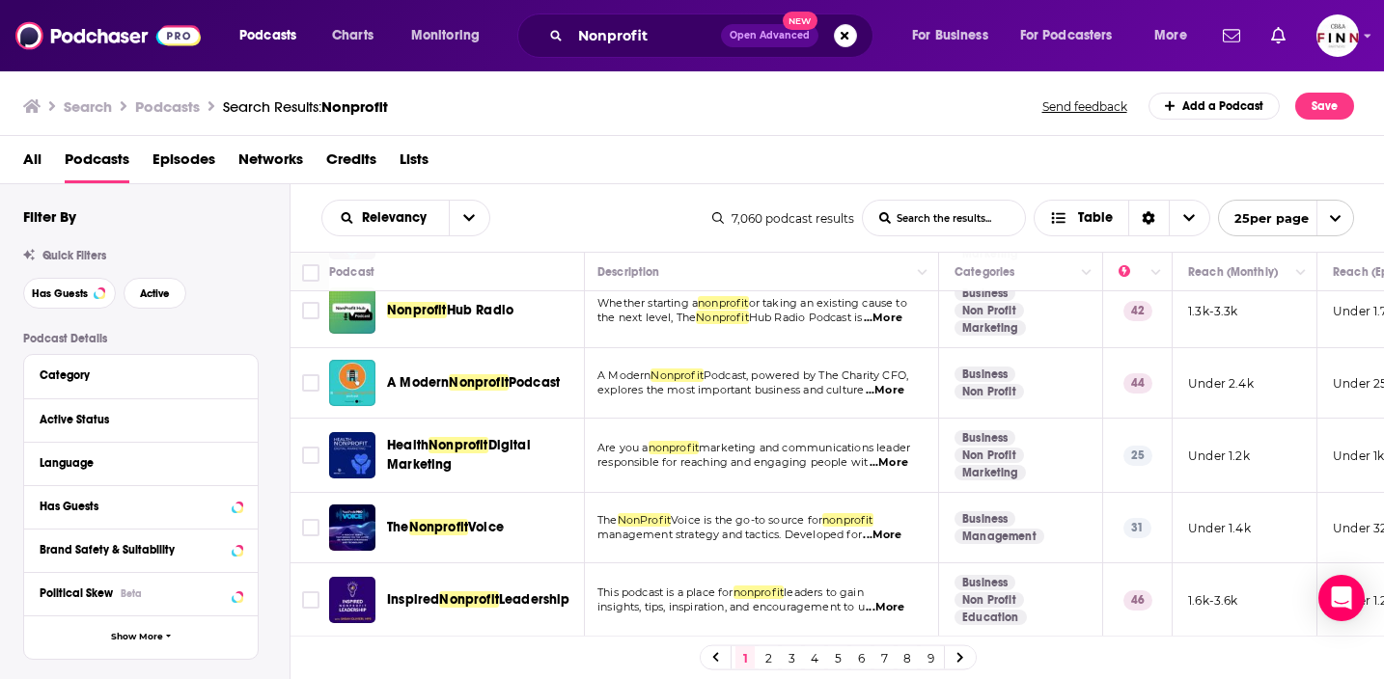
click at [523, 377] on div "Podcasts Charts Monitoring Nonprofit Open Advanced New For Business For Podcast…" at bounding box center [692, 339] width 1384 height 679
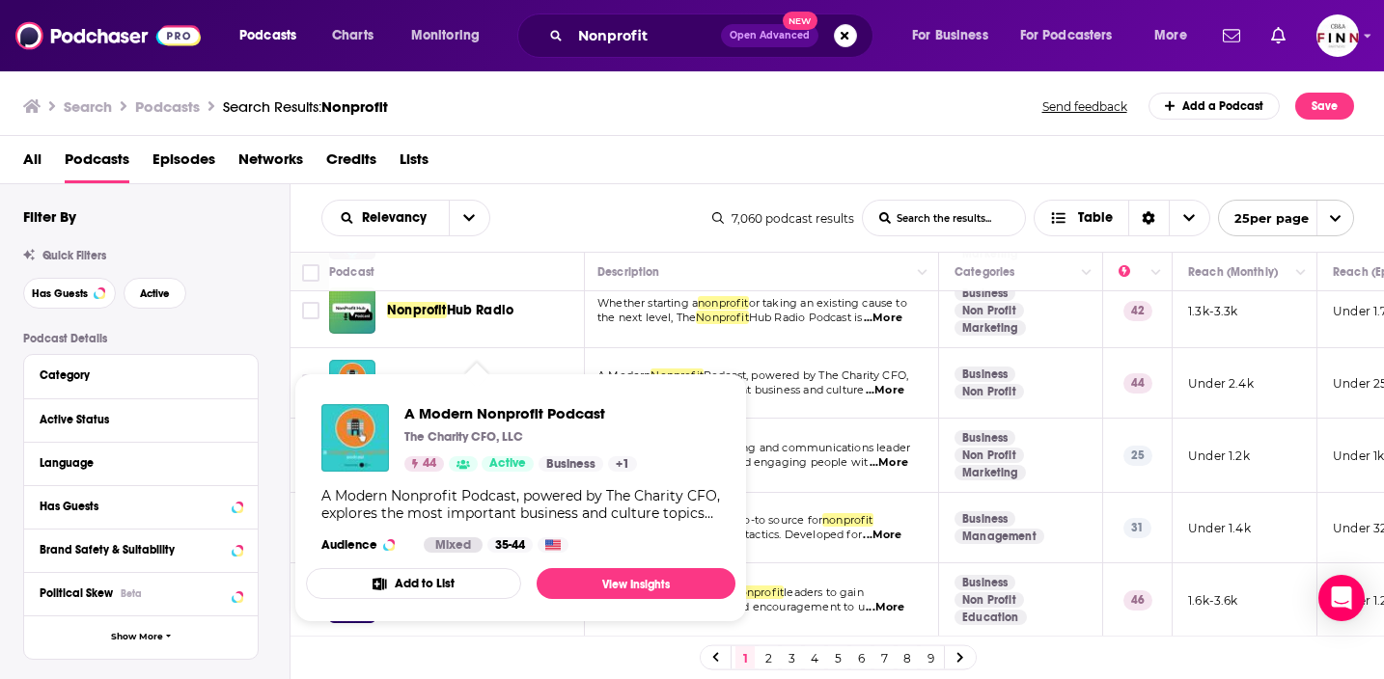
click at [521, 384] on span "A Modern Nonprofit Podcast The Charity CFO, LLC 44 Active Business + 1 A Modern…" at bounding box center [521, 498] width 430 height 249
click at [631, 590] on link "View Insights" at bounding box center [636, 583] width 199 height 31
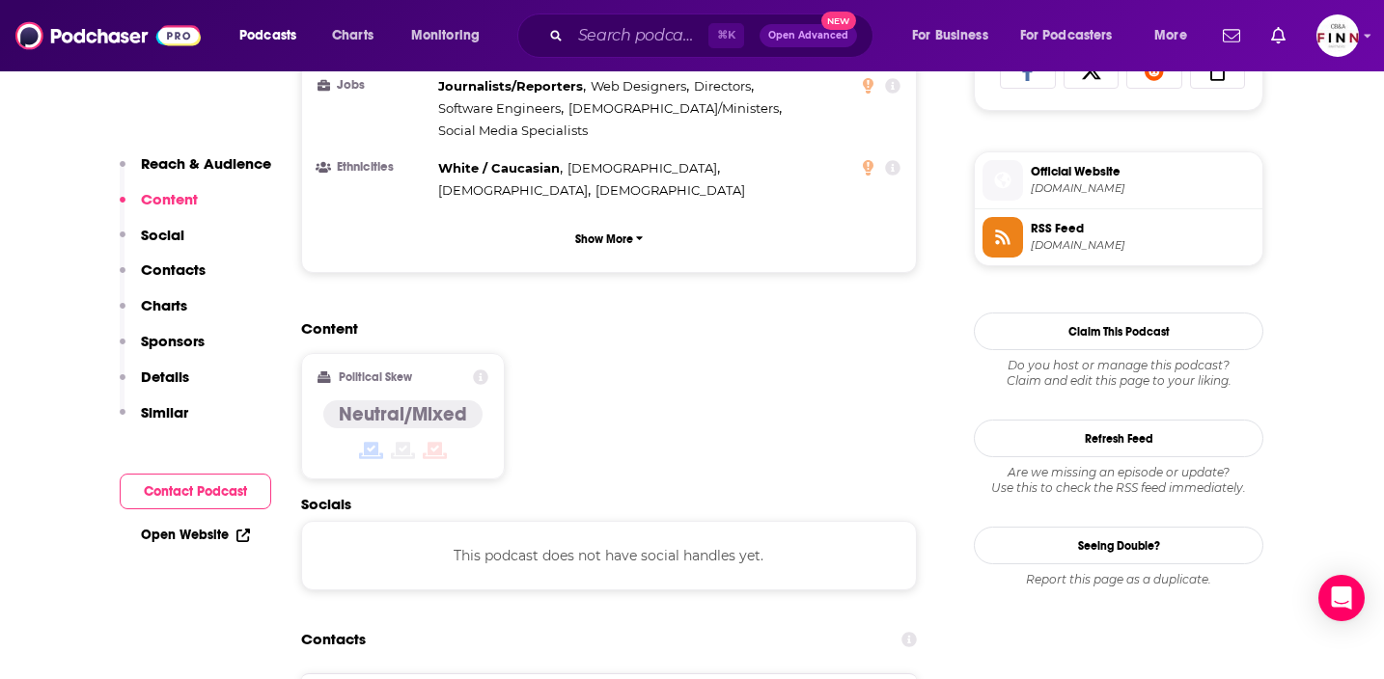
scroll to position [1625, 0]
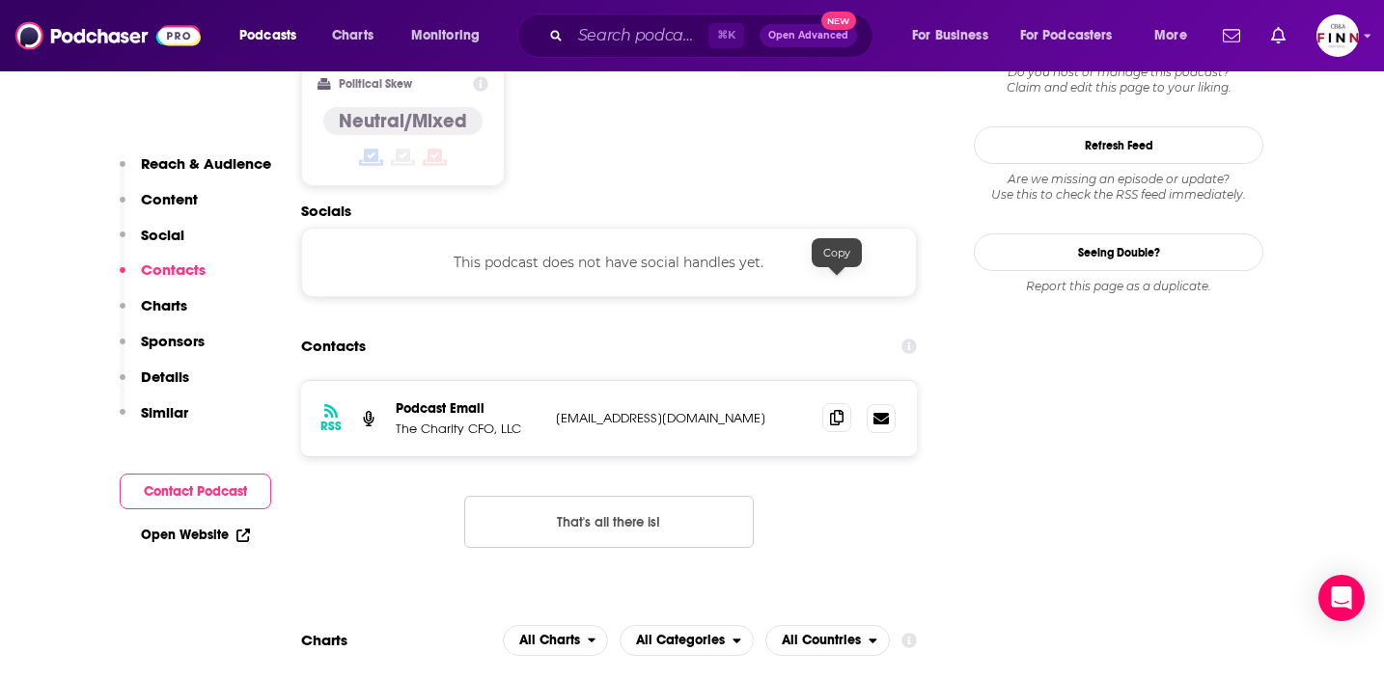
click at [838, 410] on icon at bounding box center [837, 417] width 14 height 15
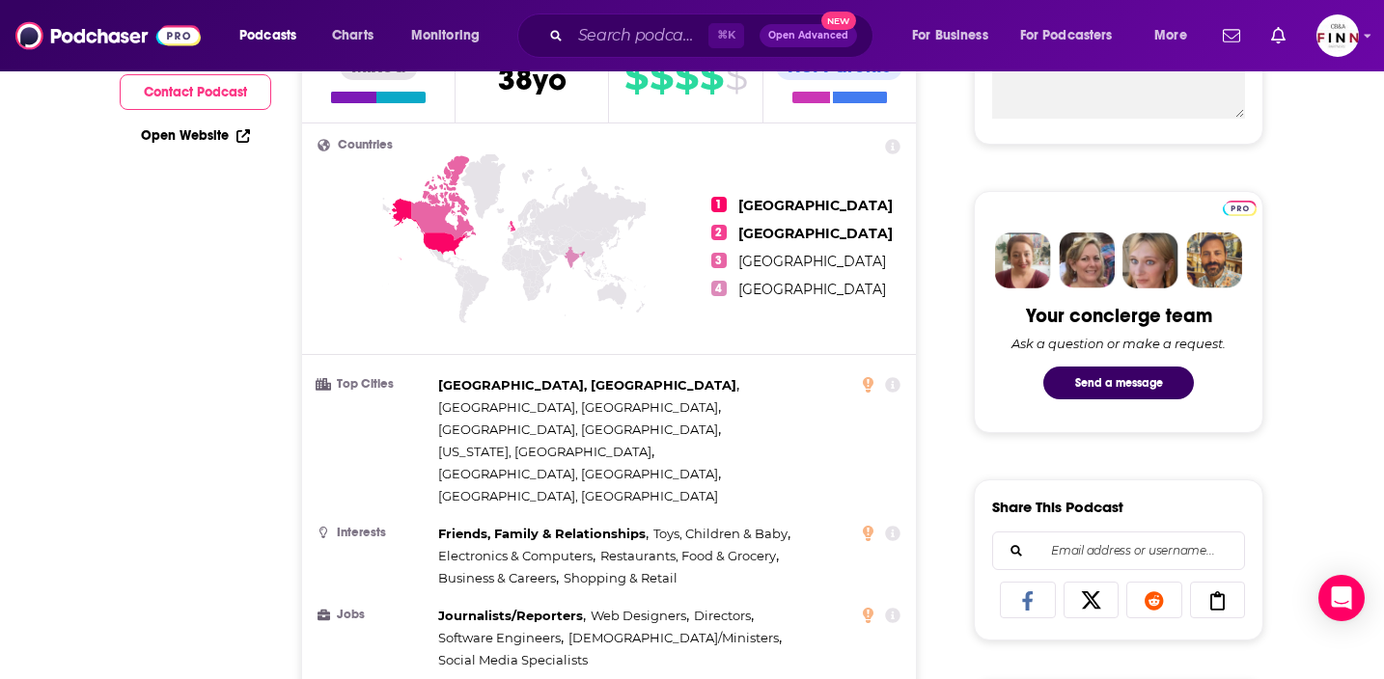
scroll to position [0, 0]
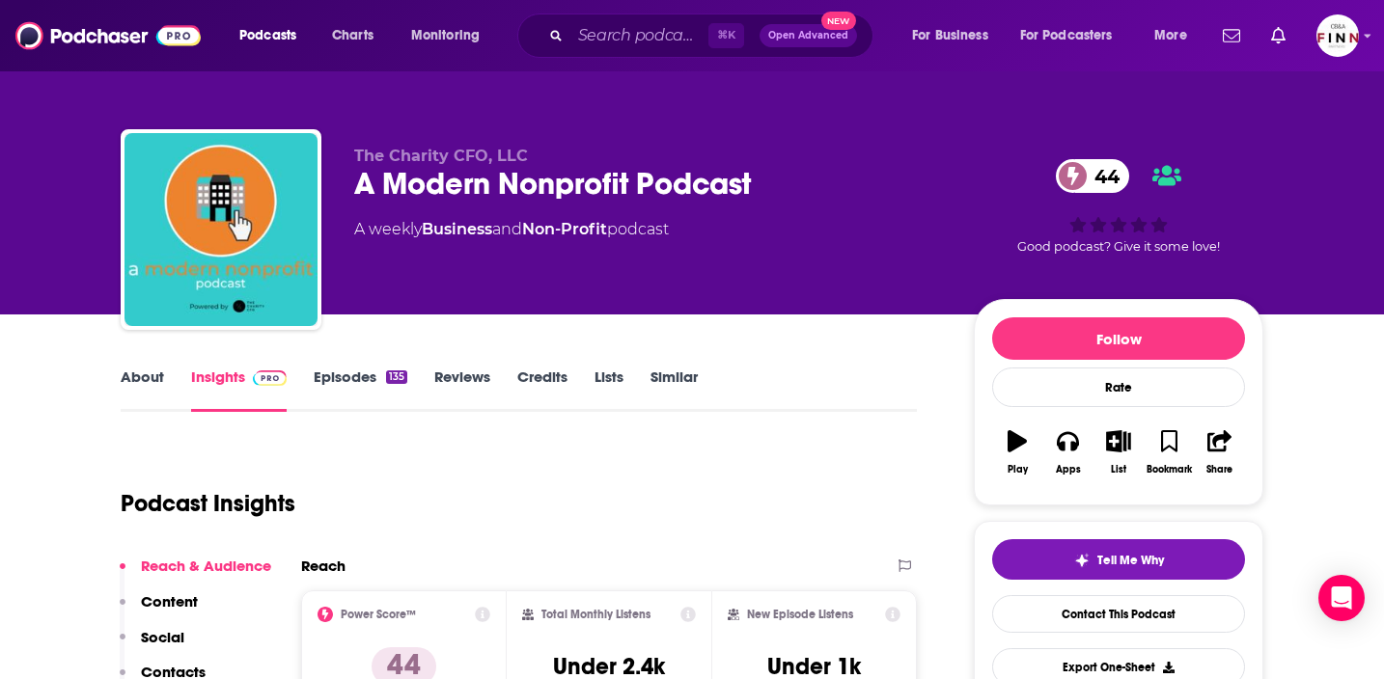
click at [144, 381] on link "About" at bounding box center [142, 390] width 43 height 44
